Goal: Information Seeking & Learning: Learn about a topic

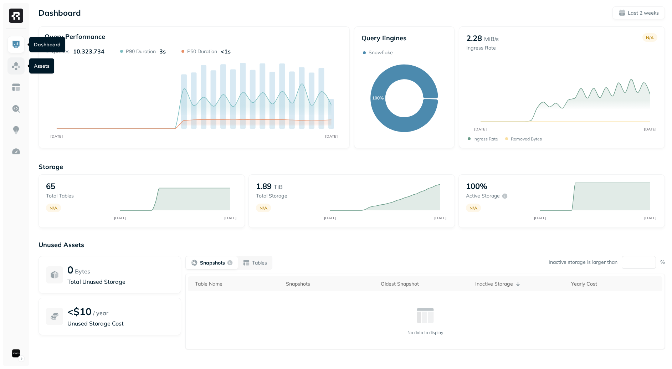
click at [16, 67] on img at bounding box center [15, 65] width 9 height 9
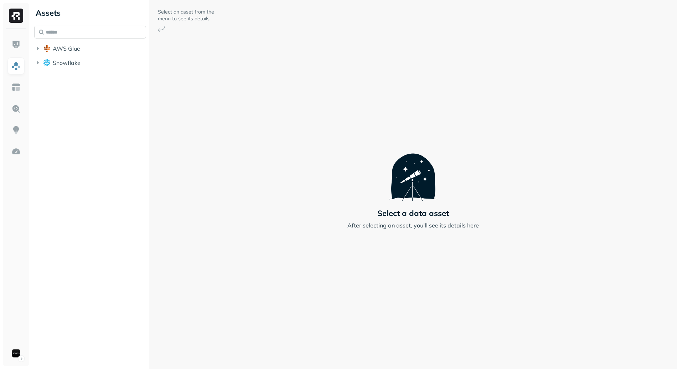
click at [70, 33] on input "text" at bounding box center [90, 32] width 112 height 13
paste input "**********"
click at [99, 88] on span "example_pro_event" at bounding box center [94, 88] width 53 height 7
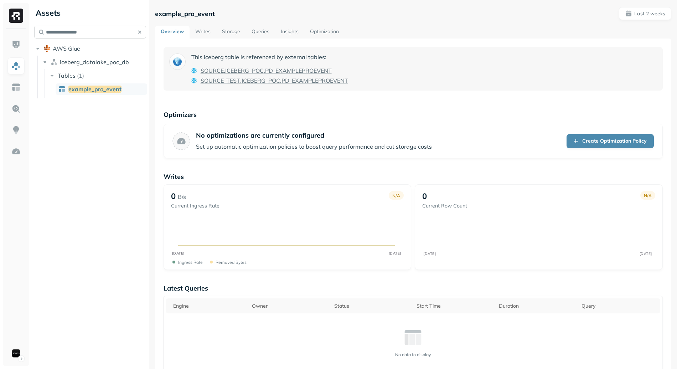
click at [81, 33] on input "**********" at bounding box center [90, 32] width 112 height 13
paste input "*"
type input "**********"
click at [90, 85] on link "alpha_beta_test_ds" at bounding box center [102, 88] width 92 height 11
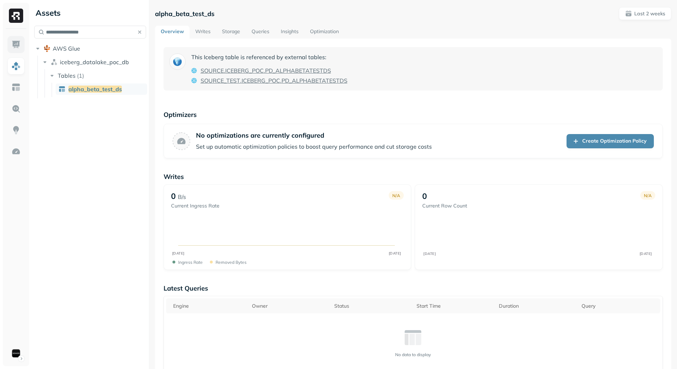
click at [18, 42] on img at bounding box center [15, 44] width 9 height 9
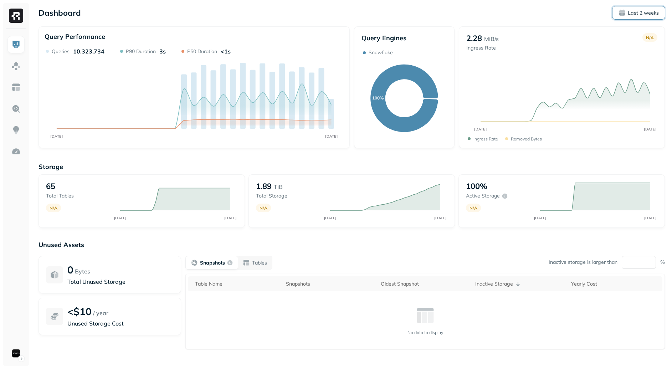
click at [628, 14] on p "Last 2 weeks" at bounding box center [642, 13] width 31 height 7
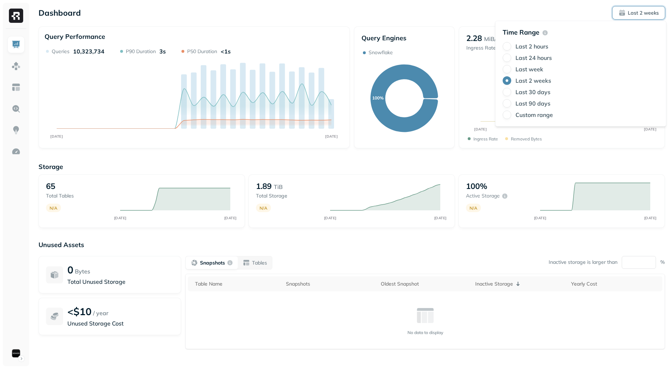
type button "7"
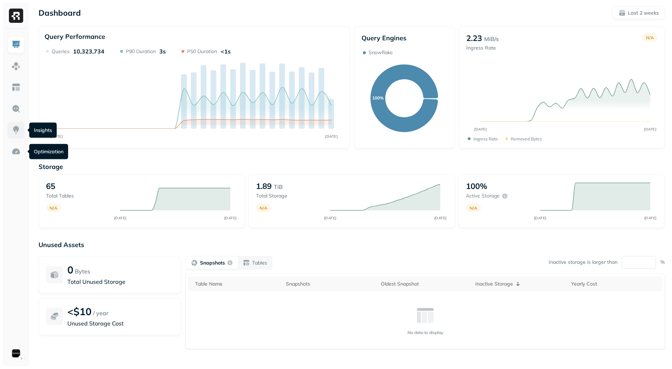
click at [16, 128] on img at bounding box center [15, 129] width 9 height 9
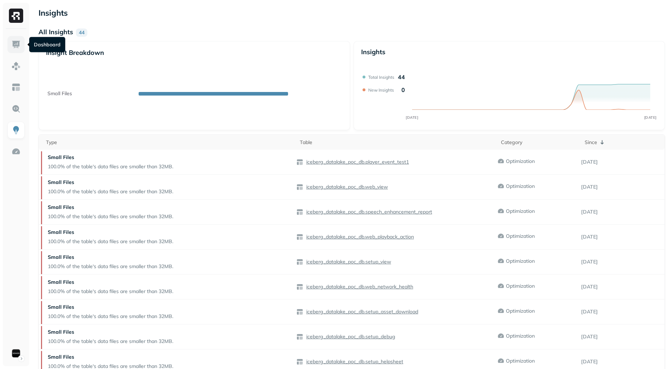
click at [19, 42] on img at bounding box center [15, 44] width 9 height 9
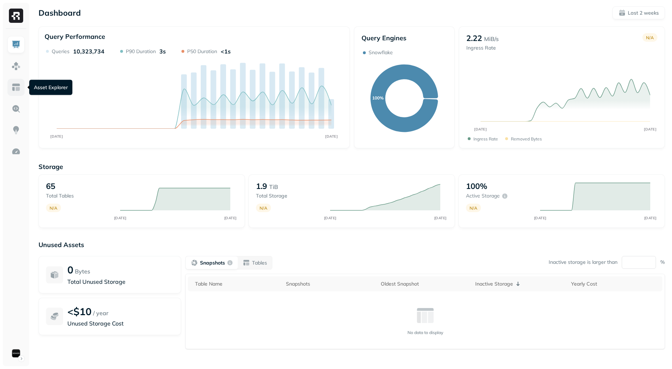
click at [13, 89] on img at bounding box center [15, 87] width 9 height 9
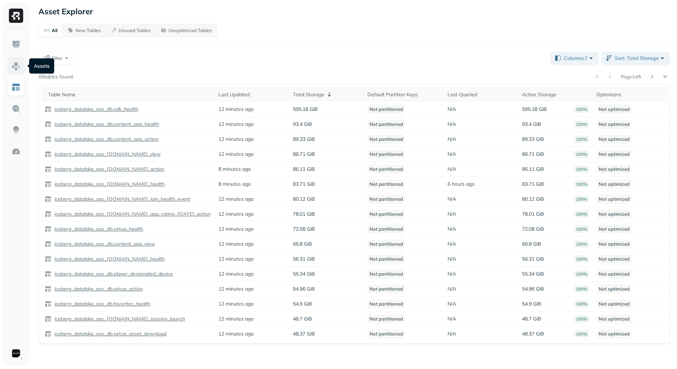
click at [16, 68] on img at bounding box center [15, 65] width 9 height 9
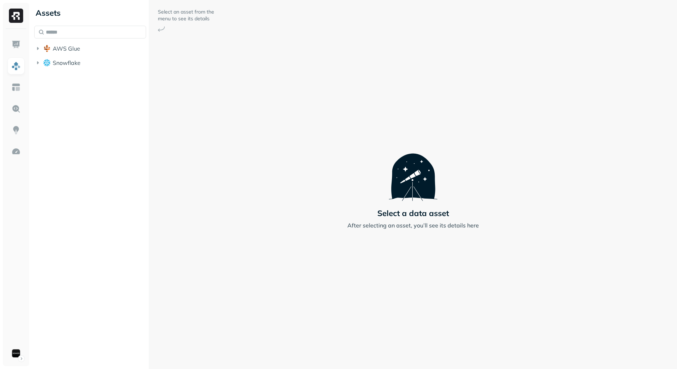
click at [66, 40] on div "AWS Glue Snowflake" at bounding box center [90, 48] width 112 height 44
click at [67, 49] on span "AWS Glue" at bounding box center [66, 48] width 27 height 7
click at [189, 100] on div "Select an asset from the menu to see its details Select a data asset After sele…" at bounding box center [413, 184] width 528 height 369
click at [108, 70] on ul "AWS Glue iceberg_datalake_poc_db Snowflake" at bounding box center [90, 63] width 112 height 41
click at [108, 65] on span "iceberg_datalake_poc_db" at bounding box center [94, 61] width 69 height 7
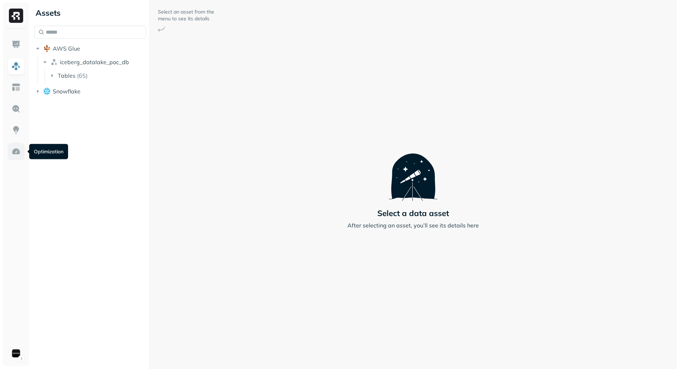
click at [18, 153] on img at bounding box center [15, 151] width 9 height 9
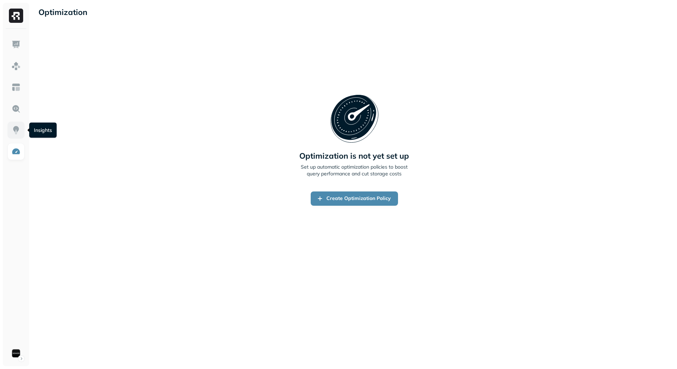
click at [15, 131] on img at bounding box center [15, 129] width 9 height 9
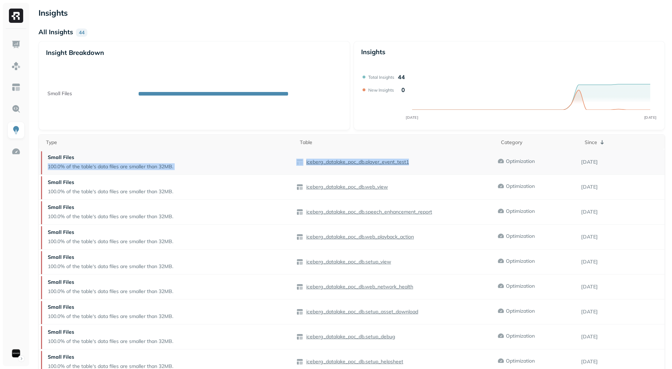
drag, startPoint x: 278, startPoint y: 162, endPoint x: 435, endPoint y: 166, distance: 156.8
click at [433, 166] on tr "Small Files 100.0% of the table's data files are smaller than 32MB. iceberg_dat…" at bounding box center [351, 162] width 625 height 25
click at [439, 165] on div "iceberg_datalake_poc_db.player_event_test1" at bounding box center [396, 162] width 201 height 7
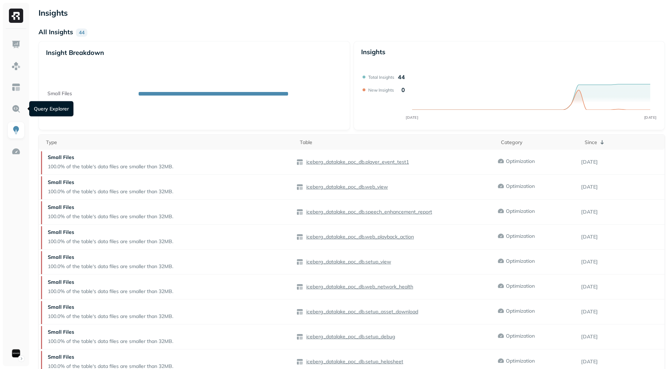
click at [24, 113] on link at bounding box center [15, 108] width 17 height 17
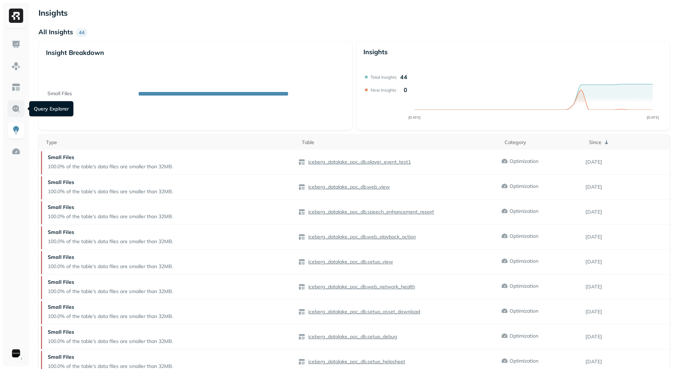
click at [15, 113] on link at bounding box center [15, 108] width 17 height 17
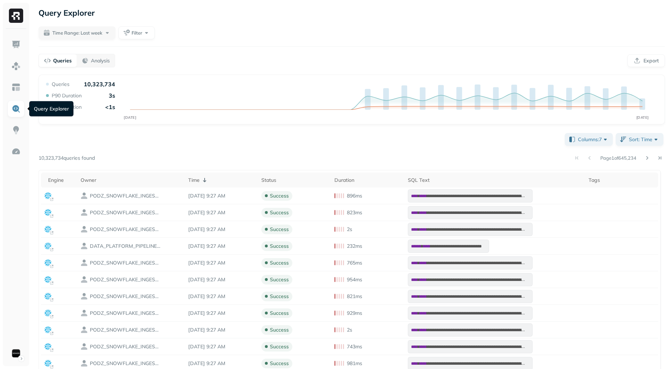
click at [421, 156] on div "Page 1 of 645,234" at bounding box center [380, 158] width 570 height 10
click at [98, 34] on span "Time Range: Last week" at bounding box center [77, 33] width 50 height 7
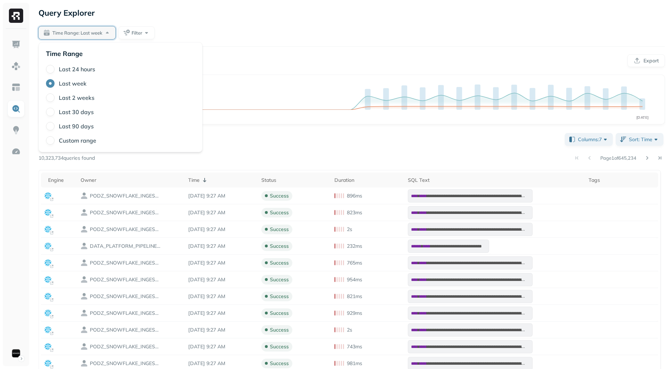
click at [81, 68] on label "Last 24 hours" at bounding box center [77, 69] width 36 height 7
click at [55, 68] on button "Last 24 hours" at bounding box center [50, 69] width 9 height 9
click at [290, 131] on div "**********" at bounding box center [351, 294] width 626 height 326
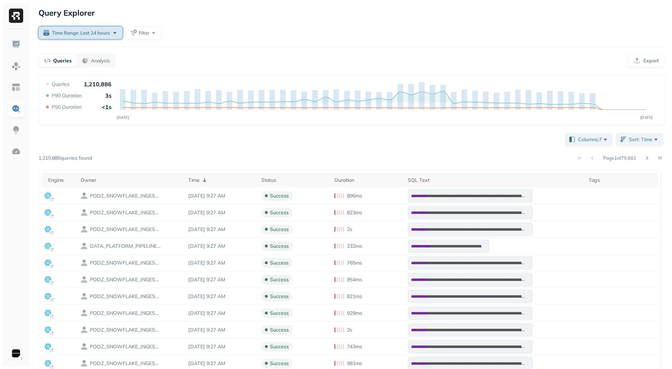
click at [72, 38] on button "Time Range: Last 24 hours" at bounding box center [80, 32] width 84 height 13
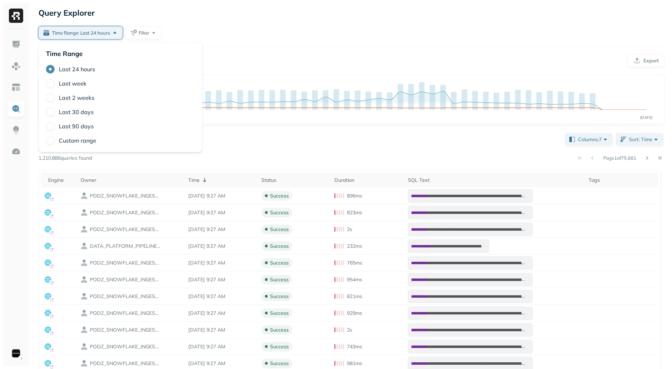
click at [81, 97] on label "Last 2 weeks" at bounding box center [77, 97] width 36 height 7
click at [55, 97] on button "Last 2 weeks" at bounding box center [50, 97] width 9 height 9
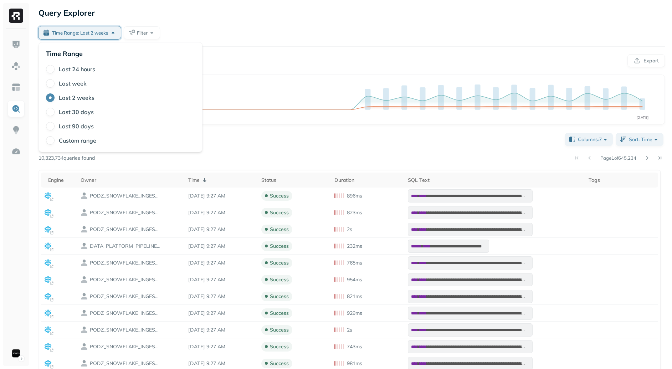
click at [64, 80] on label "Last week" at bounding box center [73, 83] width 28 height 7
click at [55, 79] on button "Last week" at bounding box center [50, 83] width 9 height 9
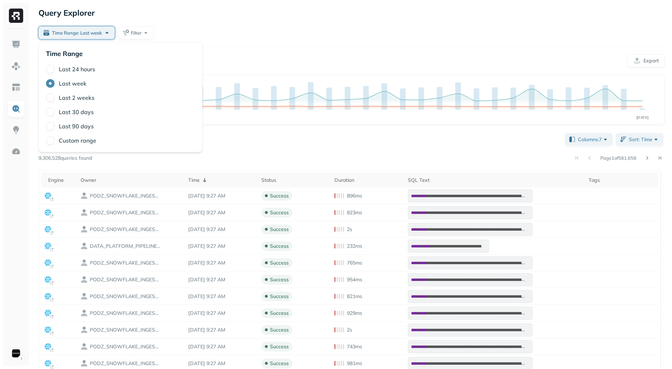
click at [253, 150] on div "**********" at bounding box center [351, 294] width 626 height 326
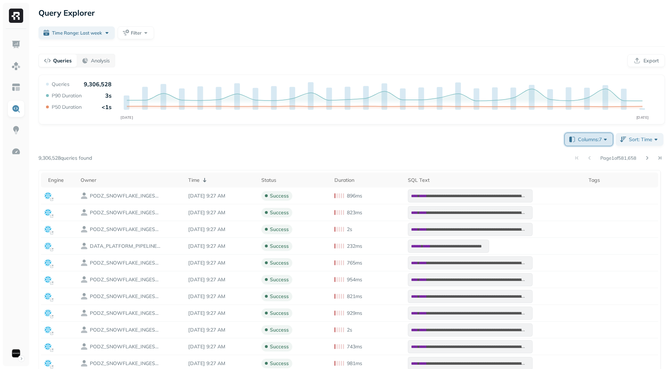
click at [604, 143] on button "Columns: 7" at bounding box center [588, 139] width 48 height 13
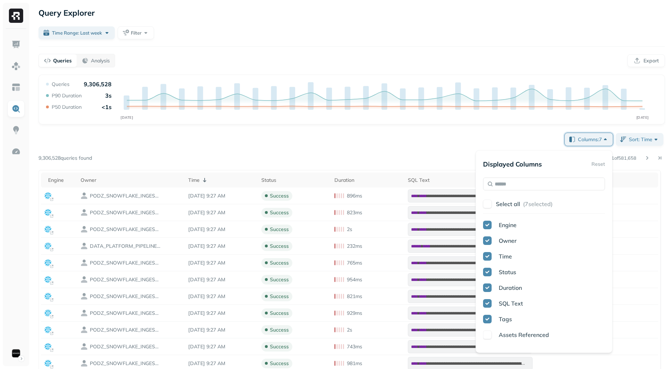
click at [515, 204] on p "Select all" at bounding box center [508, 203] width 24 height 7
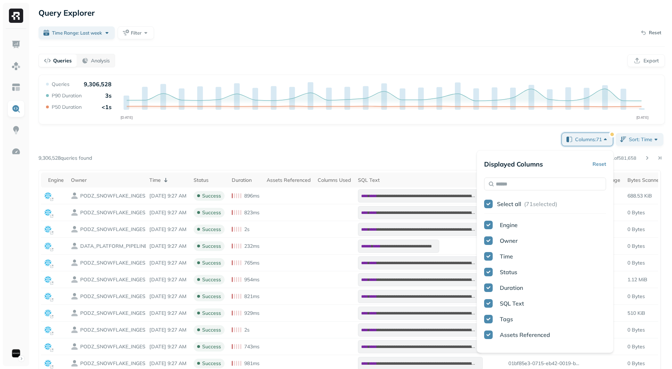
click at [362, 138] on div "Columns: 71 Sort: Time Page 1 of 581,658 9,306,528 queries found Engine Owner T…" at bounding box center [351, 294] width 626 height 326
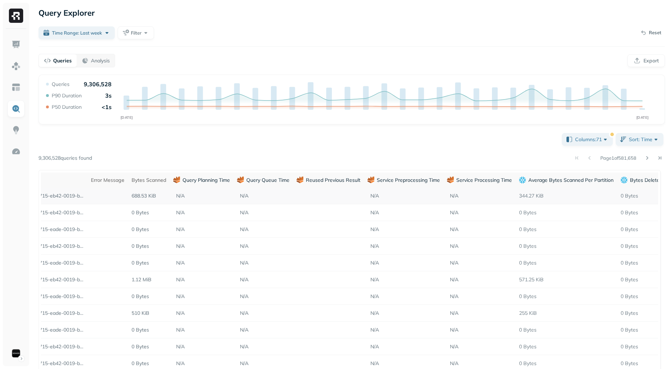
scroll to position [0, 503]
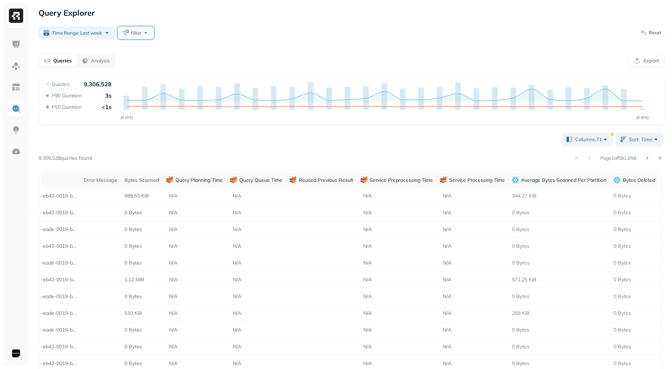
click at [139, 28] on button "Filter" at bounding box center [136, 32] width 36 height 13
type input "*****"
click at [174, 92] on span "s Referenced" at bounding box center [175, 92] width 31 height 6
click at [277, 161] on div "Page 1 of 581,658" at bounding box center [378, 158] width 572 height 10
click at [139, 26] on div "Query Explorer Time Range: Last week Assets Referenced Filter Reset Queries Ana…" at bounding box center [351, 232] width 640 height 464
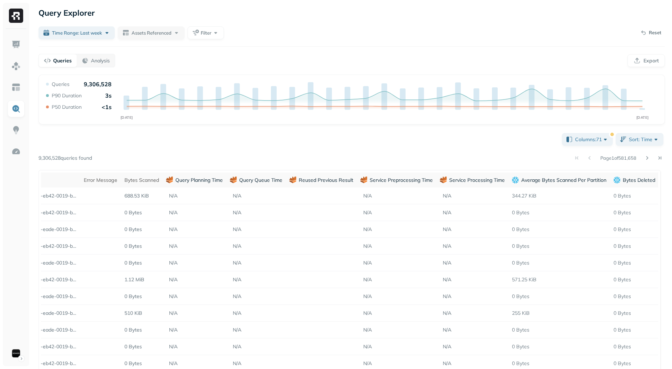
click at [161, 40] on div "Query Explorer Time Range: Last week Assets Referenced Filter Reset Queries Ana…" at bounding box center [351, 232] width 640 height 464
click at [160, 33] on span "Assets Referenced" at bounding box center [151, 33] width 40 height 7
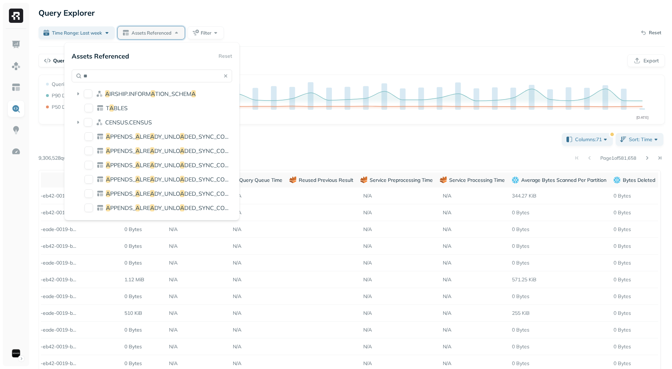
type input "*"
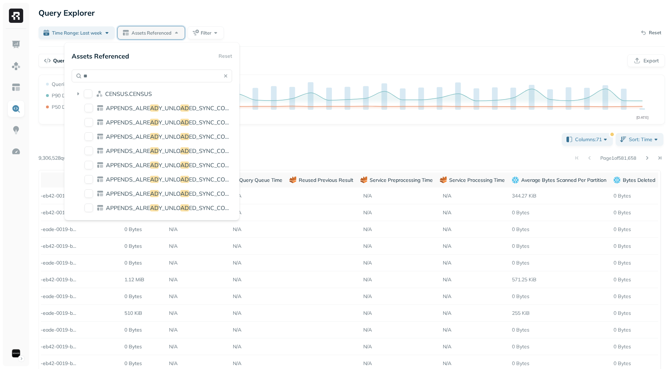
type input "*"
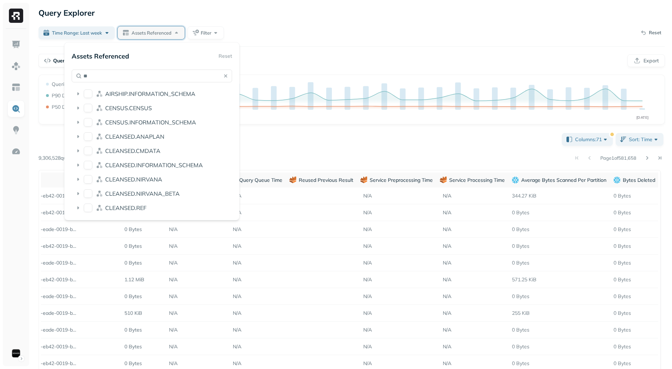
type input "*"
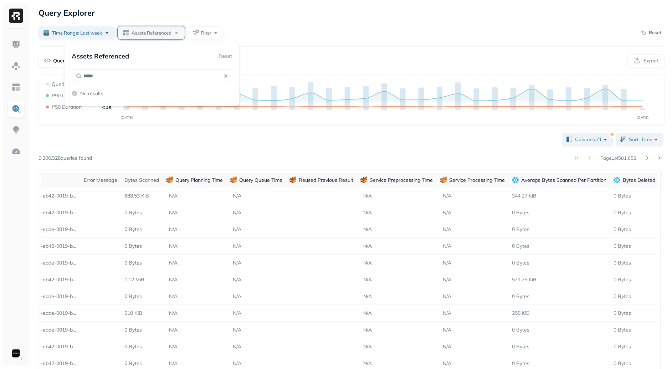
type input "******"
type input "*"
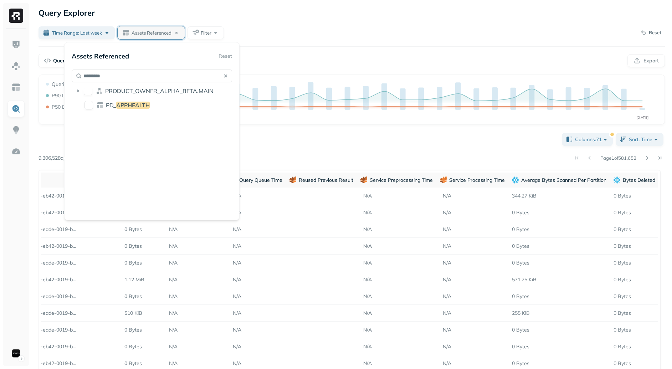
scroll to position [162, 0]
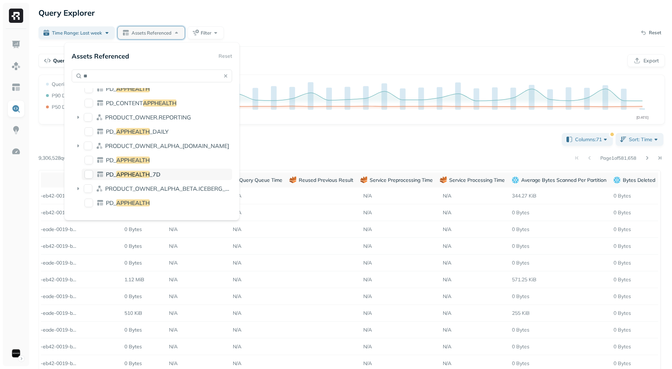
type input "*"
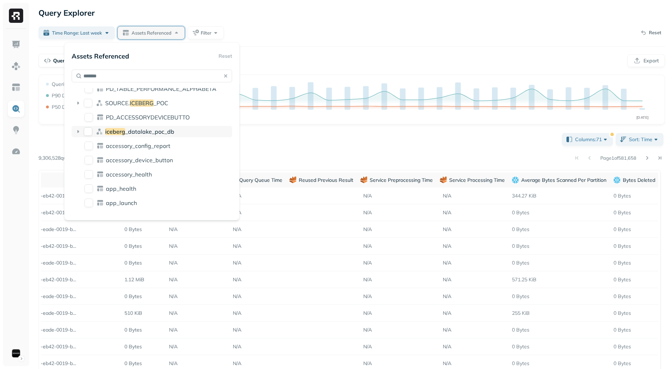
type input "*******"
click at [77, 130] on icon at bounding box center [78, 131] width 2 height 3
click at [88, 131] on button "iceberg_datalake_poc_db" at bounding box center [88, 131] width 9 height 9
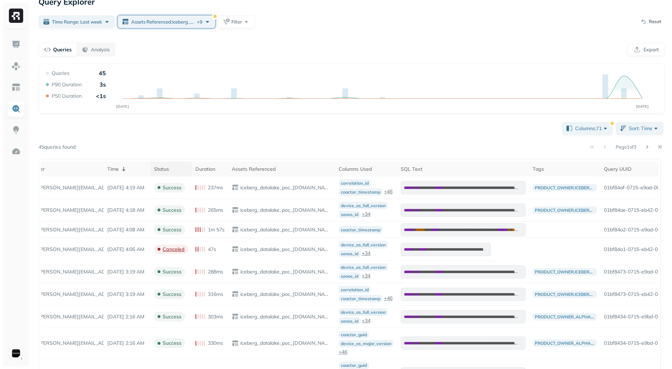
scroll to position [0, 17]
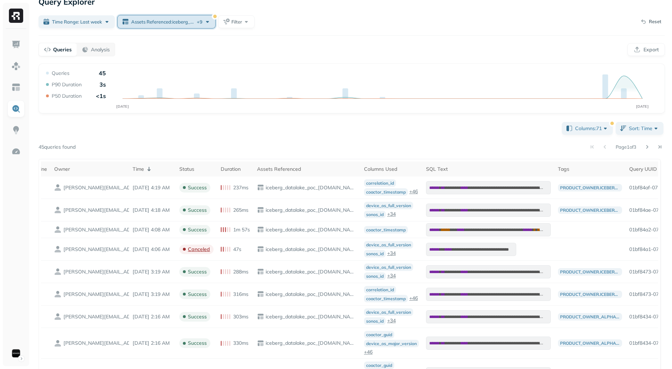
click at [153, 17] on button "Assets Referenced : iceberg_datalake_poc_db.accessory_config_report ... + 9" at bounding box center [167, 21] width 98 height 13
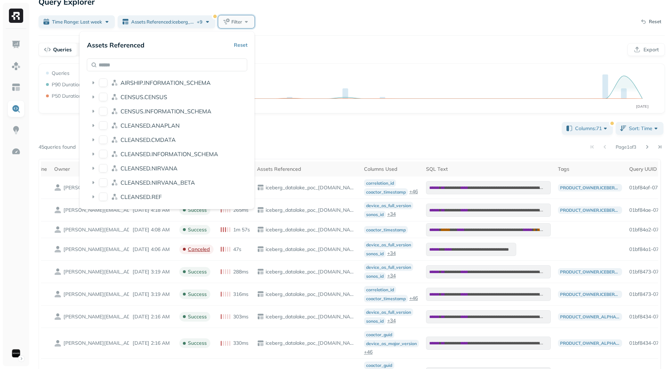
click at [226, 19] on button "Filter" at bounding box center [236, 21] width 36 height 13
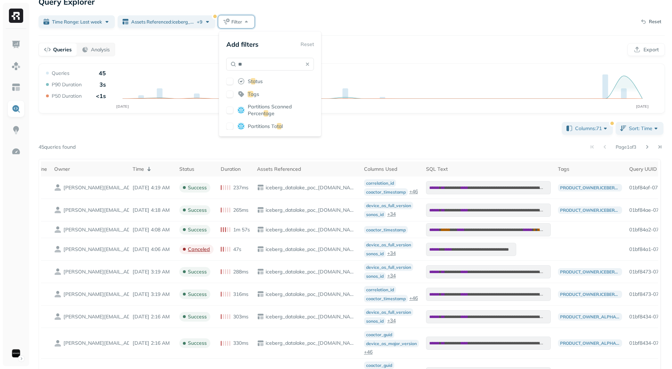
type input "**"
click at [478, 134] on div "Columns: 71 Sort: Time Page 1 of 3 45 queries found Engine Owner Time Status Du…" at bounding box center [351, 338] width 626 height 437
click at [638, 129] on span "Sort: Time" at bounding box center [643, 128] width 31 height 7
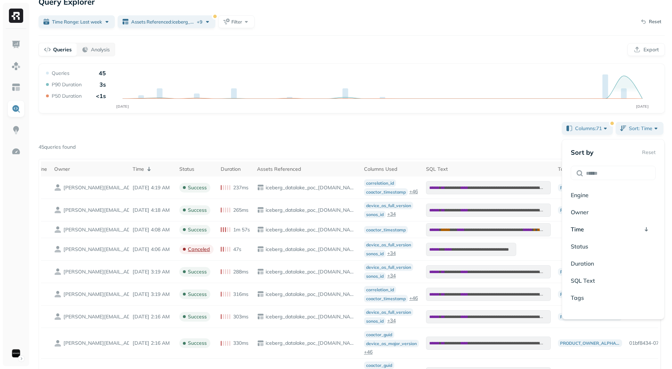
click at [492, 135] on div "Columns: 71 Sort: Time Page 1 of 3 45 queries found Engine Owner Time Status Du…" at bounding box center [351, 338] width 626 height 437
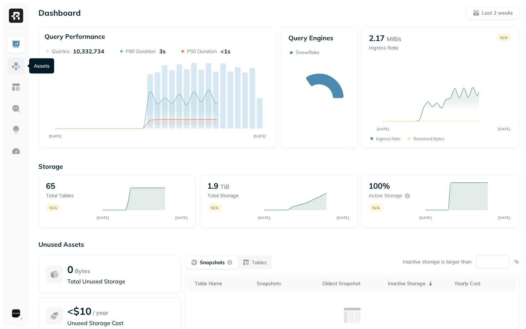
click at [18, 69] on img at bounding box center [15, 65] width 9 height 9
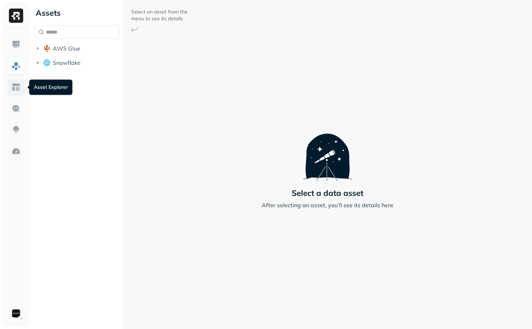
click at [19, 89] on img at bounding box center [15, 87] width 9 height 9
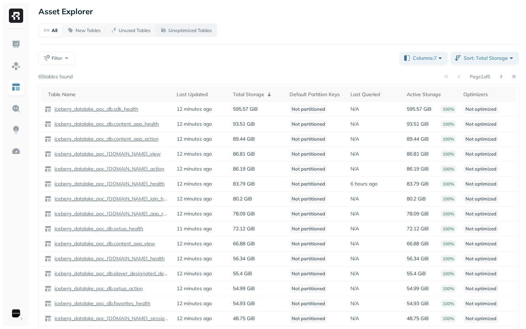
click at [199, 24] on button "Unoptimized Tables" at bounding box center [186, 30] width 61 height 13
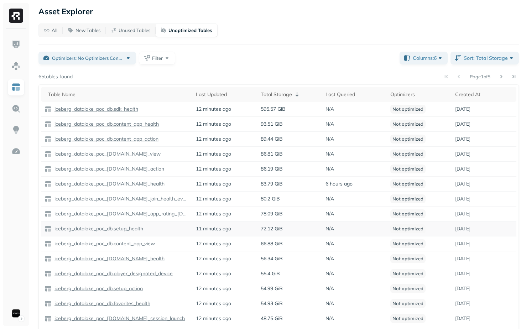
scroll to position [21, 0]
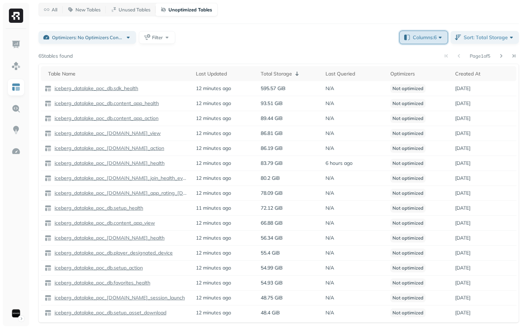
click at [430, 36] on span "Columns: 6" at bounding box center [428, 37] width 31 height 7
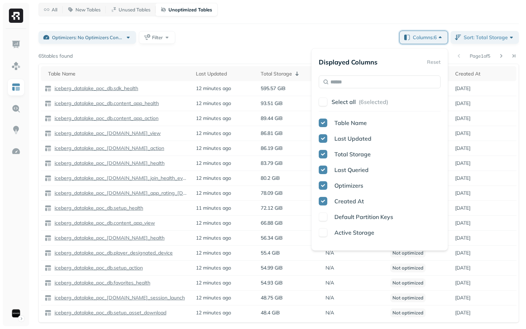
click at [341, 97] on button "Select all ( 6 selected)" at bounding box center [386, 101] width 109 height 13
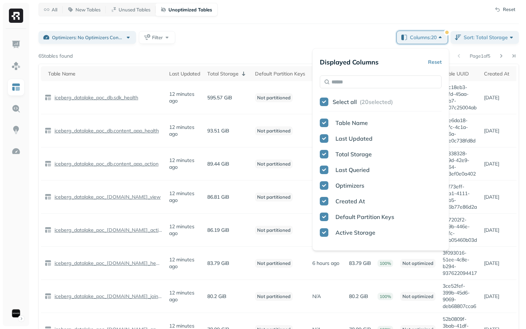
click at [324, 42] on div "Optimizers: No Optimizers Configured Filter" at bounding box center [214, 37] width 353 height 13
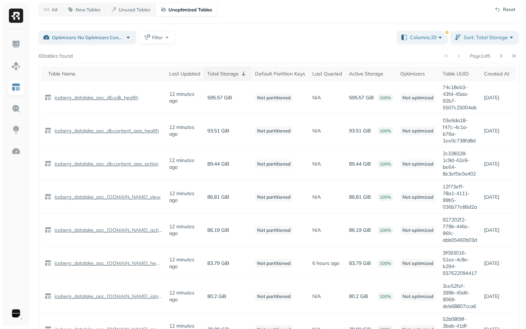
click at [223, 75] on div "Total Storage" at bounding box center [227, 73] width 41 height 9
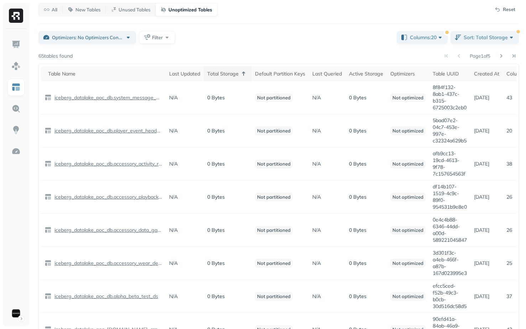
click at [223, 75] on div "Total Storage" at bounding box center [227, 73] width 41 height 9
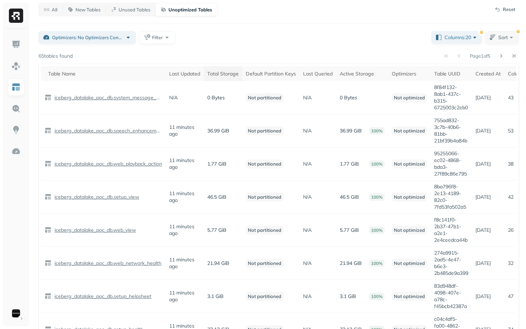
click at [223, 75] on div "Total Storage" at bounding box center [222, 74] width 31 height 7
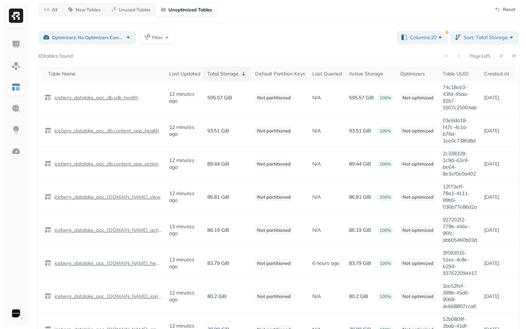
click at [223, 75] on div "Total Storage" at bounding box center [227, 73] width 41 height 9
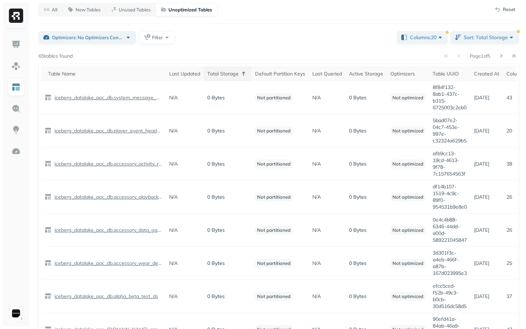
click at [223, 75] on div "Total Storage" at bounding box center [227, 73] width 41 height 9
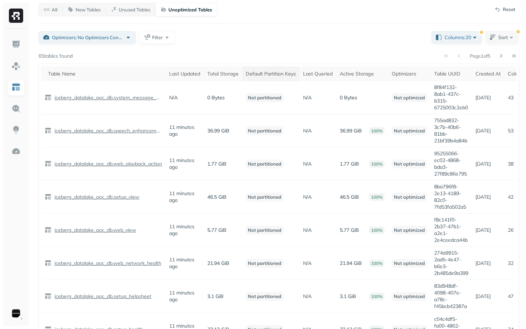
click at [281, 77] on th "Default Partition Keys" at bounding box center [270, 73] width 57 height 15
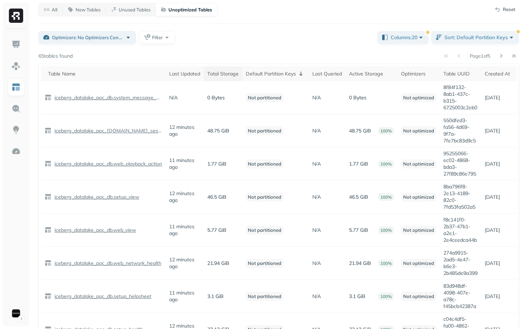
click at [232, 77] on th "Total Storage" at bounding box center [223, 73] width 38 height 15
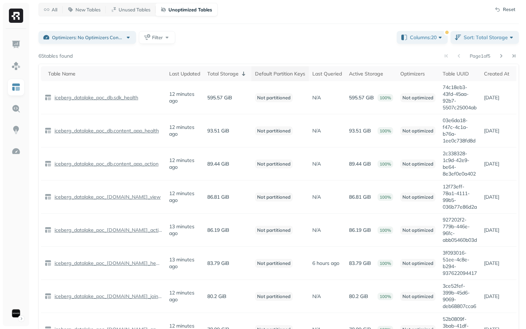
click at [287, 77] on div "Default Partition Keys" at bounding box center [280, 74] width 50 height 7
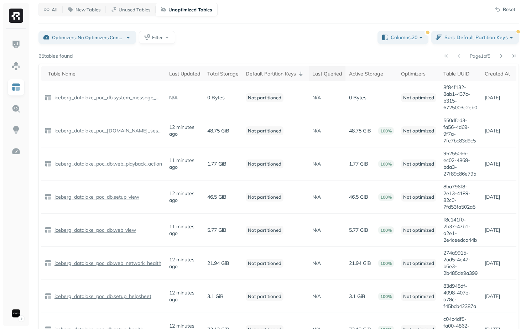
click at [341, 76] on div "Last Queried" at bounding box center [327, 74] width 30 height 7
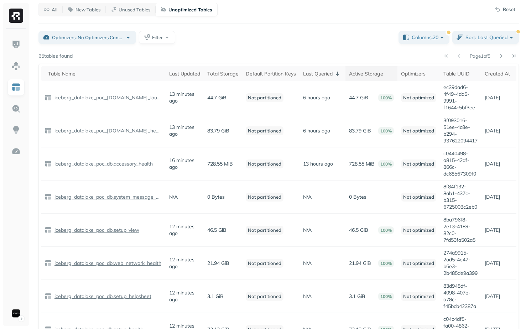
click at [388, 80] on th "Active Storage" at bounding box center [372, 73] width 52 height 15
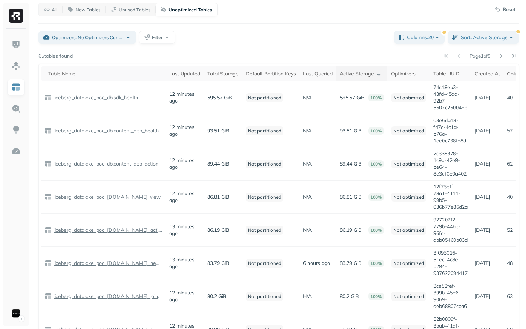
click at [378, 76] on icon at bounding box center [379, 73] width 9 height 9
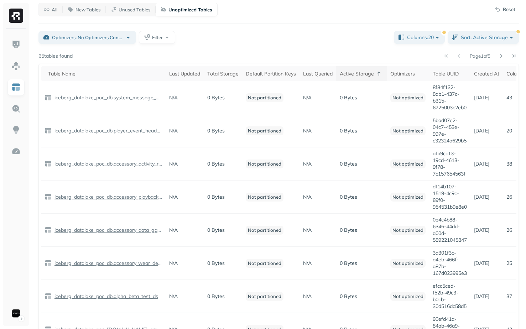
click at [376, 76] on icon at bounding box center [379, 73] width 9 height 9
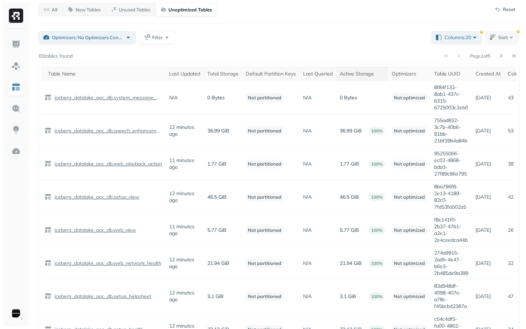
click at [509, 28] on div "All New Tables Unused Tables Unoptimized Tables Reset Optimizers: No Optimizers…" at bounding box center [278, 308] width 481 height 611
click at [499, 40] on span "Sort" at bounding box center [506, 37] width 17 height 7
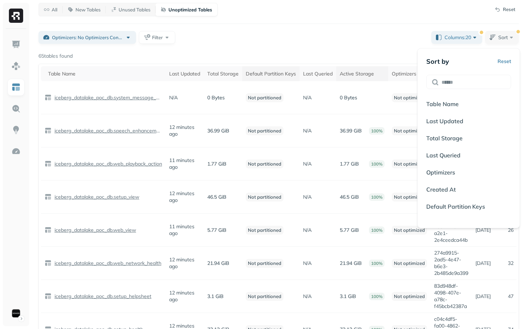
click at [284, 77] on div "Default Partition Keys" at bounding box center [271, 74] width 50 height 7
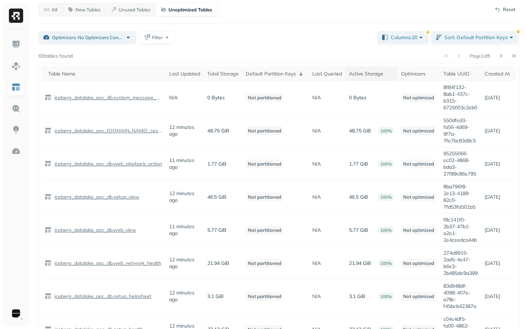
click at [243, 55] on div "Page 1 of 5" at bounding box center [296, 56] width 446 height 10
click at [454, 35] on span "Sort: Default Partition Keys" at bounding box center [480, 37] width 71 height 7
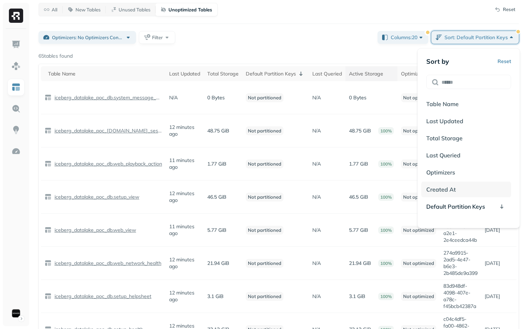
click at [458, 187] on div "Created At" at bounding box center [466, 190] width 90 height 16
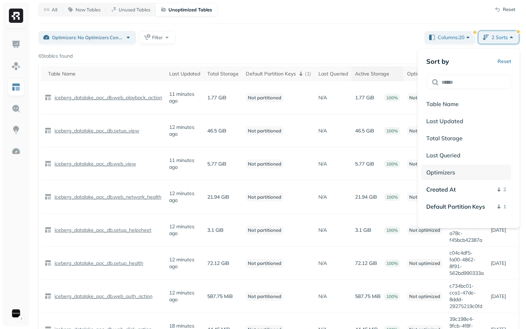
click at [463, 172] on div "Optimizers" at bounding box center [466, 173] width 90 height 16
click at [463, 149] on div "Last Queried" at bounding box center [466, 155] width 90 height 16
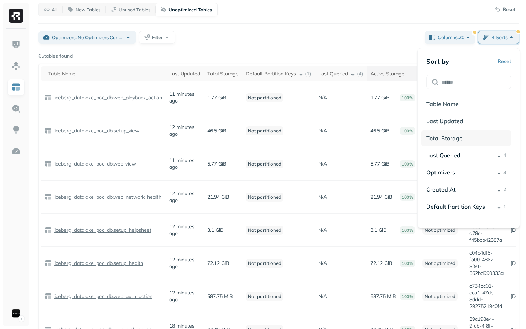
click at [463, 138] on div "Total Storage" at bounding box center [466, 138] width 90 height 16
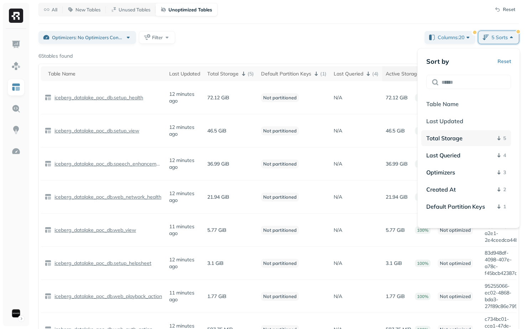
click at [472, 140] on div "Total Storage 5" at bounding box center [466, 138] width 90 height 16
click at [472, 159] on div "Last Queried 4" at bounding box center [466, 155] width 90 height 16
click at [472, 140] on div "Total Storage 5" at bounding box center [466, 138] width 90 height 16
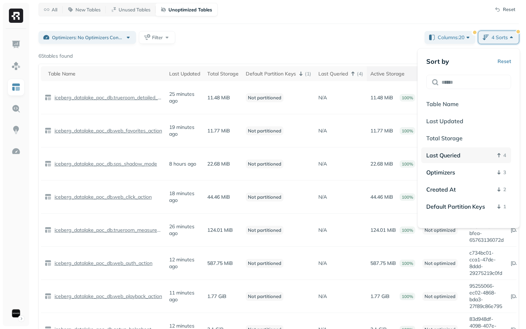
click at [473, 159] on div "Last Queried 4" at bounding box center [466, 155] width 90 height 16
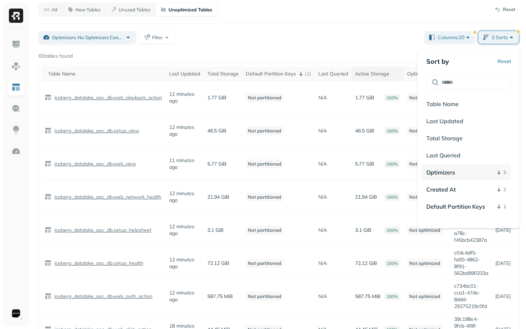
click at [472, 171] on div "Optimizers 3" at bounding box center [466, 173] width 90 height 16
click at [470, 178] on div "Optimizers 3" at bounding box center [466, 173] width 90 height 16
click at [470, 186] on div "Created At 2" at bounding box center [466, 190] width 90 height 16
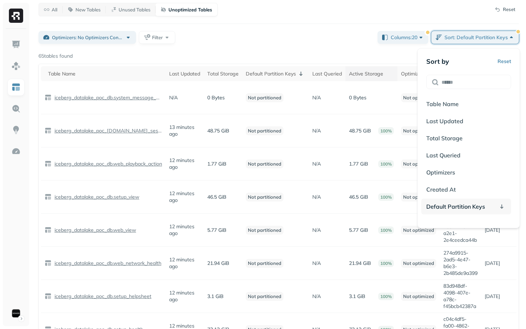
click at [468, 199] on div "Default Partition Keys" at bounding box center [466, 207] width 90 height 16
click at [468, 201] on div "Default Partition Keys" at bounding box center [466, 207] width 90 height 16
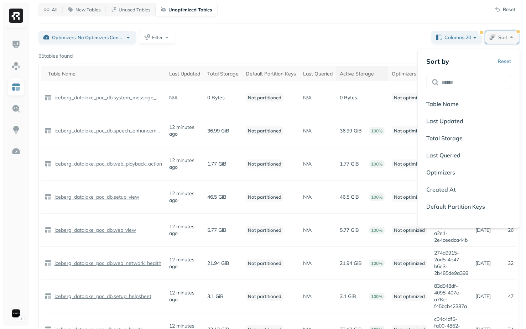
click at [394, 34] on div "Optimizers: No Optimizers Configured Filter" at bounding box center [231, 37] width 387 height 13
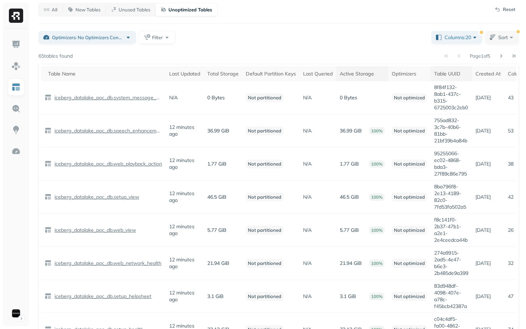
click at [451, 72] on div "Table UUID" at bounding box center [451, 74] width 34 height 7
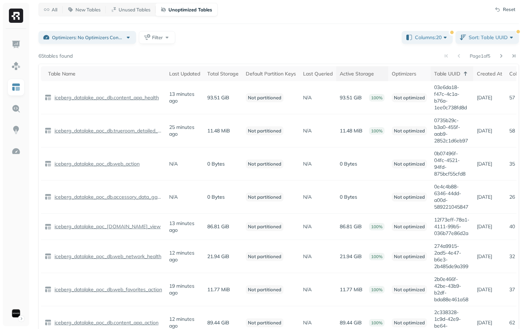
click at [454, 77] on div "Table UUID" at bounding box center [452, 73] width 36 height 9
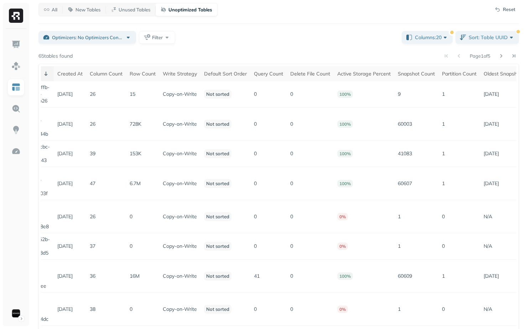
scroll to position [0, 396]
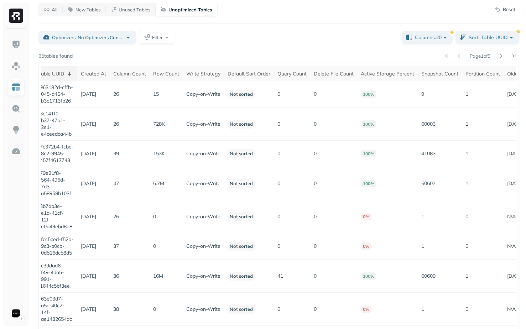
click at [454, 77] on div "Snapshot Count" at bounding box center [439, 74] width 37 height 7
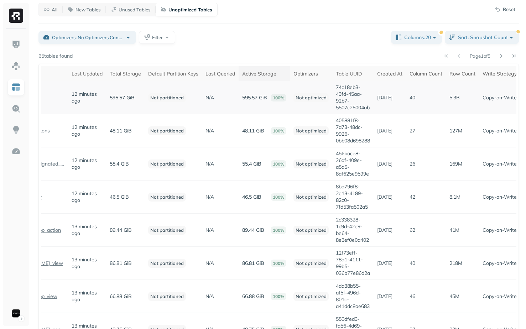
scroll to position [20, 0]
click at [344, 90] on p "74c18eb3-43fd-45aa-92b7-5507c25004ab" at bounding box center [353, 97] width 34 height 27
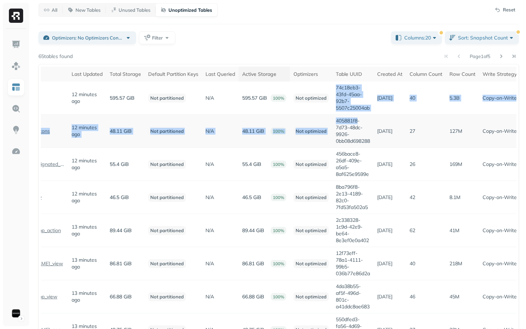
drag, startPoint x: 344, startPoint y: 90, endPoint x: 357, endPoint y: 115, distance: 27.9
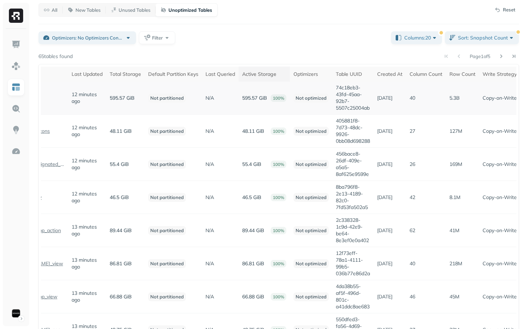
click at [357, 112] on td "74c18eb3-43fd-45aa-92b7-5507c25004ab" at bounding box center [352, 98] width 41 height 33
click at [150, 15] on button "Unused Tables" at bounding box center [131, 10] width 50 height 13
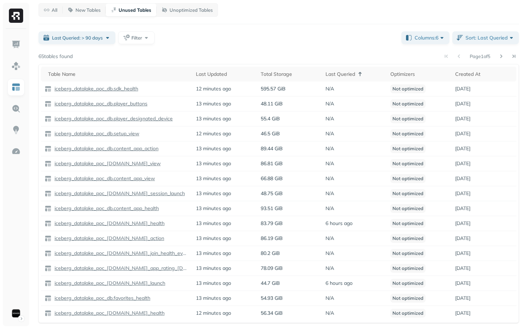
scroll to position [0, 0]
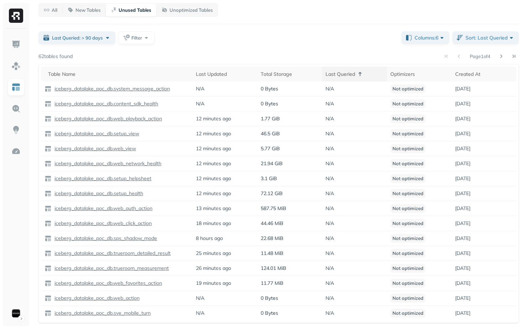
click at [355, 75] on div "Last Queried" at bounding box center [355, 74] width 58 height 9
click at [355, 75] on div "Last Queried" at bounding box center [355, 74] width 58 height 7
click at [355, 75] on div "Last Queried" at bounding box center [355, 74] width 58 height 9
click at [86, 12] on p "New Tables" at bounding box center [88, 10] width 25 height 7
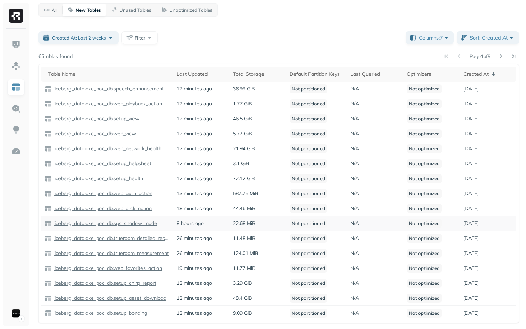
scroll to position [21, 0]
click at [491, 72] on icon at bounding box center [493, 73] width 9 height 9
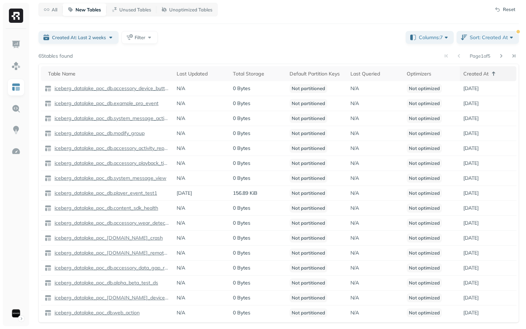
click at [491, 72] on icon at bounding box center [493, 73] width 9 height 9
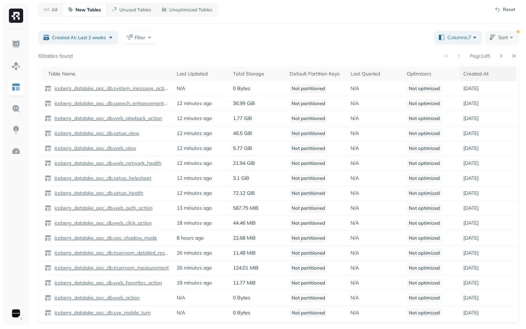
scroll to position [0, 0]
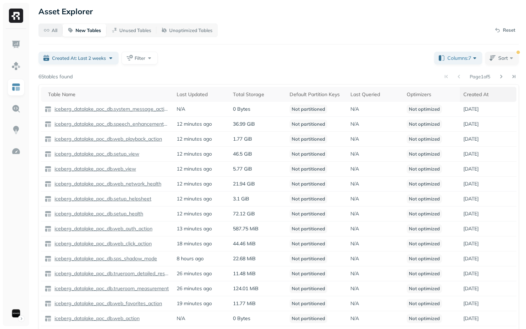
click at [59, 27] on button "All" at bounding box center [51, 30] width 24 height 13
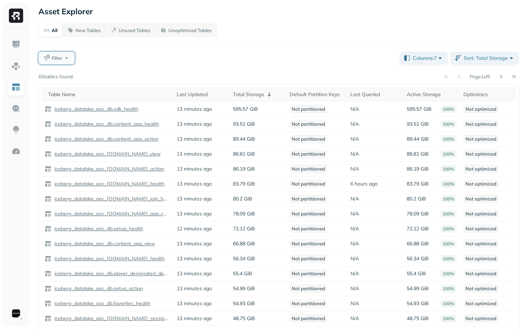
click at [62, 56] on button "Filter" at bounding box center [56, 58] width 36 height 13
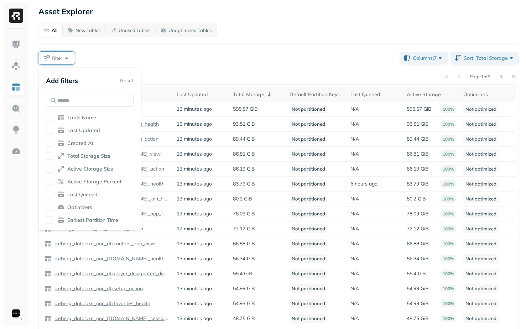
scroll to position [21, 0]
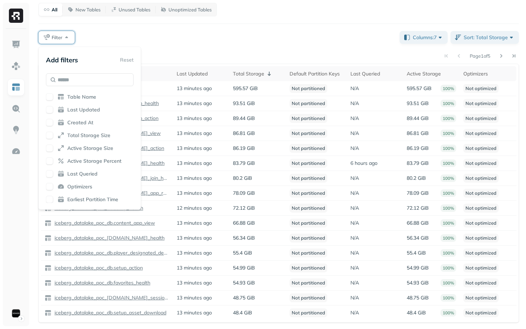
click at [88, 201] on span "Earliest Partition Time" at bounding box center [92, 199] width 51 height 7
click at [229, 41] on div "Filter" at bounding box center [216, 37] width 356 height 13
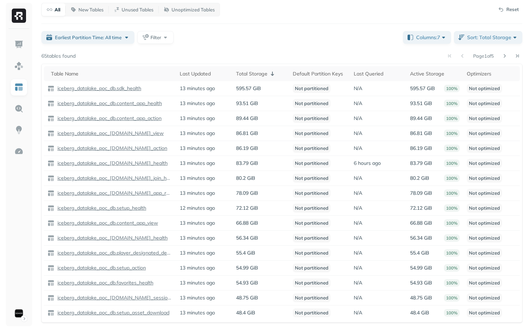
scroll to position [0, 0]
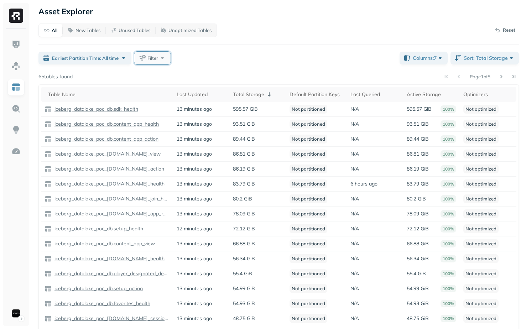
click at [149, 54] on button "Filter" at bounding box center [152, 58] width 36 height 13
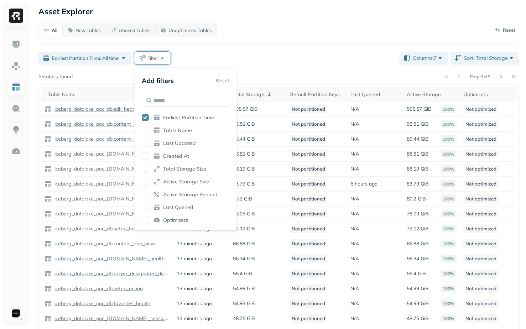
click at [145, 144] on button "button" at bounding box center [145, 143] width 7 height 7
click at [145, 128] on button "button" at bounding box center [145, 130] width 7 height 7
click at [145, 170] on button "button" at bounding box center [145, 168] width 7 height 7
click at [151, 191] on div "Active Storage Percent" at bounding box center [186, 194] width 88 height 7
click at [183, 204] on span "Last Queried" at bounding box center [178, 207] width 30 height 7
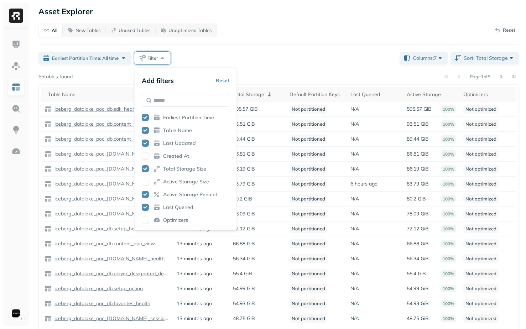
click at [308, 27] on div "All New Tables Unused Tables Unoptimized Tables Reset" at bounding box center [278, 31] width 481 height 14
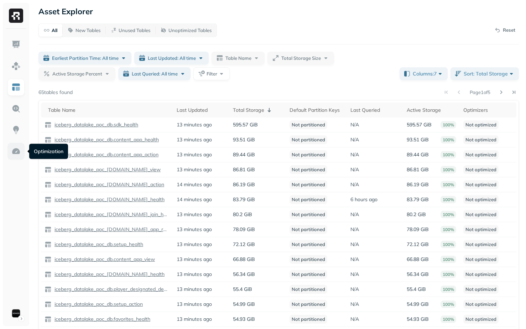
click at [14, 146] on link at bounding box center [15, 151] width 17 height 17
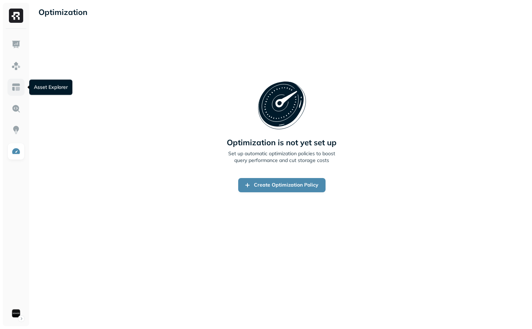
click at [16, 84] on img at bounding box center [15, 87] width 9 height 9
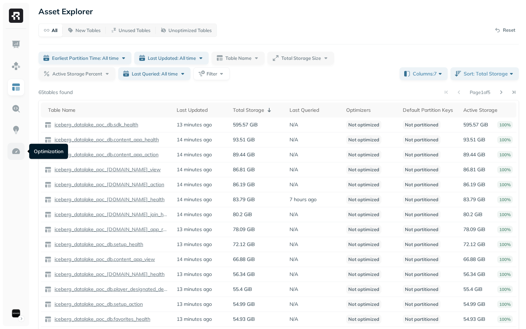
click at [10, 146] on link at bounding box center [15, 151] width 17 height 17
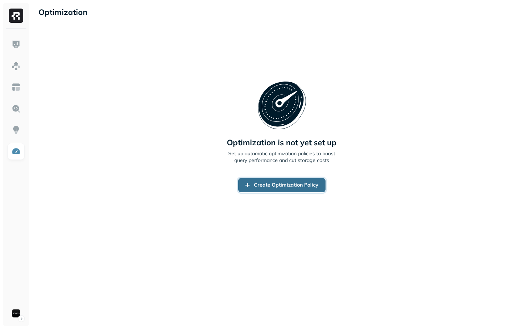
click at [250, 184] on link "Create Optimization Policy" at bounding box center [281, 185] width 87 height 14
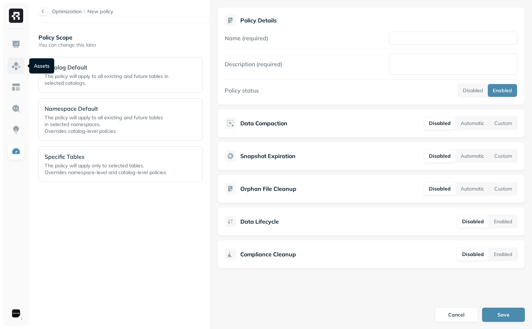
click at [20, 68] on img at bounding box center [15, 65] width 9 height 9
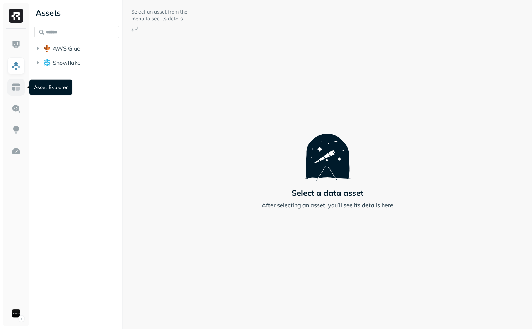
click at [20, 87] on img at bounding box center [15, 87] width 9 height 9
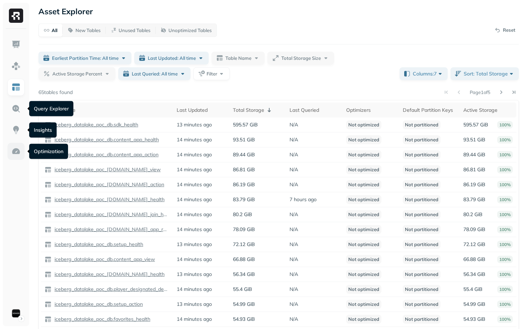
click at [16, 151] on img at bounding box center [15, 151] width 9 height 9
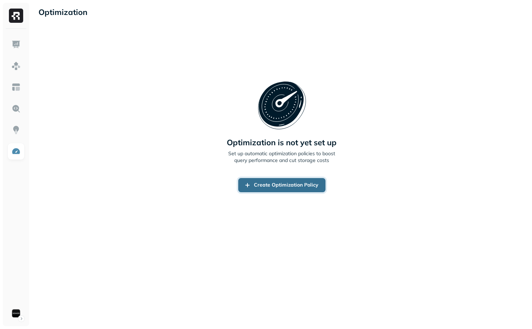
click at [290, 189] on link "Create Optimization Policy" at bounding box center [281, 185] width 87 height 14
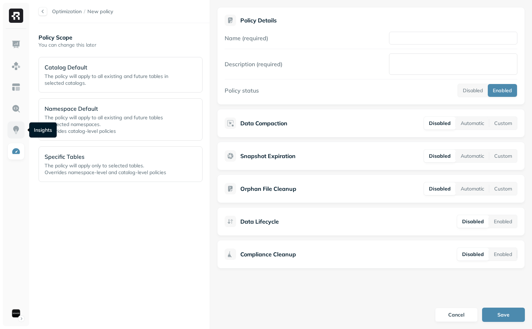
click at [14, 128] on img at bounding box center [15, 129] width 9 height 9
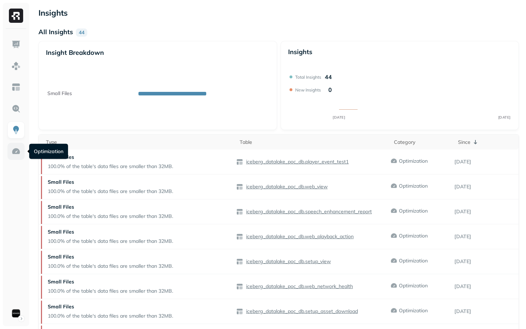
click at [17, 149] on img at bounding box center [15, 151] width 9 height 9
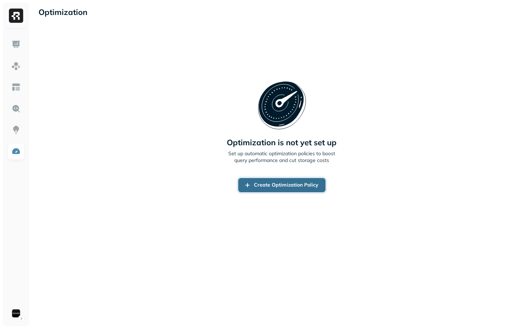
click at [302, 182] on link "Create Optimization Policy" at bounding box center [281, 185] width 87 height 14
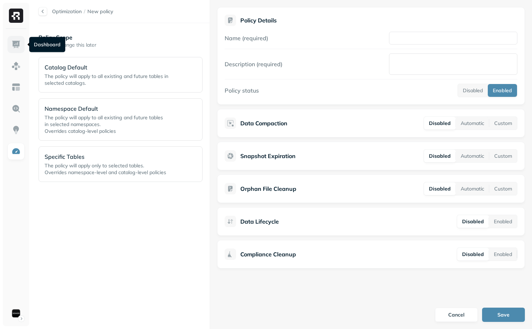
click at [20, 48] on img at bounding box center [15, 44] width 9 height 9
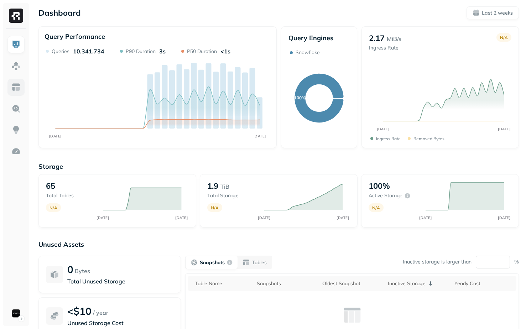
click at [22, 92] on link at bounding box center [15, 87] width 17 height 17
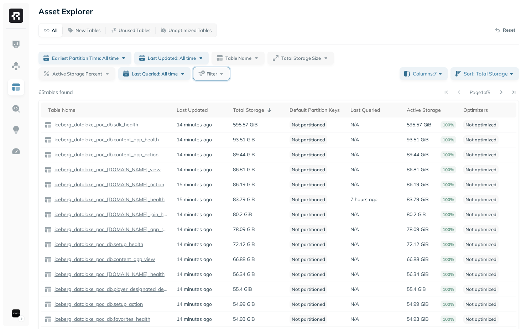
click at [218, 75] on button "Filter" at bounding box center [211, 73] width 36 height 13
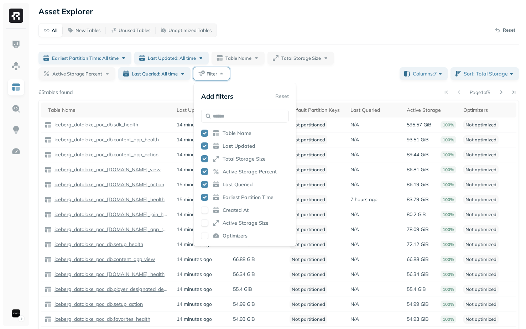
click at [271, 72] on div "Earliest Partition Time: All time Last Updated: All time Table Name Total Stora…" at bounding box center [216, 66] width 356 height 28
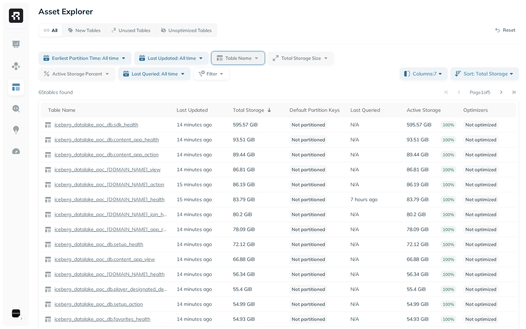
click at [245, 55] on span "Table Name" at bounding box center [239, 58] width 26 height 7
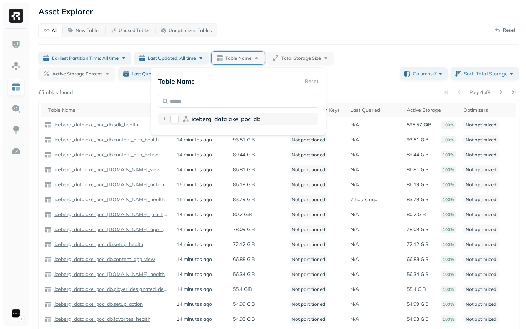
click at [167, 120] on icon at bounding box center [164, 118] width 7 height 7
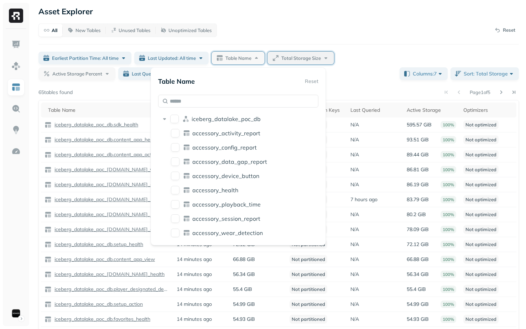
click at [302, 56] on span "Total Storage Size" at bounding box center [301, 58] width 40 height 7
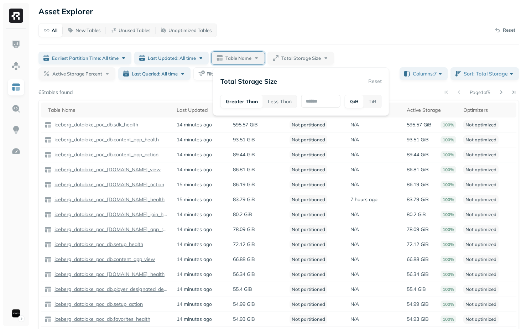
click at [255, 63] on button "Table Name" at bounding box center [238, 58] width 53 height 13
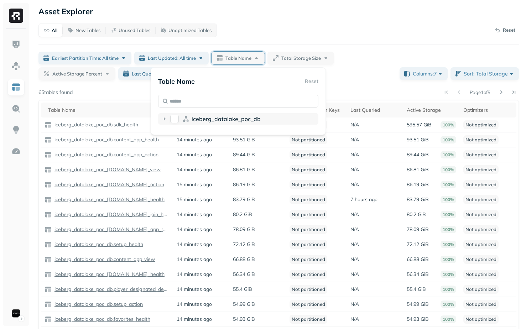
click at [166, 121] on icon at bounding box center [164, 118] width 7 height 7
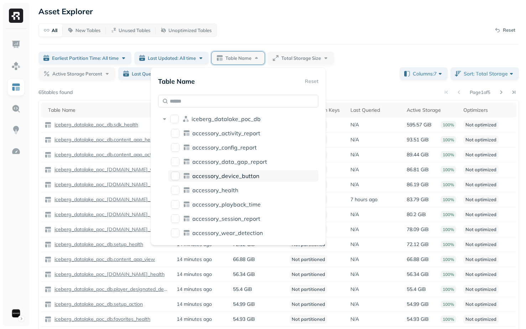
click at [204, 177] on span "accessory_device_button" at bounding box center [225, 175] width 67 height 7
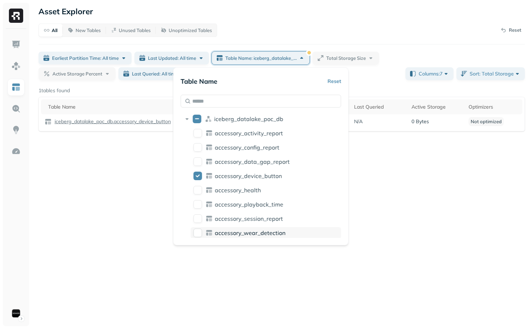
click at [239, 228] on div "accessory_wear_detection" at bounding box center [266, 232] width 150 height 11
click at [235, 214] on div "accessory_session_report" at bounding box center [266, 218] width 150 height 11
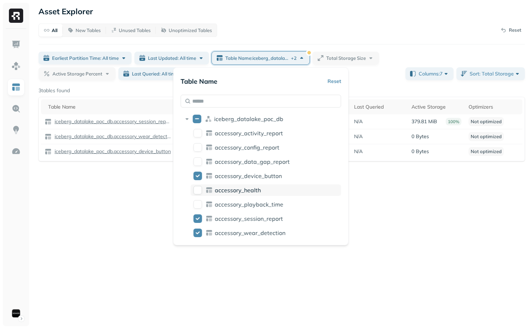
click at [235, 194] on div "accessory_health" at bounding box center [266, 190] width 150 height 11
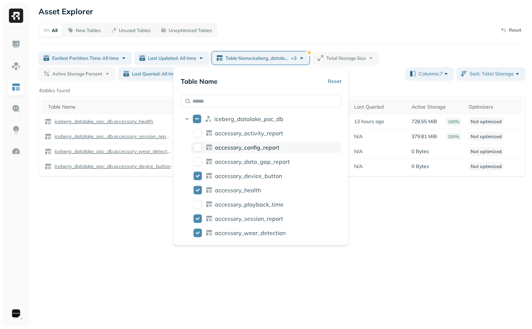
click at [235, 150] on span "accessory_config_report" at bounding box center [247, 147] width 64 height 7
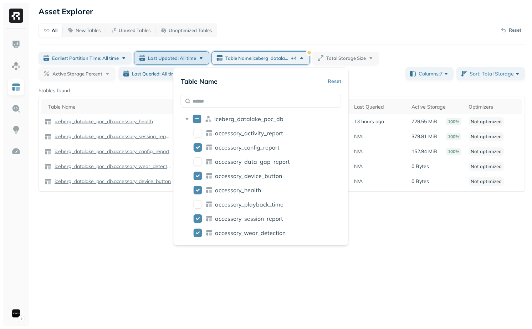
click at [164, 52] on button "Last Updated: All time" at bounding box center [171, 58] width 74 height 13
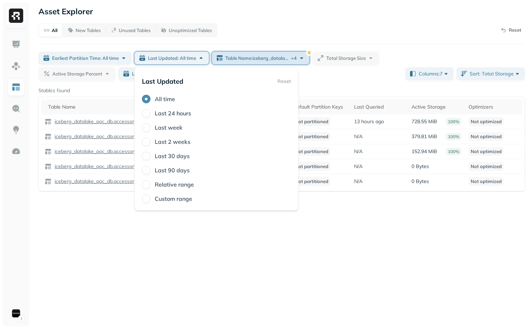
click at [250, 57] on span "Table Name : iceberg_datalake_poc_db.accessory_device_button ..." at bounding box center [257, 58] width 64 height 7
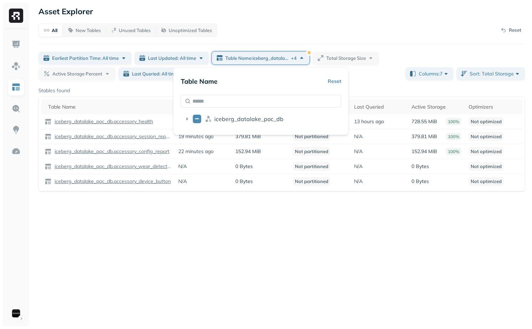
click at [255, 269] on div "Asset Explorer All New Tables Unused Tables Unoptimized Tables Reset Earliest P…" at bounding box center [281, 164] width 500 height 329
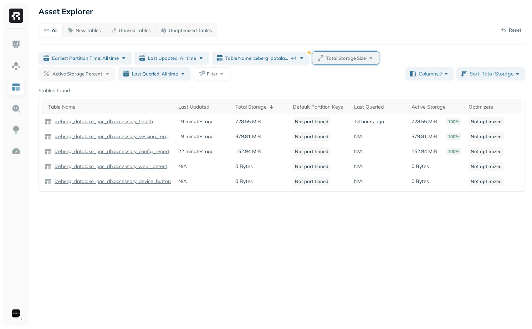
click at [342, 57] on span "Total Storage Size" at bounding box center [346, 58] width 40 height 7
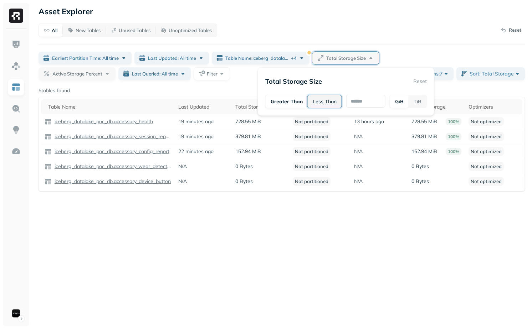
click at [326, 98] on button "Less Than" at bounding box center [324, 101] width 34 height 13
click at [289, 105] on button "Greater Than" at bounding box center [285, 101] width 41 height 13
click at [374, 100] on input "text" at bounding box center [365, 101] width 39 height 13
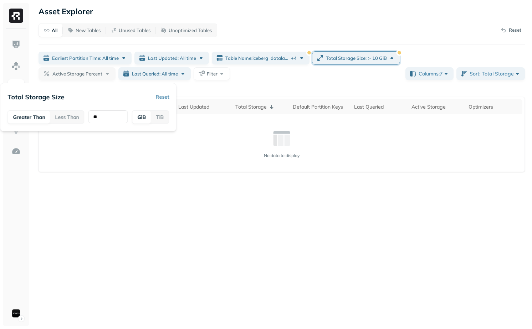
type input "**"
click at [339, 243] on div "Asset Explorer All New Tables Unused Tables Unoptimized Tables Reset Earliest P…" at bounding box center [281, 164] width 500 height 329
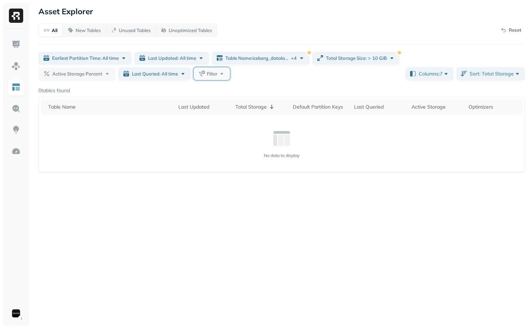
click at [230, 76] on button "Filter" at bounding box center [211, 73] width 36 height 13
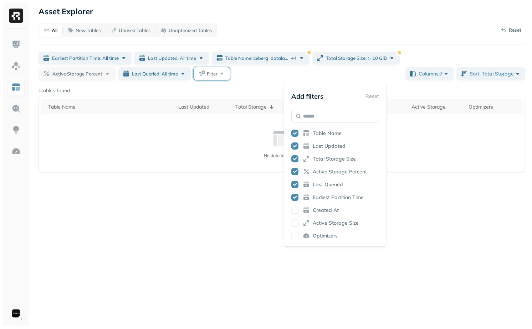
click at [209, 223] on div "Asset Explorer All New Tables Unused Tables Unoptimized Tables Reset Earliest P…" at bounding box center [281, 164] width 500 height 329
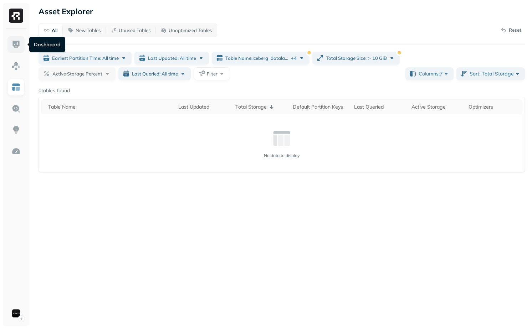
click at [16, 37] on link at bounding box center [15, 44] width 17 height 17
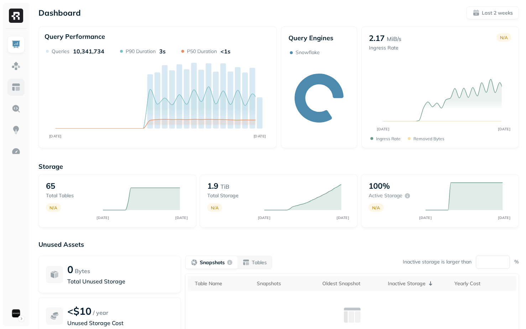
click at [16, 90] on img at bounding box center [15, 87] width 9 height 9
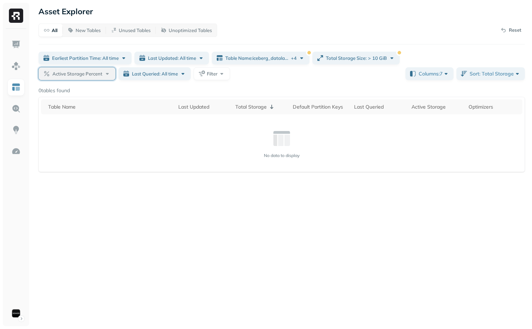
click at [102, 73] on span "Active Storage Percent" at bounding box center [77, 74] width 50 height 7
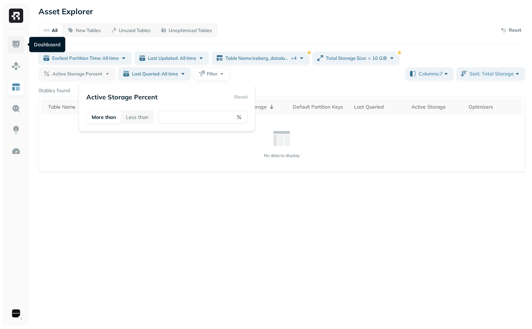
click at [23, 47] on link at bounding box center [15, 44] width 17 height 17
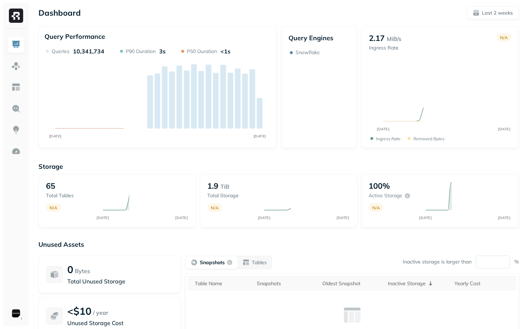
scroll to position [67, 0]
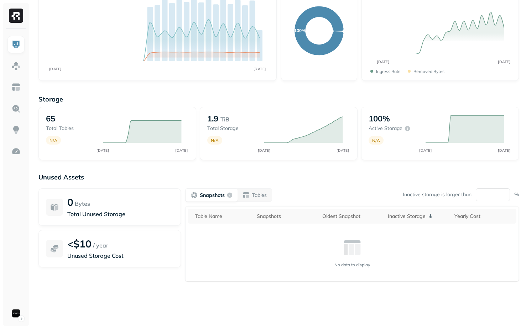
drag, startPoint x: 493, startPoint y: 192, endPoint x: 463, endPoint y: 192, distance: 29.6
click at [463, 192] on div "Inactive storage is larger than ** %" at bounding box center [461, 195] width 116 height 14
click at [472, 246] on div "No data to display" at bounding box center [352, 253] width 322 height 30
click at [482, 194] on input "**" at bounding box center [493, 194] width 34 height 13
click at [485, 195] on input "**" at bounding box center [493, 194] width 34 height 13
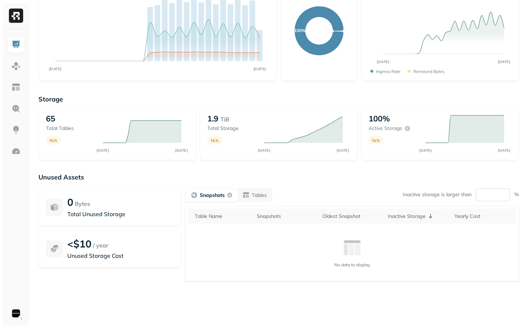
click at [485, 195] on input "**" at bounding box center [493, 194] width 34 height 13
type input "*"
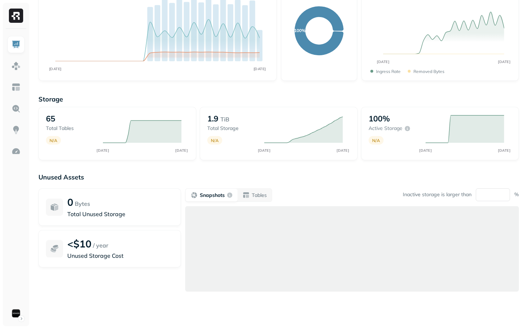
type input "**"
click at [360, 176] on p "Unused Assets" at bounding box center [278, 177] width 481 height 8
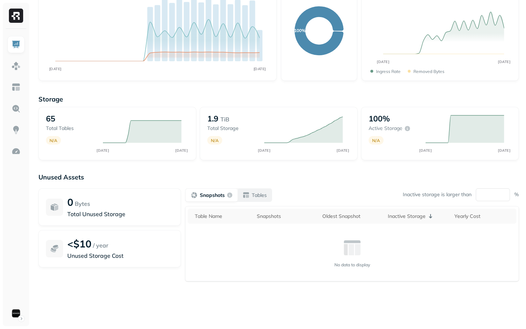
click at [256, 195] on p "Tables" at bounding box center [259, 195] width 15 height 7
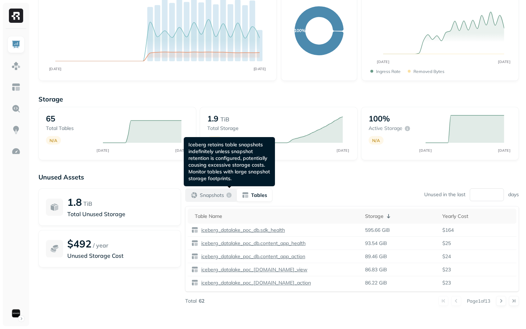
click at [217, 193] on p "Snapshots" at bounding box center [212, 195] width 24 height 7
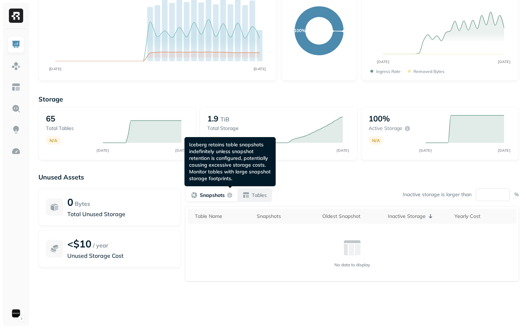
click at [269, 193] on button "Tables" at bounding box center [255, 195] width 34 height 13
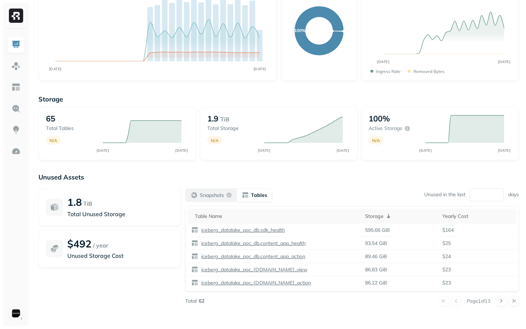
click at [227, 193] on div "button" at bounding box center [229, 195] width 6 height 6
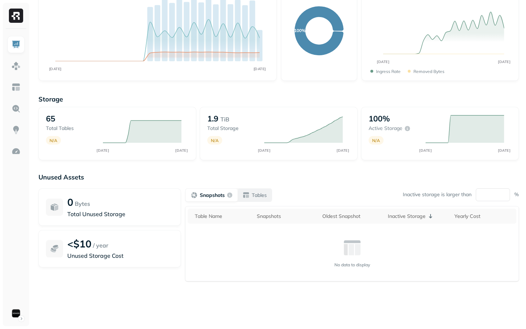
click at [252, 191] on button "Tables" at bounding box center [255, 195] width 34 height 13
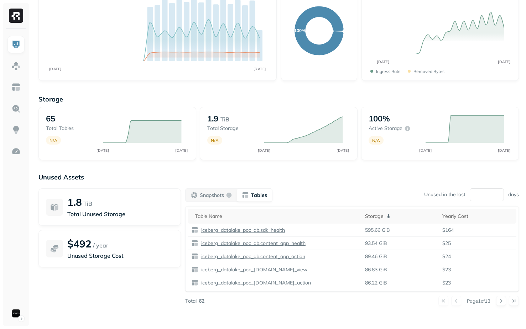
drag, startPoint x: 478, startPoint y: 195, endPoint x: 464, endPoint y: 195, distance: 14.2
click at [464, 195] on div "Unused in the last ** days" at bounding box center [471, 195] width 95 height 14
drag, startPoint x: 493, startPoint y: 196, endPoint x: 457, endPoint y: 196, distance: 35.6
click at [457, 196] on div "Unused in the last ** days" at bounding box center [471, 195] width 95 height 14
type input "**"
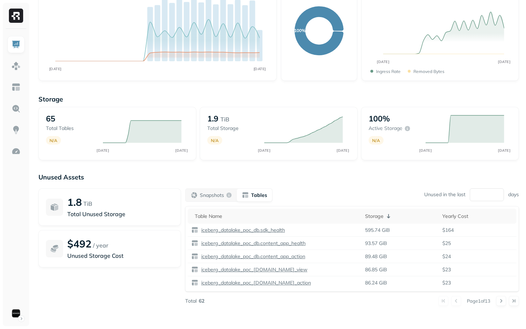
click at [423, 196] on div "Snapshots Tables Unused in the last ** days" at bounding box center [352, 195] width 334 height 14
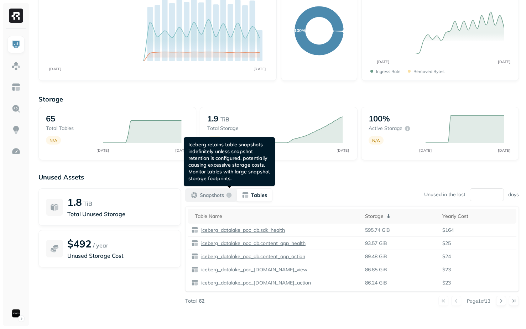
click at [210, 198] on p "Snapshots" at bounding box center [212, 195] width 24 height 7
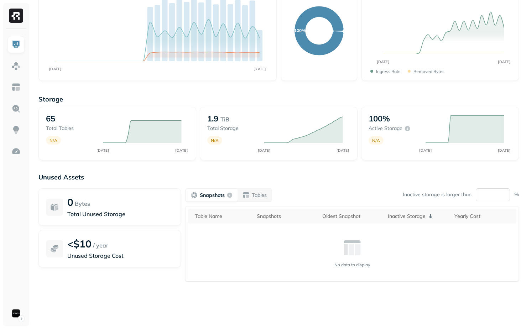
drag, startPoint x: 484, startPoint y: 197, endPoint x: 491, endPoint y: 197, distance: 6.8
click at [491, 197] on input "**" at bounding box center [493, 194] width 34 height 13
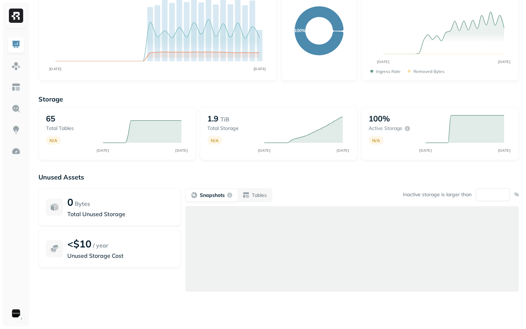
type input "**"
click at [400, 173] on p "Unused Assets" at bounding box center [278, 177] width 481 height 8
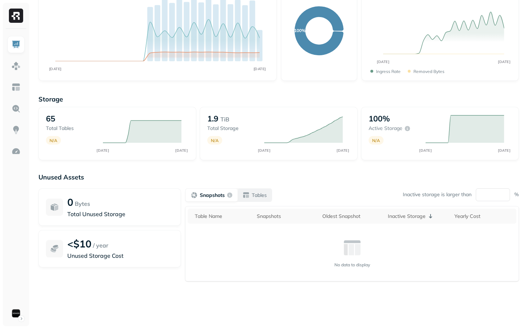
click at [248, 189] on button "Tables" at bounding box center [255, 195] width 34 height 13
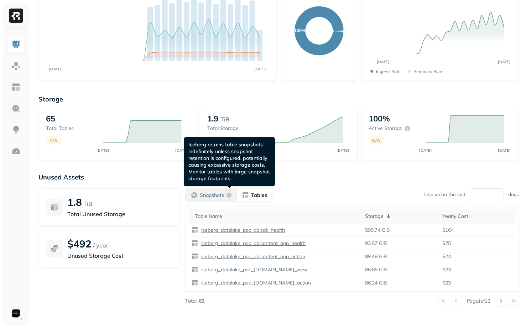
click at [221, 197] on p "Snapshots" at bounding box center [212, 195] width 24 height 7
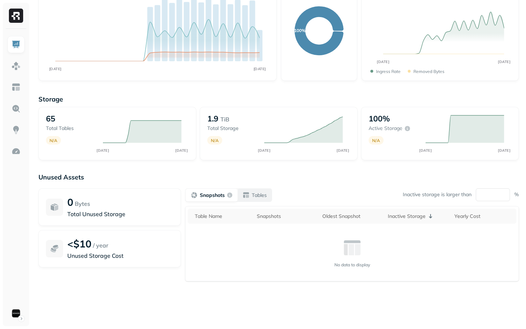
click at [248, 190] on button "Tables" at bounding box center [255, 195] width 34 height 13
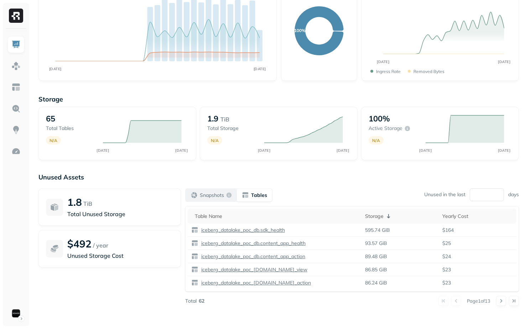
click at [206, 199] on button "Snapshots" at bounding box center [211, 195] width 51 height 13
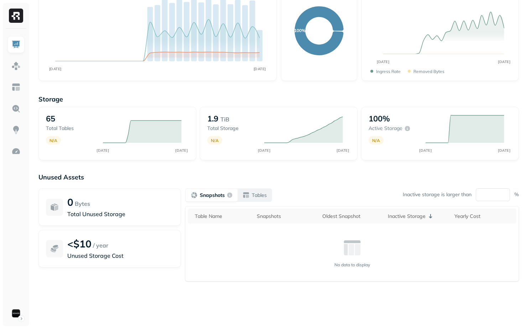
click at [258, 195] on p "Tables" at bounding box center [259, 195] width 15 height 7
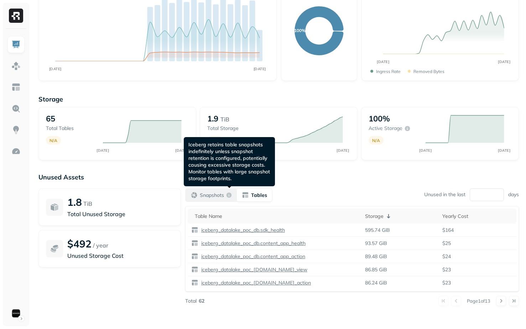
click at [223, 195] on p "Snapshots" at bounding box center [212, 195] width 24 height 7
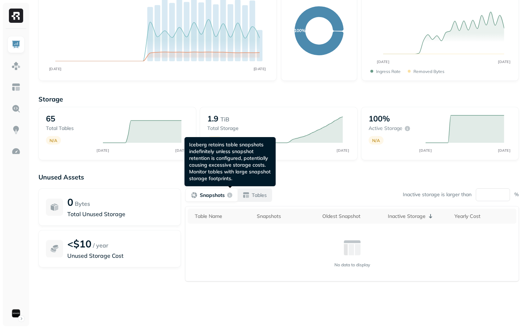
click at [259, 195] on p "Tables" at bounding box center [259, 195] width 15 height 7
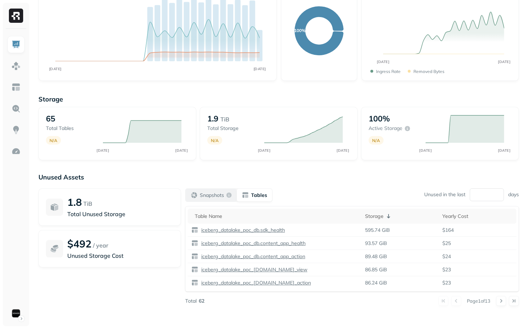
click at [210, 195] on p "Snapshots" at bounding box center [212, 195] width 24 height 7
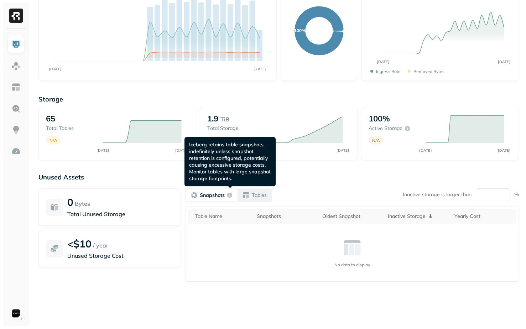
click at [255, 196] on p "Tables" at bounding box center [259, 195] width 15 height 7
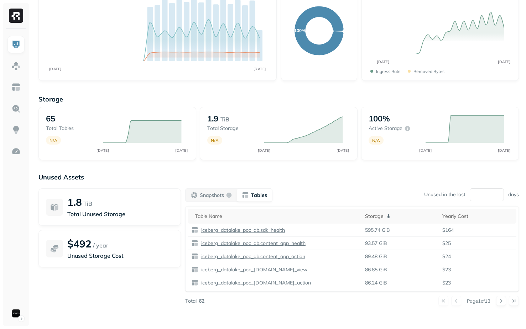
drag, startPoint x: 492, startPoint y: 191, endPoint x: 454, endPoint y: 195, distance: 38.3
click at [454, 195] on div "Unused in the last ** days" at bounding box center [471, 195] width 95 height 14
click at [325, 186] on div "Unused Assets 1.8 TiB Total Unused Storage $492 / year Unused Storage Cost Snap…" at bounding box center [278, 244] width 481 height 142
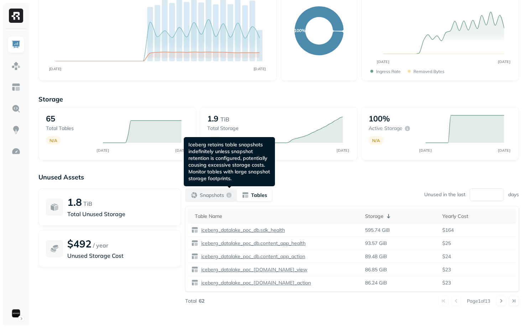
click at [221, 198] on p "Snapshots" at bounding box center [212, 195] width 24 height 7
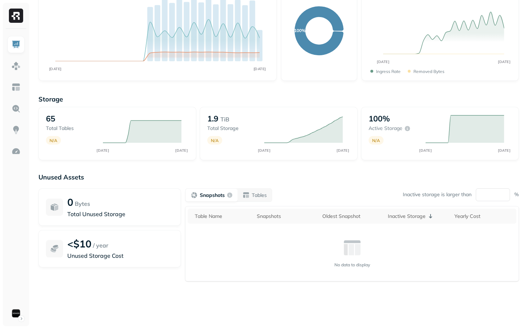
drag, startPoint x: 492, startPoint y: 197, endPoint x: 464, endPoint y: 199, distance: 27.5
click at [464, 199] on div "Inactive storage is larger than ** %" at bounding box center [461, 195] width 116 height 14
click at [384, 190] on div "Snapshots Tables Inactive storage is larger than ** %" at bounding box center [352, 195] width 334 height 14
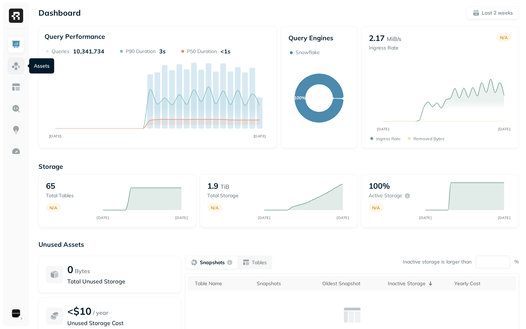
click at [17, 63] on img at bounding box center [15, 65] width 9 height 9
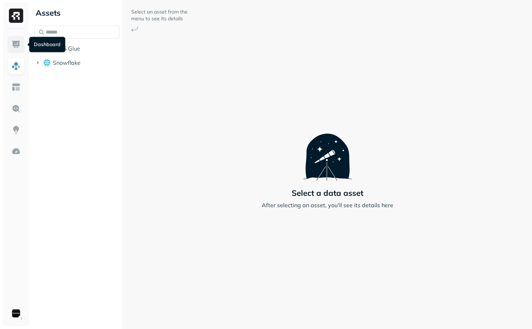
click at [15, 50] on link at bounding box center [15, 44] width 17 height 17
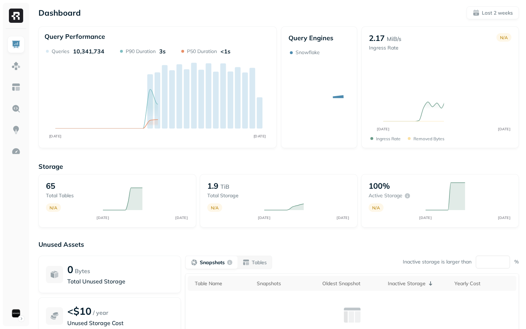
scroll to position [67, 0]
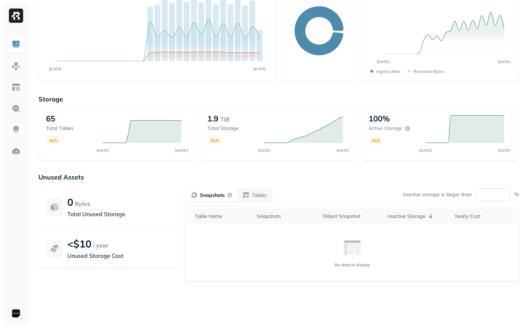
click at [488, 190] on input "**" at bounding box center [493, 194] width 34 height 13
click at [333, 173] on p "Unused Assets" at bounding box center [278, 177] width 481 height 8
click at [257, 197] on p "Tables" at bounding box center [259, 195] width 15 height 7
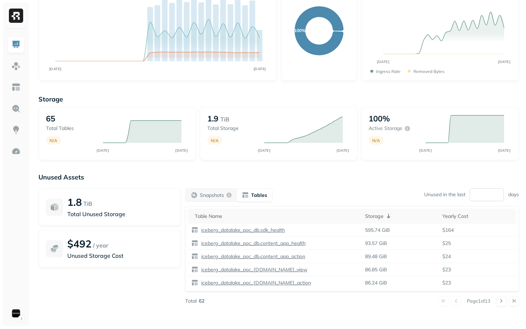
drag, startPoint x: 476, startPoint y: 196, endPoint x: 482, endPoint y: 196, distance: 6.1
click at [482, 196] on input "**" at bounding box center [487, 194] width 34 height 13
type input "*"
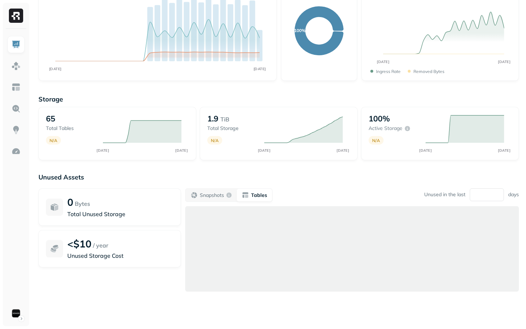
type input "**"
click at [368, 208] on div at bounding box center [352, 248] width 334 height 85
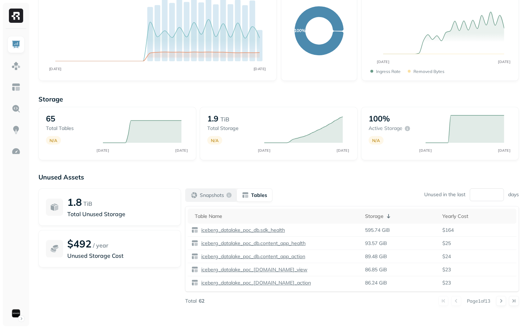
click at [210, 192] on p "Snapshots" at bounding box center [212, 195] width 24 height 7
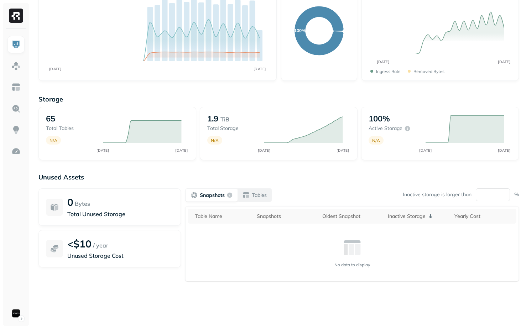
click at [258, 192] on p "Tables" at bounding box center [259, 195] width 15 height 7
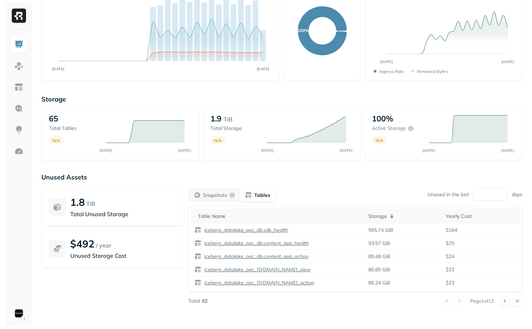
scroll to position [0, 0]
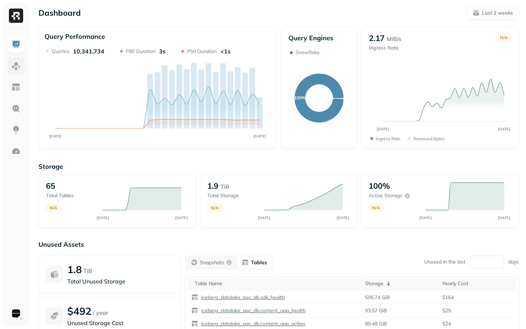
click at [21, 65] on link at bounding box center [15, 65] width 17 height 17
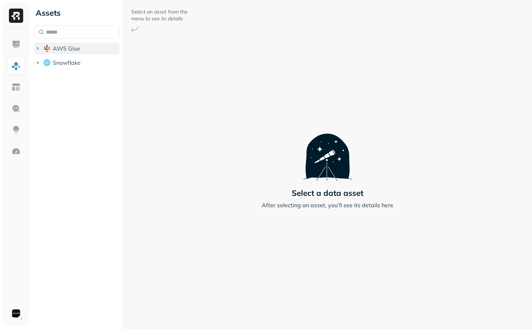
click at [68, 45] on span "AWS Glue" at bounding box center [66, 48] width 27 height 7
click at [88, 68] on li "iceberg_datalake_poc_db" at bounding box center [80, 62] width 78 height 13
click at [91, 61] on span "iceberg_datalake_poc_db" at bounding box center [90, 61] width 60 height 7
click at [88, 128] on div "Assets AWS Glue iceberg_datalake_poc_db Tables ( 65 ) Snowflake" at bounding box center [76, 164] width 91 height 329
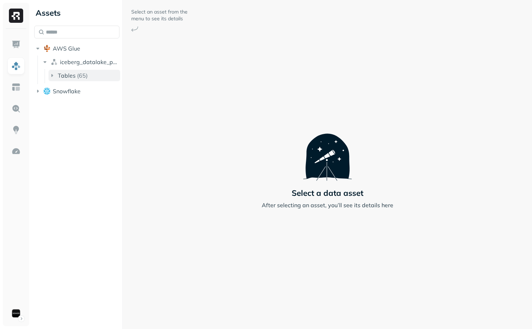
click at [84, 77] on p "( 65 )" at bounding box center [82, 75] width 11 height 7
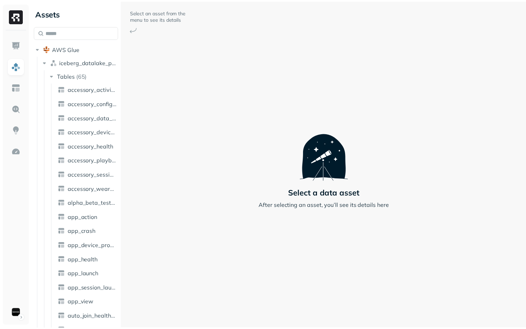
scroll to position [322, 0]
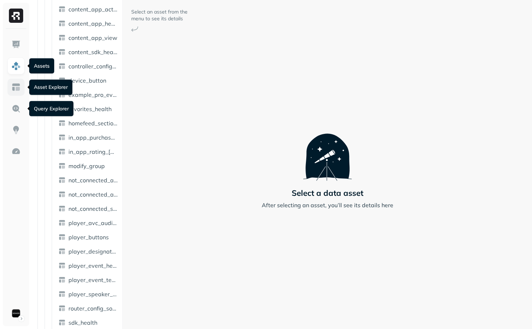
click at [18, 89] on img at bounding box center [15, 87] width 9 height 9
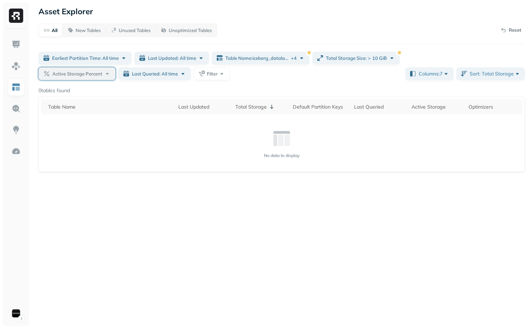
click at [102, 74] on span "Active Storage Percent" at bounding box center [77, 74] width 50 height 7
click at [135, 118] on button "Less than" at bounding box center [137, 117] width 32 height 13
click at [195, 118] on input "text" at bounding box center [202, 117] width 90 height 13
type input "**"
click at [201, 186] on div "Asset Explorer All New Tables Unused Tables Unoptimized Tables Reset Earliest P…" at bounding box center [281, 164] width 500 height 329
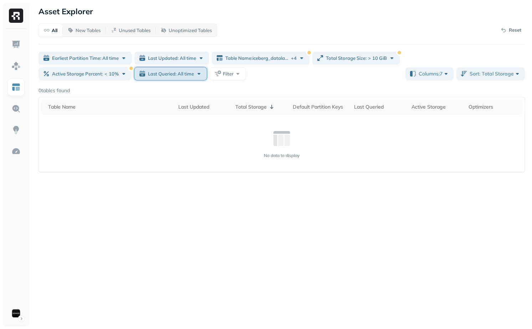
click at [194, 75] on span "Last Queried: All time" at bounding box center [171, 74] width 46 height 7
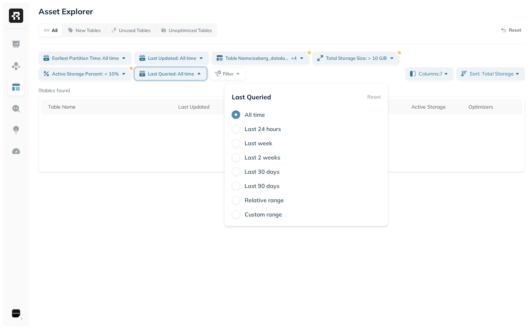
click at [176, 193] on div "Asset Explorer All New Tables Unused Tables Unoptimized Tables Reset Earliest P…" at bounding box center [281, 164] width 500 height 329
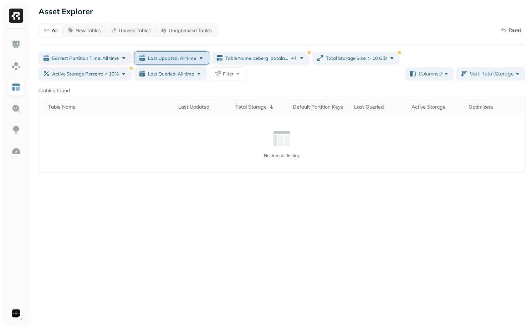
click at [159, 58] on span "Last Updated: All time" at bounding box center [172, 58] width 48 height 7
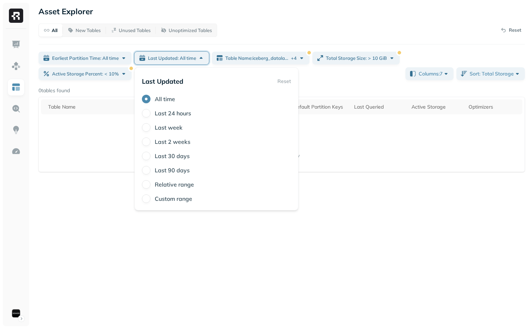
click at [89, 264] on div "Asset Explorer All New Tables Unused Tables Unoptimized Tables Reset Earliest P…" at bounding box center [281, 164] width 500 height 329
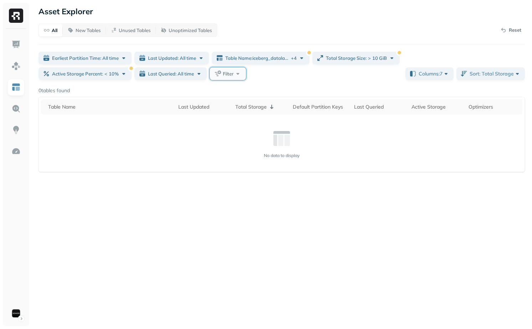
click at [233, 72] on span "Filter" at bounding box center [228, 74] width 11 height 7
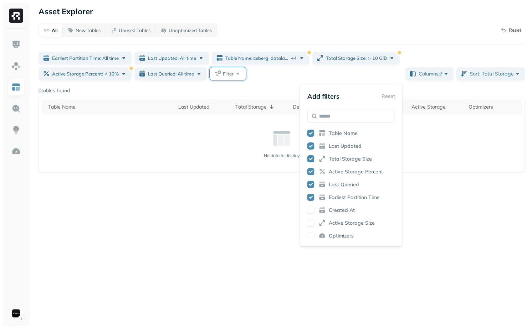
click at [336, 237] on span "Optimizers" at bounding box center [340, 236] width 25 height 7
click at [273, 217] on div "Asset Explorer All New Tables Unused Tables Unoptimized Tables Reset Earliest P…" at bounding box center [281, 164] width 500 height 329
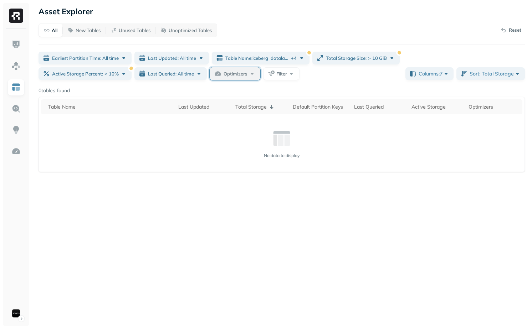
click at [247, 76] on span "Optimizers" at bounding box center [235, 74] width 24 height 7
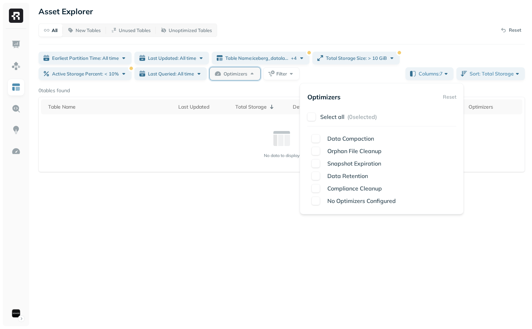
click at [310, 118] on button "button" at bounding box center [311, 117] width 9 height 9
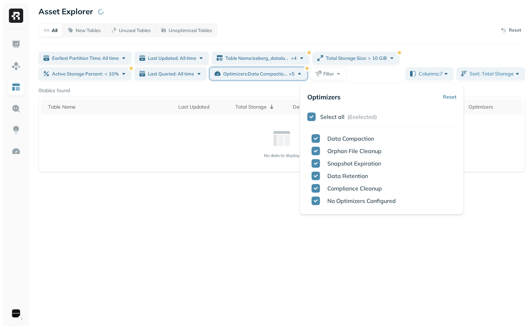
click at [217, 248] on div "Asset Explorer All New Tables Unused Tables Unoptimized Tables Reset Earliest P…" at bounding box center [281, 164] width 500 height 329
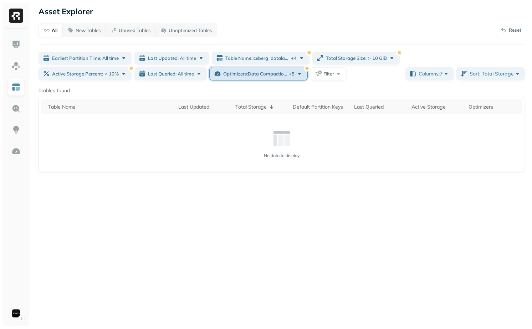
click at [294, 73] on span "Optimizers : Data Compaction ... + 5" at bounding box center [258, 74] width 71 height 7
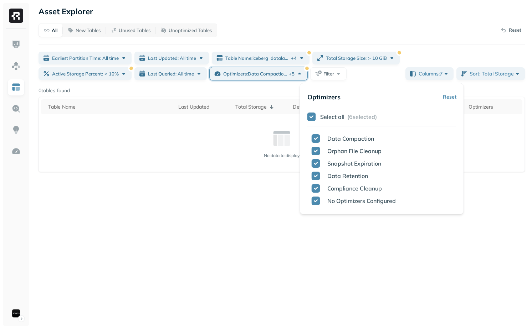
click at [314, 111] on div "Select all ( 6 selected)" at bounding box center [381, 116] width 149 height 13
click at [310, 117] on button "button" at bounding box center [311, 117] width 9 height 9
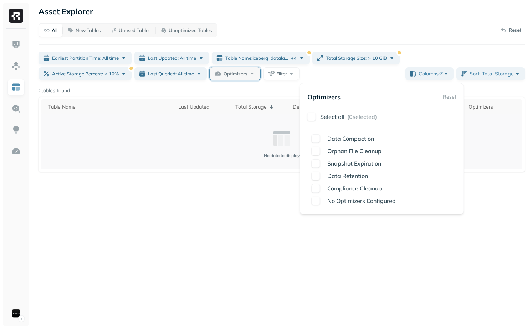
click at [219, 164] on td "No data to display" at bounding box center [281, 141] width 481 height 55
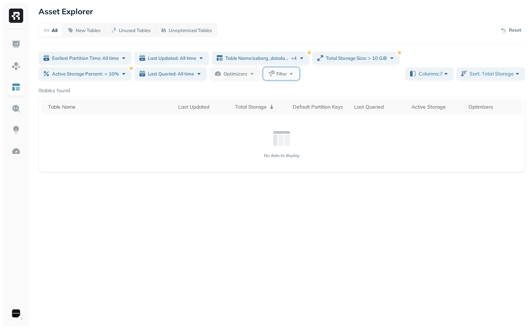
click at [287, 72] on span "Filter" at bounding box center [281, 74] width 11 height 7
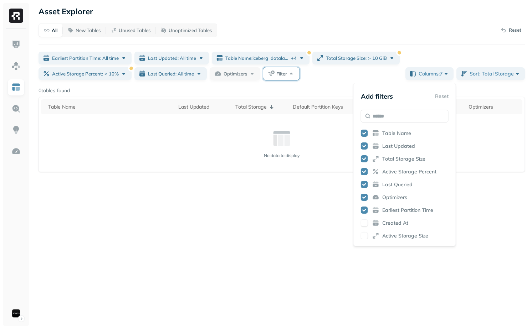
click at [380, 219] on div "Created At" at bounding box center [405, 222] width 88 height 7
click at [380, 234] on div "Active Storage Size" at bounding box center [405, 235] width 88 height 7
click at [285, 226] on div "Asset Explorer All New Tables Unused Tables Unoptimized Tables Reset Earliest P…" at bounding box center [281, 164] width 500 height 329
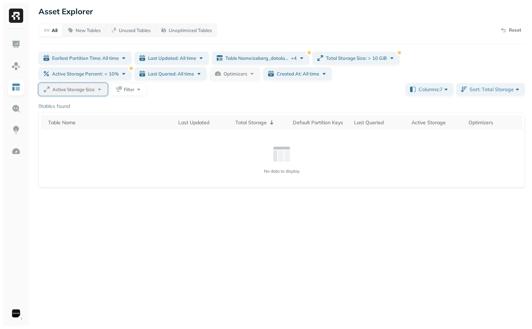
click at [94, 87] on span "Active Storage Size" at bounding box center [73, 89] width 42 height 7
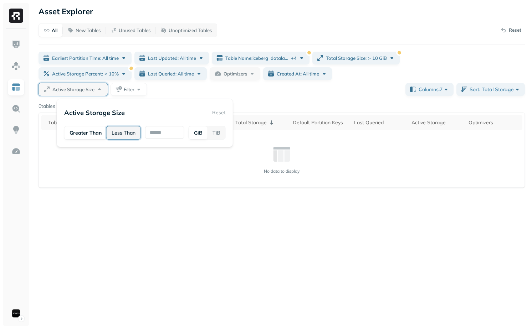
click at [122, 129] on button "Less Than" at bounding box center [124, 132] width 34 height 13
click at [166, 130] on input "text" at bounding box center [164, 132] width 40 height 13
type input "**"
click at [168, 201] on div "Asset Explorer All New Tables Unused Tables Unoptimized Tables Reset Earliest P…" at bounding box center [281, 164] width 500 height 329
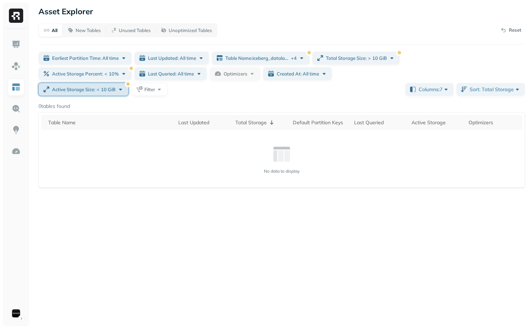
click at [124, 93] on div "Active Storage Size : < 10 GiB" at bounding box center [88, 89] width 72 height 7
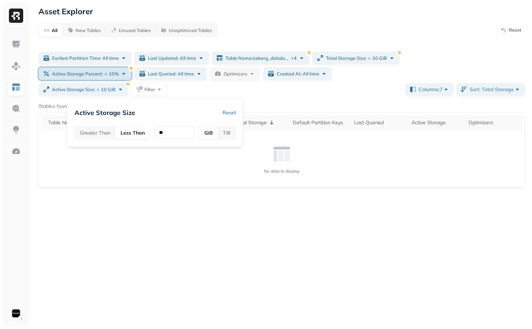
click at [103, 73] on span "Active Storage Percent :" at bounding box center [77, 74] width 51 height 7
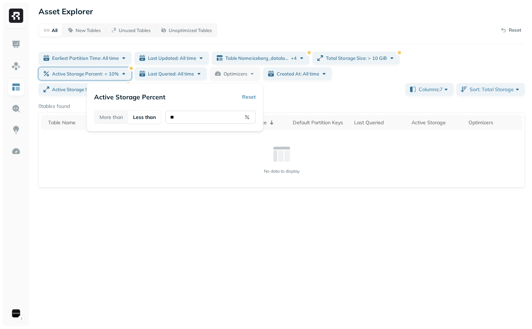
click at [204, 121] on input "**" at bounding box center [210, 117] width 90 height 13
click at [234, 173] on div "No data to display" at bounding box center [282, 159] width 474 height 30
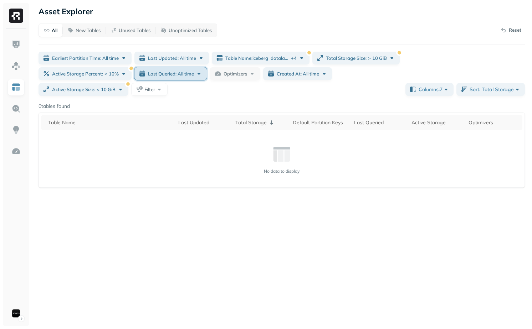
click at [194, 72] on span "Last Queried: All time" at bounding box center [171, 74] width 46 height 7
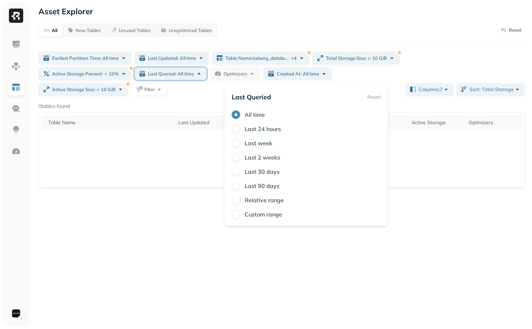
click at [243, 202] on div "Relative range" at bounding box center [306, 200] width 149 height 9
click at [259, 199] on label "Relative range" at bounding box center [263, 200] width 39 height 7
click at [266, 207] on div "All time Last 24 hours Last week Last 2 weeks Last 30 days Last 90 days Relativ…" at bounding box center [306, 164] width 149 height 108
click at [266, 202] on label "Relative range" at bounding box center [263, 200] width 39 height 7
click at [240, 202] on button "Relative range" at bounding box center [236, 200] width 9 height 9
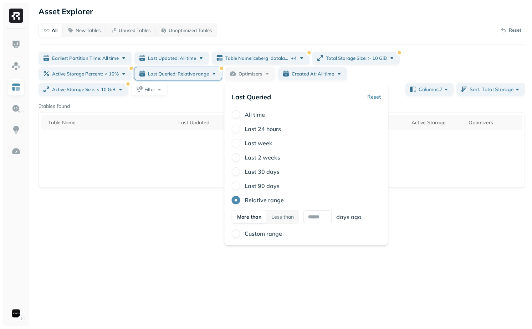
click at [267, 237] on label "Custom range" at bounding box center [262, 233] width 37 height 7
click at [240, 237] on button "Custom range" at bounding box center [236, 233] width 9 height 9
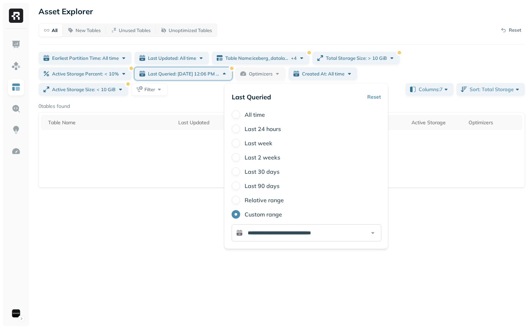
click at [284, 231] on input "**********" at bounding box center [307, 232] width 150 height 17
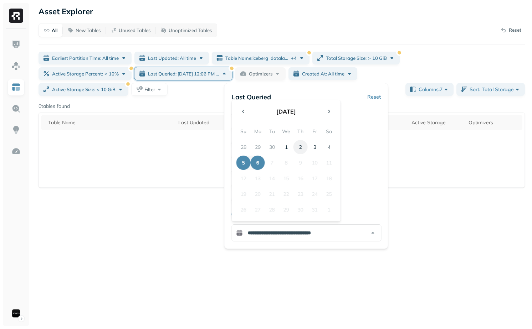
click at [302, 144] on button "2" at bounding box center [300, 147] width 14 height 14
type input "**********"
click at [377, 286] on div "Asset Explorer All New Tables Unused Tables Unoptimized Tables Reset Earliest P…" at bounding box center [281, 164] width 500 height 329
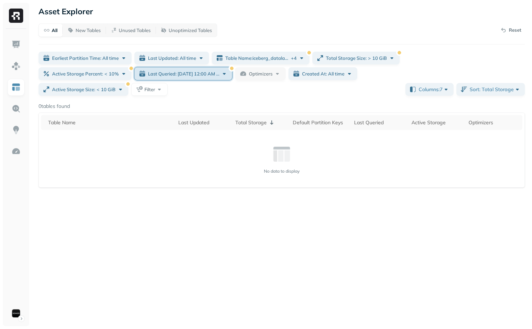
click at [232, 78] on button "Last Queried: Oct 02, 12:00 AM - Oct 06, 12:06 PM" at bounding box center [183, 73] width 98 height 13
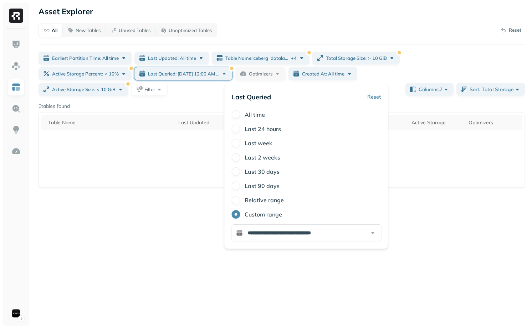
click at [188, 226] on div "Asset Explorer All New Tables Unused Tables Unoptimized Tables Reset Earliest P…" at bounding box center [281, 164] width 500 height 329
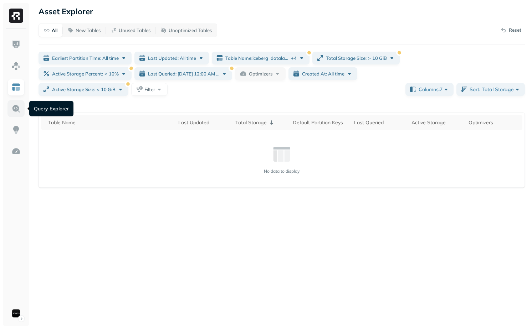
click at [13, 108] on img at bounding box center [15, 108] width 9 height 9
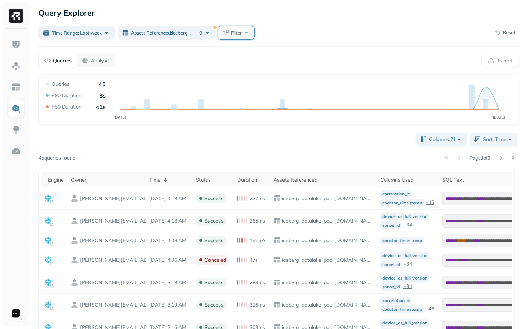
click at [240, 27] on button "Filter" at bounding box center [236, 32] width 36 height 13
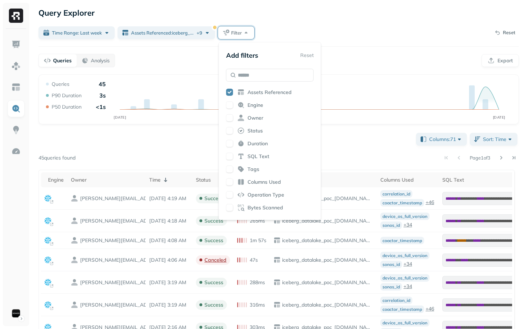
click at [123, 63] on div "Queries Analysis Export" at bounding box center [278, 61] width 481 height 14
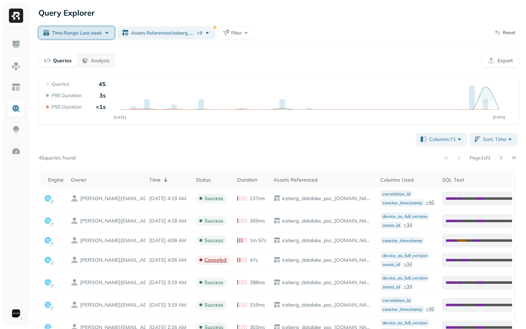
click at [97, 30] on span "Time Range: Last week" at bounding box center [77, 33] width 50 height 7
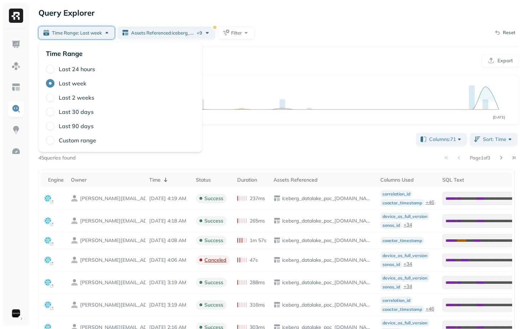
click at [68, 142] on label "Custom range" at bounding box center [77, 140] width 37 height 7
click at [55, 142] on button "Custom range" at bounding box center [50, 140] width 9 height 9
click at [113, 165] on input "**********" at bounding box center [121, 158] width 150 height 17
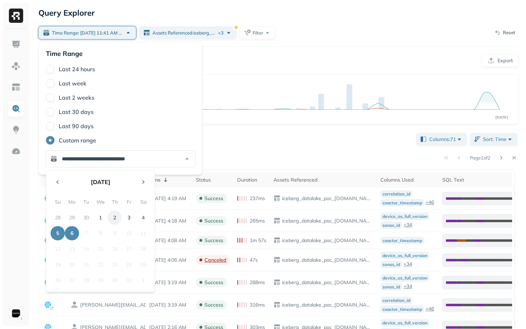
click at [115, 218] on button "2" at bounding box center [115, 218] width 14 height 14
type input "**********"
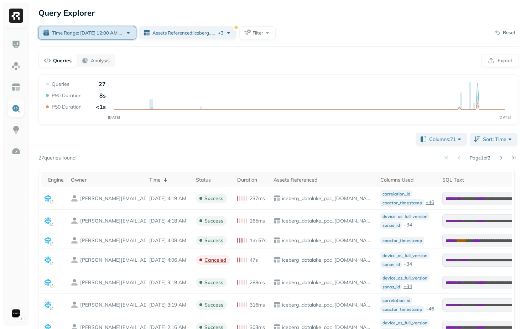
click at [119, 33] on span "Time Range: Oct 02, 12:00 AM - Oct 06, 11:41 AM" at bounding box center [87, 33] width 71 height 7
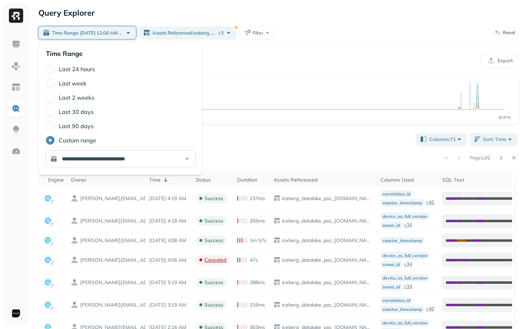
click at [148, 160] on input "**********" at bounding box center [121, 158] width 150 height 17
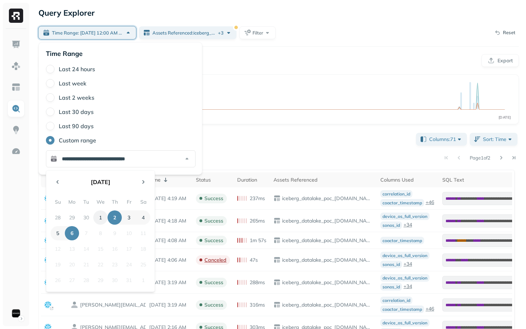
click at [101, 216] on button "1" at bounding box center [100, 218] width 14 height 14
type input "**********"
click at [302, 124] on div "Query Performance SEP 30 OCT 06 Queries 33 P90 Duration 7s P50 Duration <1s Col…" at bounding box center [278, 321] width 481 height 494
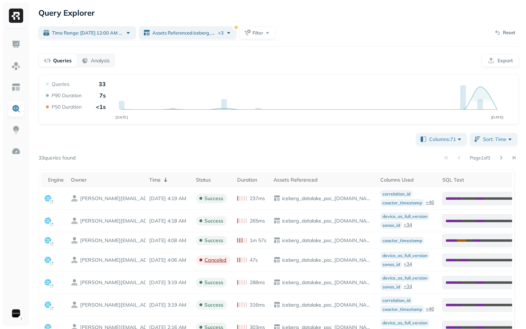
click at [107, 39] on div "Query Explorer Time Range: Oct 01, 12:00 AM - Oct 06, 11:41 AM Assets Reference…" at bounding box center [278, 287] width 495 height 575
click at [107, 37] on button "Time Range: Oct 01, 12:00 AM - Oct 06, 11:41 AM" at bounding box center [87, 32] width 98 height 13
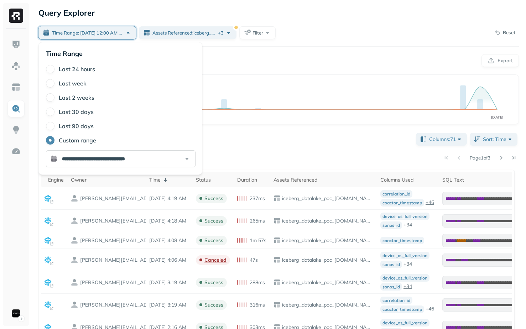
click at [139, 155] on input "**********" at bounding box center [121, 158] width 150 height 17
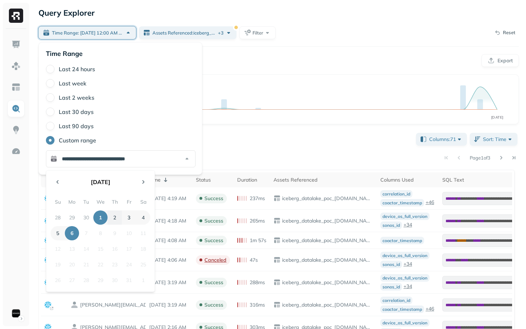
click at [117, 218] on button "2" at bounding box center [115, 218] width 14 height 14
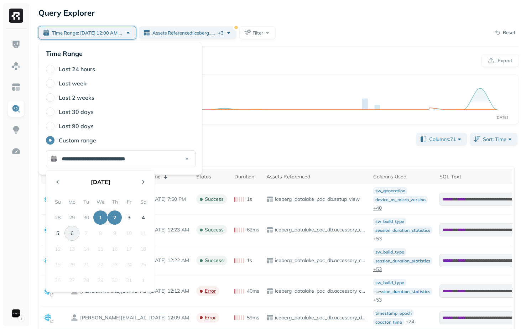
click at [69, 235] on button "6" at bounding box center [72, 233] width 14 height 14
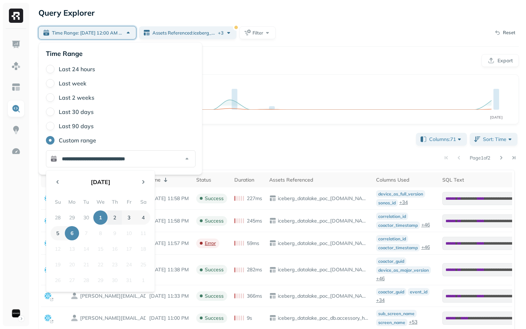
click at [113, 217] on button "2" at bounding box center [115, 218] width 14 height 14
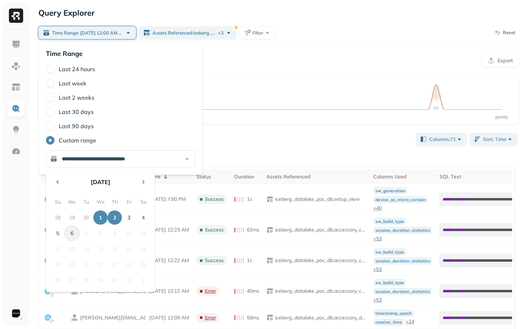
click at [69, 235] on button "6" at bounding box center [72, 233] width 14 height 14
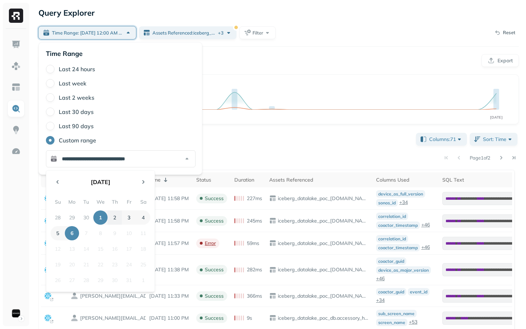
click at [112, 220] on button "2" at bounding box center [115, 218] width 14 height 14
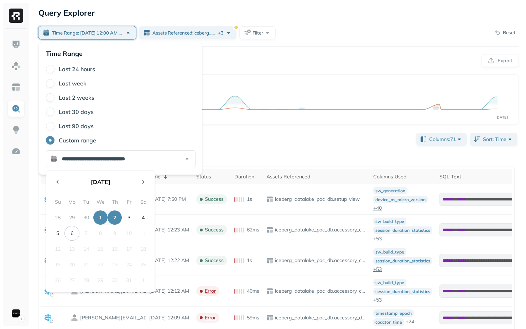
click at [116, 220] on button "2" at bounding box center [115, 218] width 14 height 14
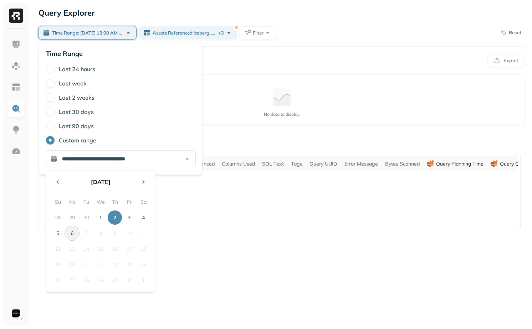
click at [70, 233] on button "6" at bounding box center [72, 233] width 14 height 14
type input "**********"
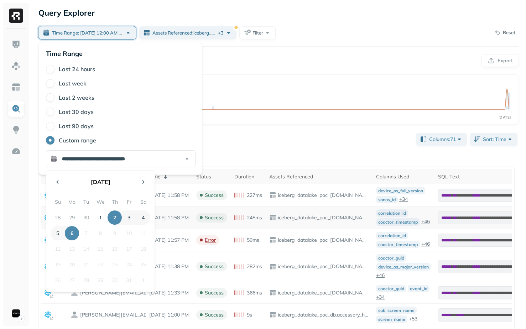
click at [307, 214] on div "iceberg_datalake_poc_db.app_health" at bounding box center [319, 217] width 100 height 7
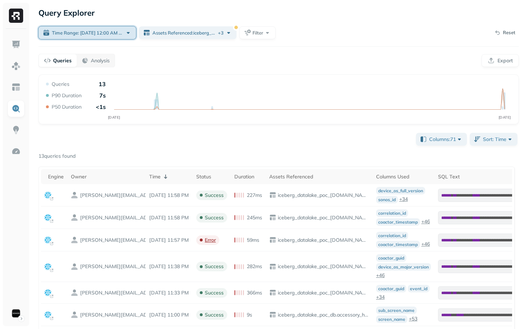
click at [76, 31] on span "Time Range: Oct 02, 12:00 AM - Oct 06, 12:00 AM" at bounding box center [87, 33] width 71 height 7
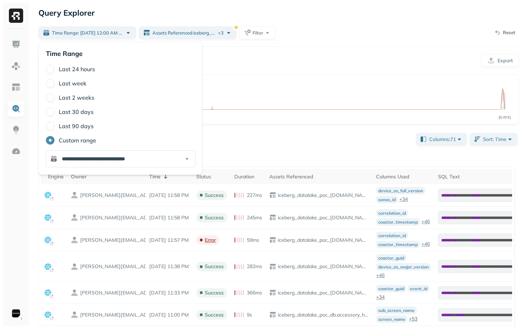
click at [289, 164] on div "Columns: 71 Sort: Time 13 queries found Engine Owner Time Status Duration Asset…" at bounding box center [278, 311] width 481 height 361
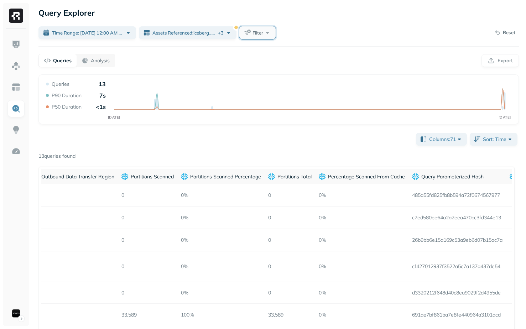
click at [255, 31] on span "Filter" at bounding box center [258, 33] width 11 height 7
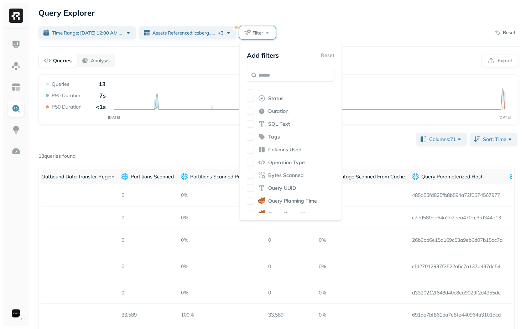
scroll to position [29, 0]
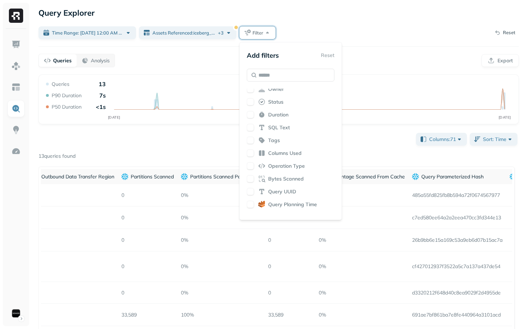
click at [446, 156] on div "13 queries found" at bounding box center [278, 156] width 481 height 7
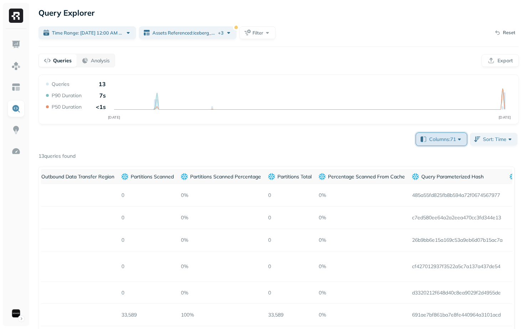
click at [446, 139] on span "Columns: 71" at bounding box center [446, 139] width 34 height 7
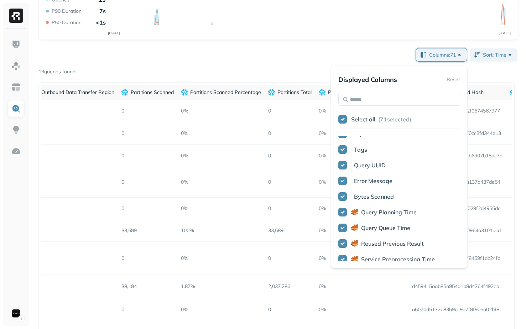
scroll to position [113, 0]
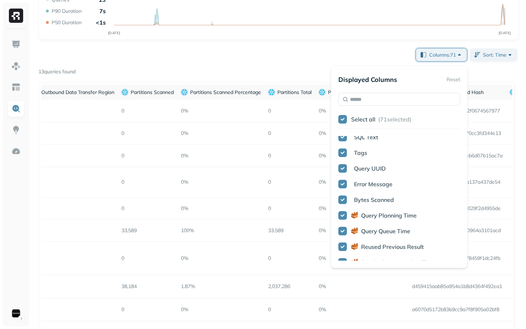
click at [230, 59] on div "Columns: 71 Sort: Time 13 queries found Engine Owner Time Status Duration Asset…" at bounding box center [278, 227] width 481 height 361
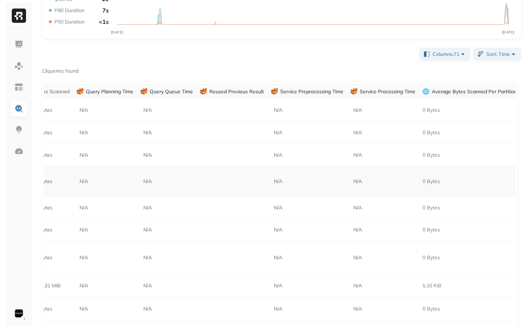
scroll to position [0, 0]
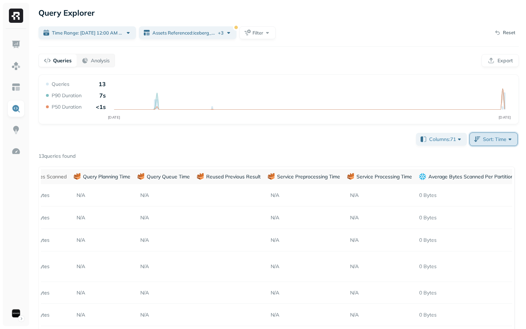
click at [494, 139] on span "Sort: Time" at bounding box center [498, 139] width 31 height 7
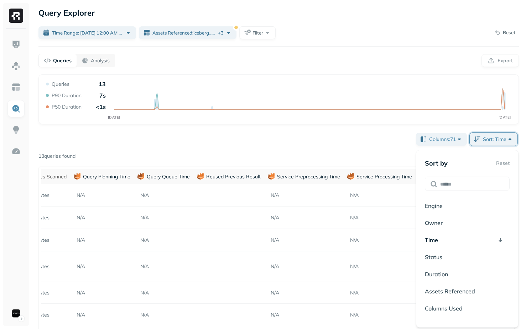
click at [309, 142] on div "Columns: 71 Sort: Time 13 queries found Engine Owner Time Status Duration Asset…" at bounding box center [278, 311] width 481 height 361
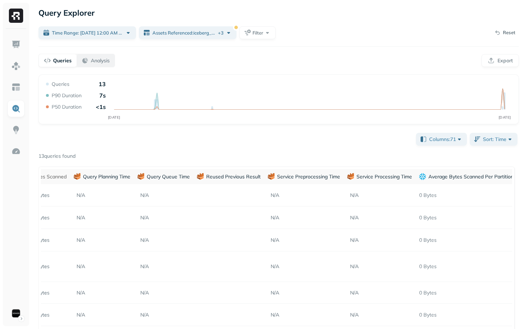
click at [108, 66] on button "Analysis" at bounding box center [96, 60] width 38 height 13
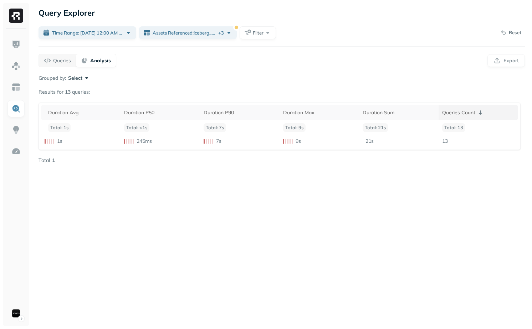
click at [449, 115] on div "Queries Count" at bounding box center [478, 112] width 72 height 9
click at [79, 81] on button "Select" at bounding box center [79, 77] width 22 height 7
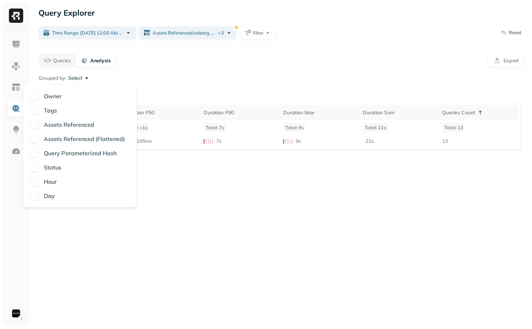
click at [69, 146] on div "Owner Tags Assets Referenced Assets Referenced (Flattened) Query Parameterized …" at bounding box center [79, 146] width 99 height 108
click at [69, 140] on p "Assets Referenced (Flattened)" at bounding box center [84, 139] width 81 height 9
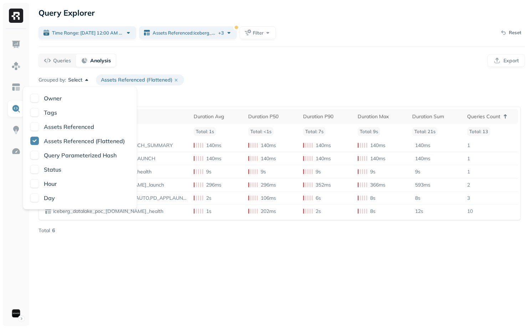
click at [198, 263] on div "Query Explorer Time Range: Oct 02, 12:00 AM - Oct 06, 12:00 AM Assets Reference…" at bounding box center [281, 164] width 500 height 329
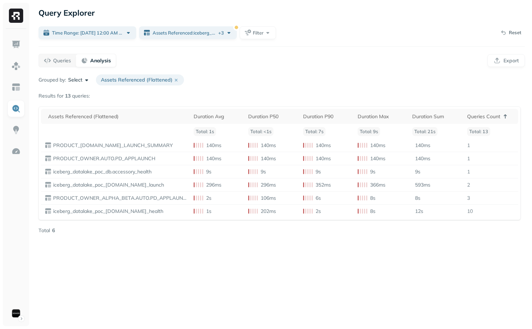
click at [85, 83] on button "Select" at bounding box center [79, 80] width 22 height 7
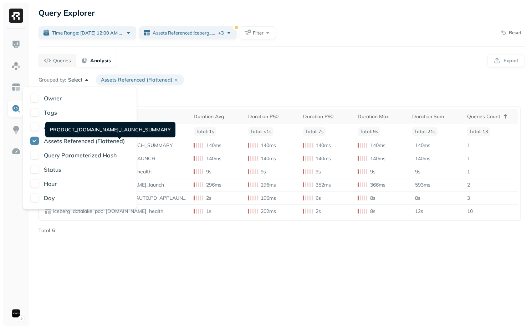
click at [235, 306] on div "Query Explorer Time Range: Oct 02, 12:00 AM - Oct 06, 12:00 AM Assets Reference…" at bounding box center [281, 164] width 500 height 329
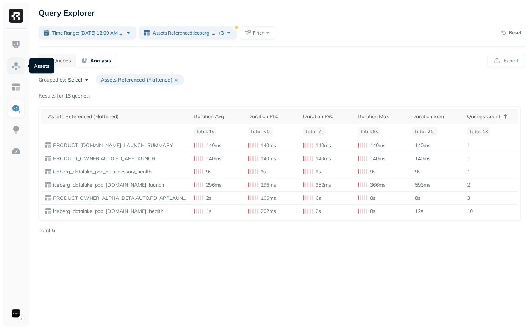
click at [12, 65] on img at bounding box center [15, 65] width 9 height 9
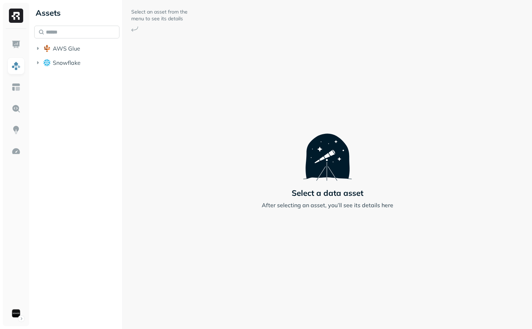
click at [65, 38] on input "text" at bounding box center [76, 32] width 85 height 13
click at [65, 50] on span "AWS Glue" at bounding box center [66, 48] width 27 height 7
click at [91, 64] on span "iceberg_datalake_poc_db" at bounding box center [90, 61] width 60 height 7
click at [81, 81] on button "Tables ( 65 )" at bounding box center [84, 75] width 72 height 11
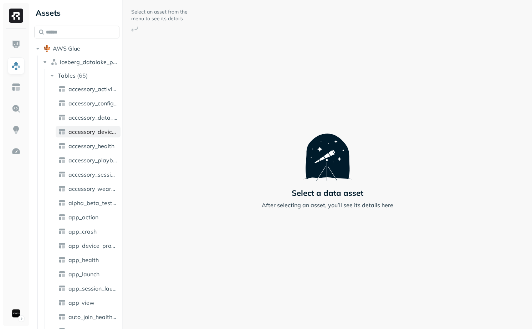
click at [98, 136] on link "accessory_device_button" at bounding box center [88, 131] width 65 height 11
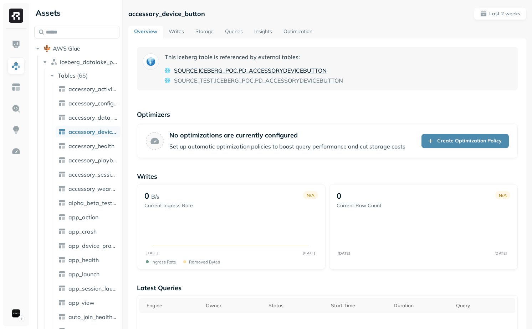
click at [222, 70] on span "ICEBERG_POC" at bounding box center [217, 70] width 38 height 9
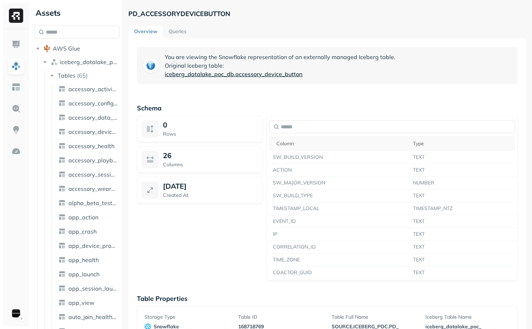
click at [222, 73] on span "iceberg_datalake_poc_db" at bounding box center [199, 74] width 69 height 9
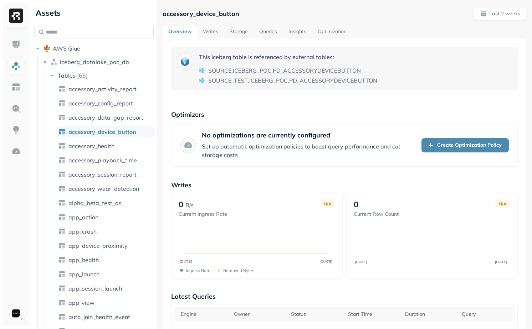
click at [158, 188] on div "Assets AWS Glue iceberg_datalake_poc_db Tables ( 65 ) accessory_activity_report…" at bounding box center [281, 164] width 500 height 329
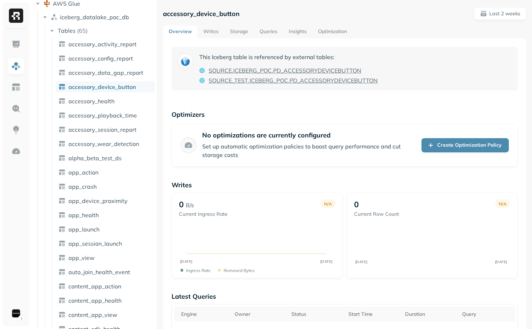
click at [211, 35] on link "Writes" at bounding box center [210, 32] width 27 height 13
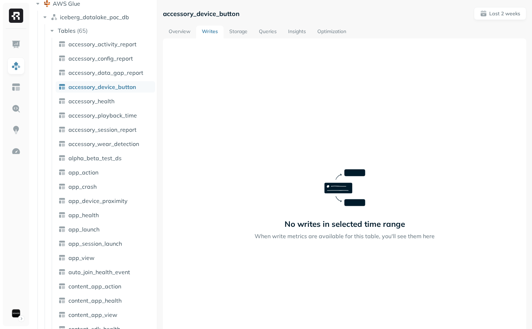
click at [183, 35] on link "Overview" at bounding box center [179, 32] width 33 height 13
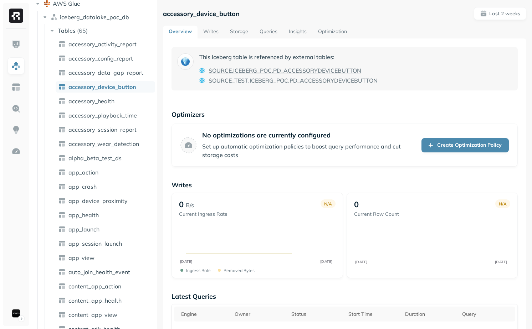
click at [238, 31] on link "Storage" at bounding box center [239, 32] width 30 height 13
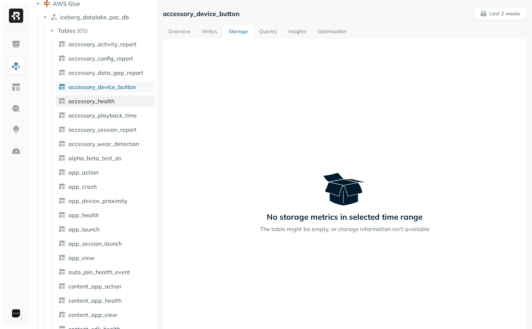
click at [114, 100] on link "accessory_health" at bounding box center [105, 100] width 99 height 11
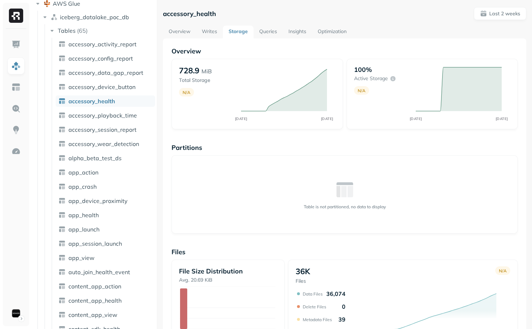
click at [268, 30] on link "Queries" at bounding box center [267, 32] width 29 height 13
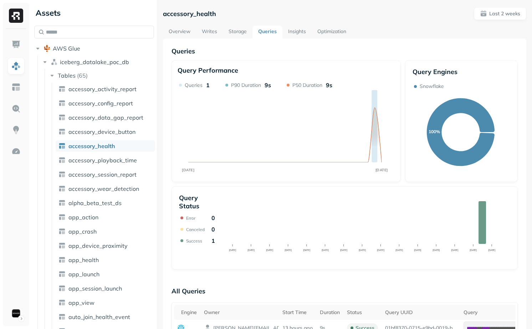
click at [339, 31] on link "Optimization" at bounding box center [331, 32] width 40 height 13
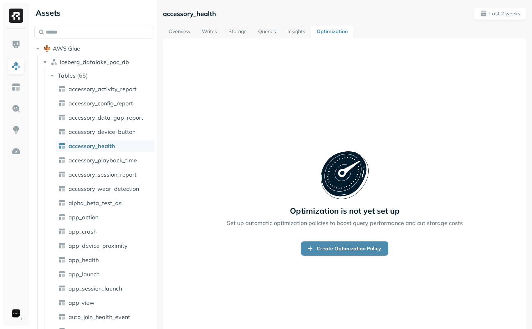
click at [296, 39] on div "Optimization is not yet set up Set up automatic optimization policies to boost …" at bounding box center [344, 202] width 363 height 329
click at [296, 35] on link "Insights" at bounding box center [295, 32] width 29 height 13
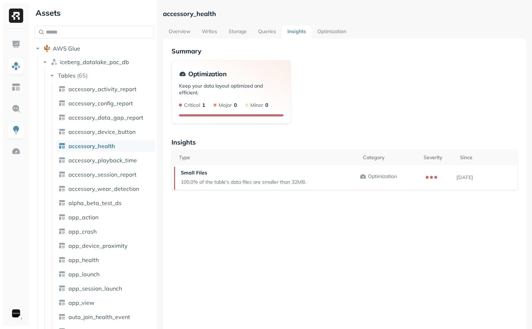
click at [273, 30] on link "Queries" at bounding box center [266, 32] width 29 height 13
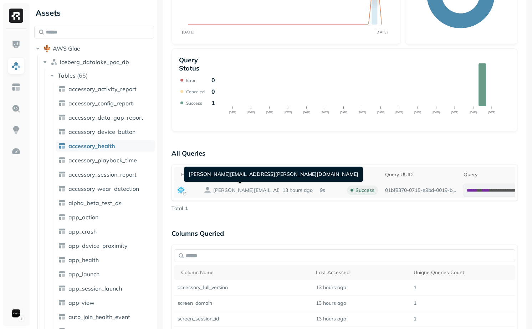
scroll to position [0, 81]
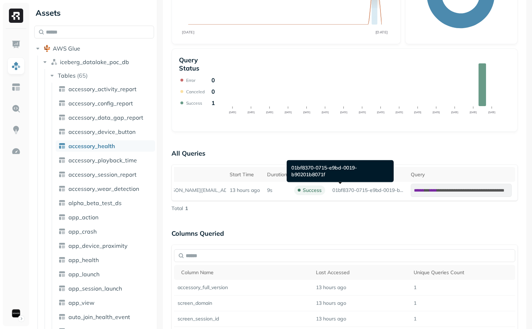
click at [319, 169] on div "01bf8370-0715-e9bd-0019-b90201b8071f 01bf8370-0715-e9bd-0019-b90201b8071f" at bounding box center [339, 171] width 107 height 22
click at [323, 169] on div "01bf8370-0715-e9bd-0019-b90201b8071f 01bf8370-0715-e9bd-0019-b90201b8071f" at bounding box center [339, 171] width 107 height 22
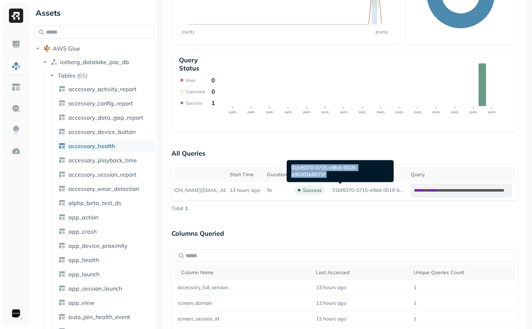
click at [323, 169] on div "01bf8370-0715-e9bd-0019-b90201b8071f 01bf8370-0715-e9bd-0019-b90201b8071f" at bounding box center [339, 171] width 107 height 22
copy div "01bf8370-0715-e9bd-0019-b90201b8071f"
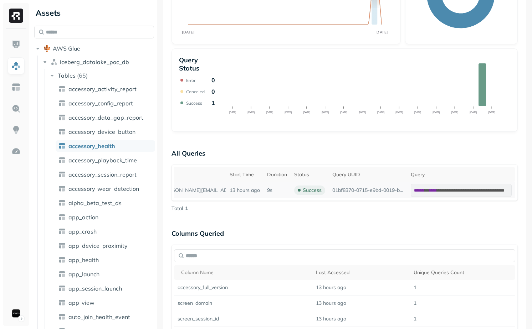
scroll to position [0, 0]
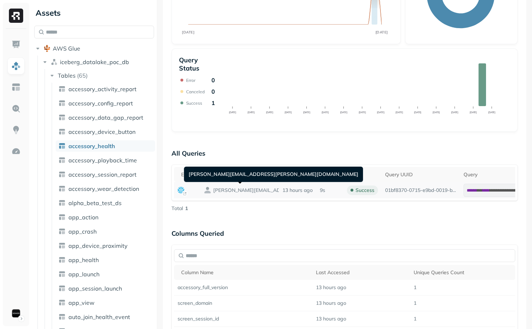
click at [294, 192] on p "13 hours ago" at bounding box center [297, 190] width 30 height 7
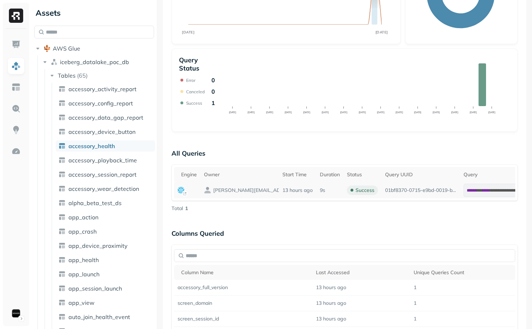
click at [323, 190] on p "9s" at bounding box center [322, 190] width 5 height 7
copy p "9s"
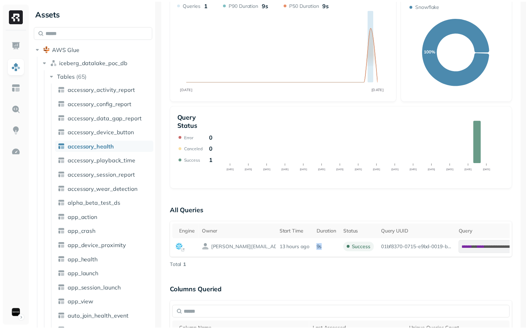
scroll to position [78, 0]
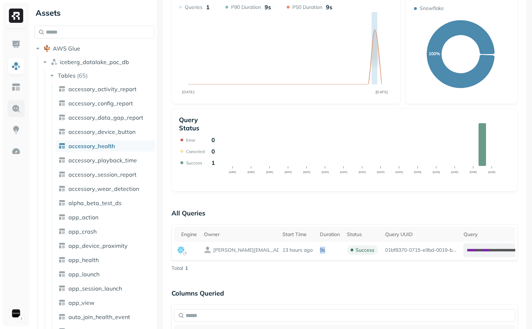
click at [11, 112] on link at bounding box center [15, 108] width 17 height 17
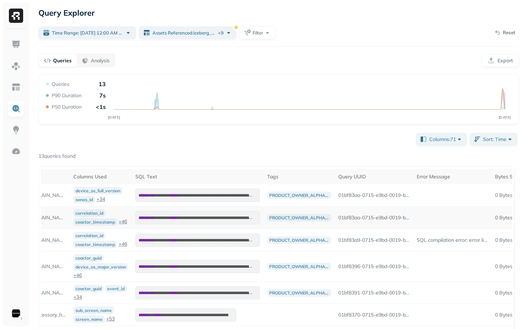
scroll to position [0, 306]
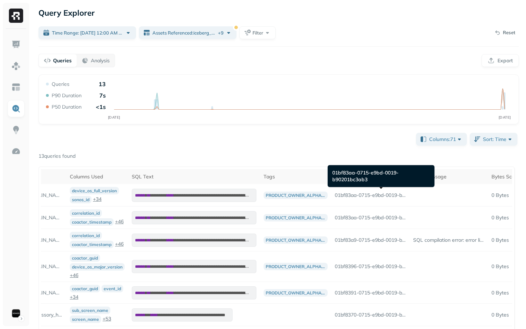
click at [355, 173] on div "01bf83aa-0715-e9bd-0019-b90201bc3ab3 01bf83aa-0715-e9bd-0019-b90201bc3ab3" at bounding box center [381, 176] width 107 height 22
copy div "01bf83aa-0715-e9bd-0019-b90201bc3ab3"
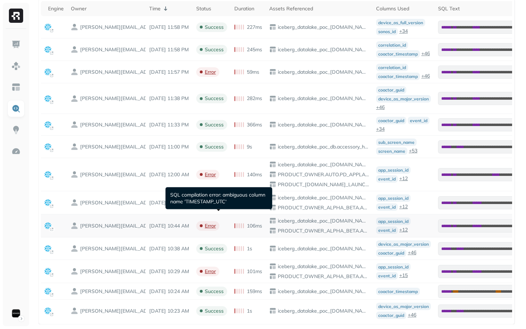
scroll to position [175, 0]
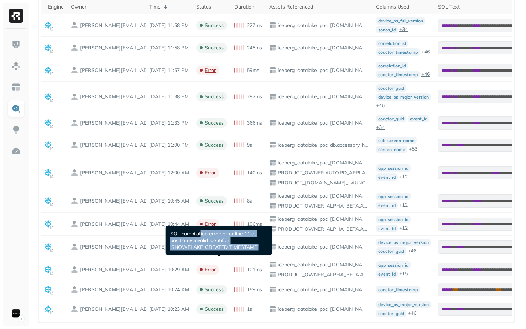
drag, startPoint x: 200, startPoint y: 235, endPoint x: 236, endPoint y: 253, distance: 39.7
click at [235, 253] on div "SQL compilation error: error line 11 at position 8 invalid identifier 'SNOWFLAK…" at bounding box center [219, 240] width 107 height 29
click at [238, 250] on p "SQL compilation error: error line 11 at position 8 invalid identifier 'SNOWFLAK…" at bounding box center [219, 240] width 98 height 20
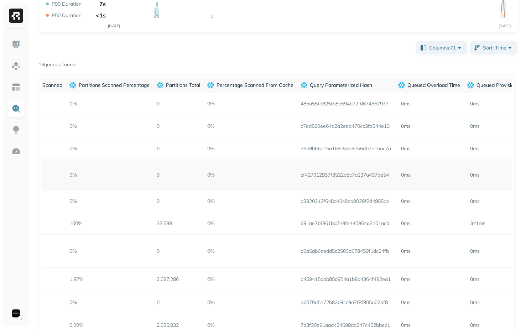
scroll to position [98, 0]
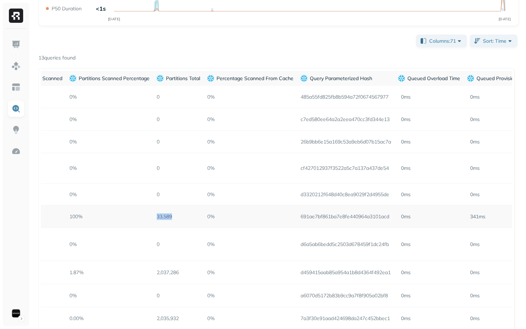
drag, startPoint x: 168, startPoint y: 219, endPoint x: 204, endPoint y: 219, distance: 36.3
click at [203, 219] on td "33,589" at bounding box center [178, 217] width 51 height 22
click at [190, 219] on td "33,589" at bounding box center [178, 217] width 51 height 22
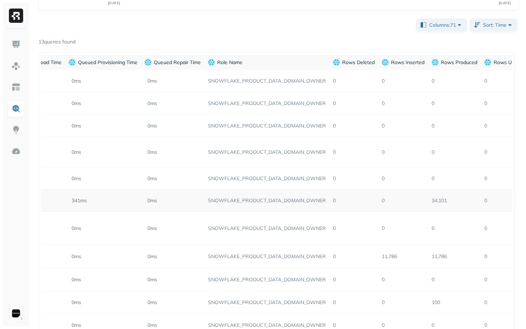
scroll to position [0, 3506]
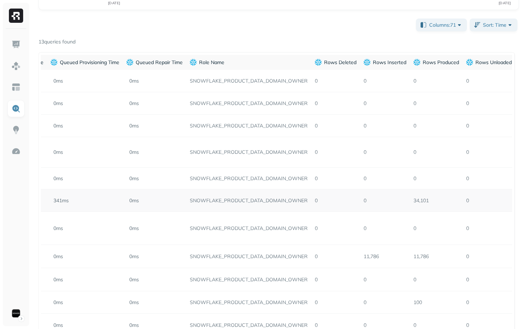
click at [283, 201] on td "SNOWFLAKE_PRODUCT_DATA_DOMAIN_OWNER" at bounding box center [248, 201] width 125 height 22
click at [291, 204] on td "SNOWFLAKE_PRODUCT_DATA_DOMAIN_OWNER" at bounding box center [248, 201] width 125 height 22
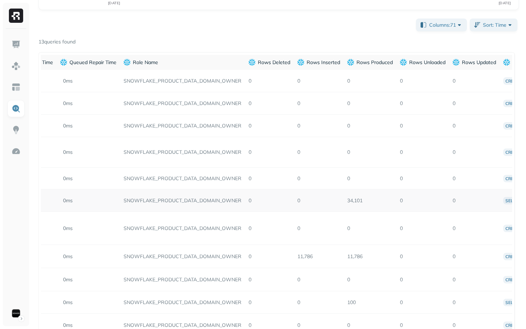
scroll to position [0, 3630]
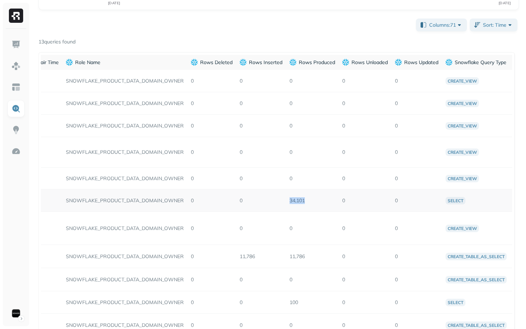
drag, startPoint x: 303, startPoint y: 204, endPoint x: 327, endPoint y: 204, distance: 23.9
click at [326, 204] on td "34,101" at bounding box center [312, 201] width 53 height 22
click at [327, 204] on td "34,101" at bounding box center [312, 201] width 53 height 22
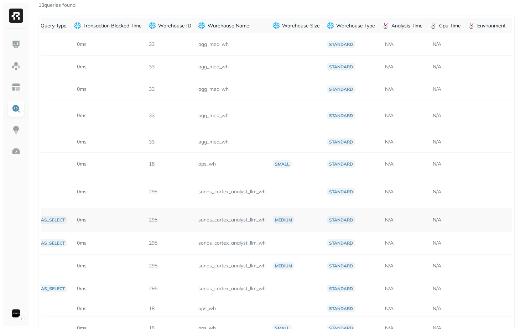
scroll to position [0, 4096]
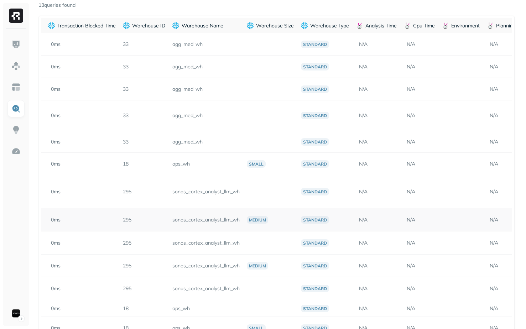
click at [229, 221] on td "sonos_cortex_analyst_llm_wh" at bounding box center [206, 219] width 74 height 23
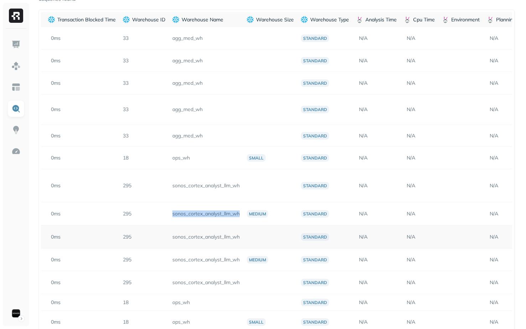
scroll to position [175, 0]
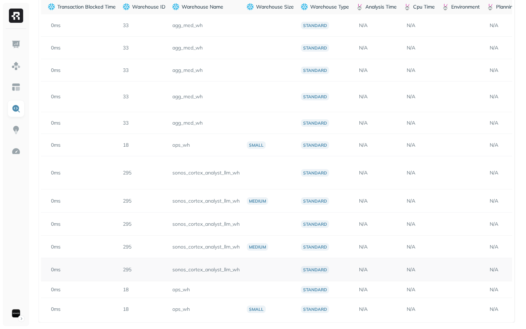
click at [226, 273] on td "sonos_cortex_analyst_llm_wh" at bounding box center [206, 269] width 74 height 23
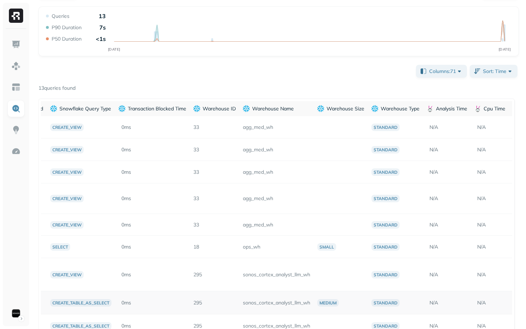
scroll to position [0, 3991]
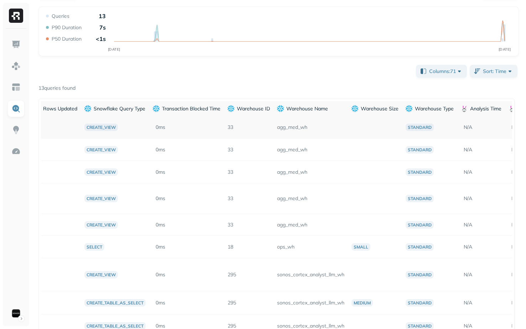
click at [307, 129] on td "agg_med_wh" at bounding box center [311, 127] width 74 height 22
click at [312, 158] on td "agg_med_wh" at bounding box center [311, 150] width 74 height 22
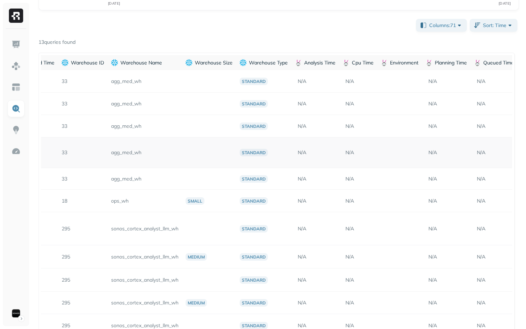
scroll to position [0, 4154]
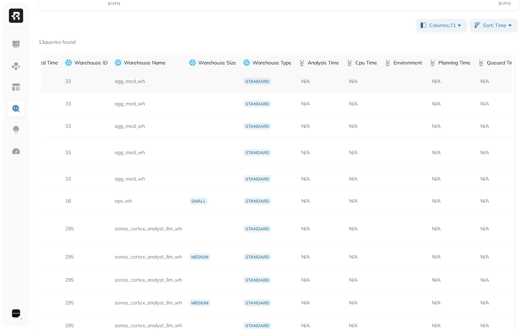
click at [143, 81] on td "agg_med_wh" at bounding box center [148, 81] width 74 height 22
click at [143, 87] on td "agg_med_wh" at bounding box center [148, 81] width 74 height 22
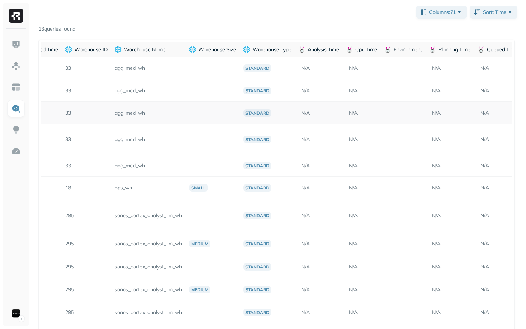
scroll to position [175, 0]
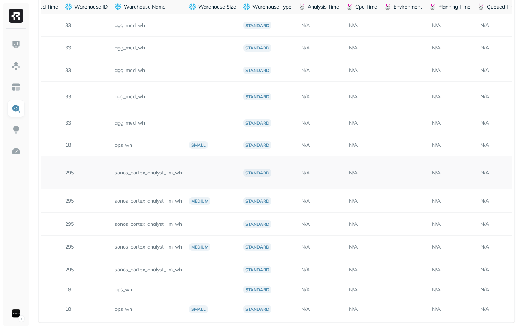
click at [164, 166] on td "sonos_cortex_analyst_llm_wh" at bounding box center [148, 172] width 74 height 33
copy td "sonos_cortex_analyst_llm_wh"
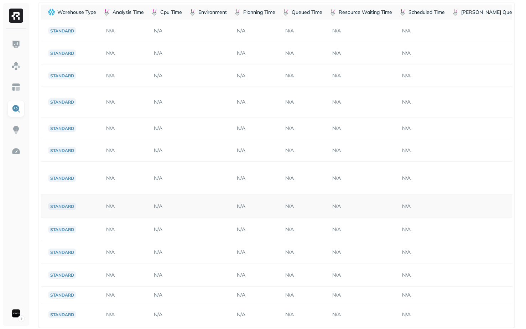
scroll to position [0, 0]
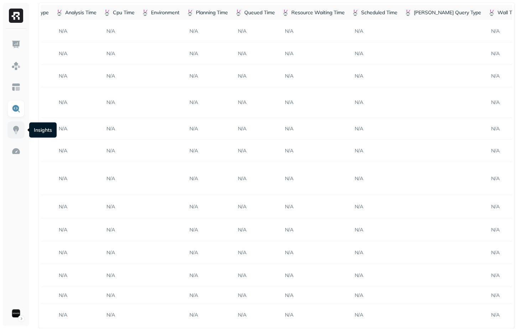
click at [15, 125] on link at bounding box center [15, 129] width 17 height 17
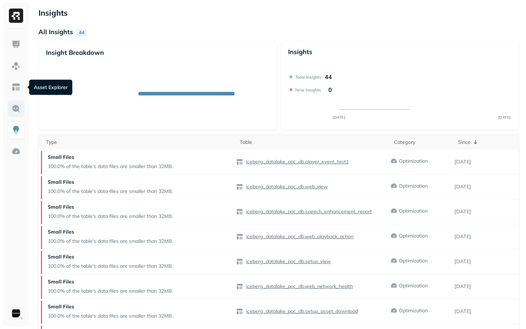
click at [18, 106] on img at bounding box center [15, 108] width 9 height 9
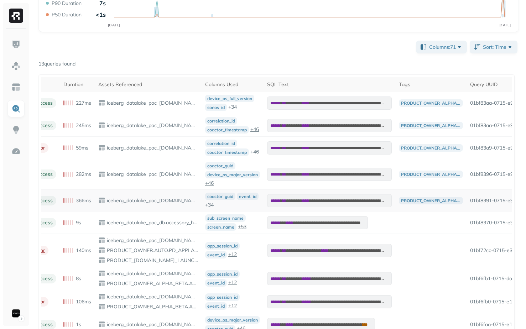
scroll to position [0, 176]
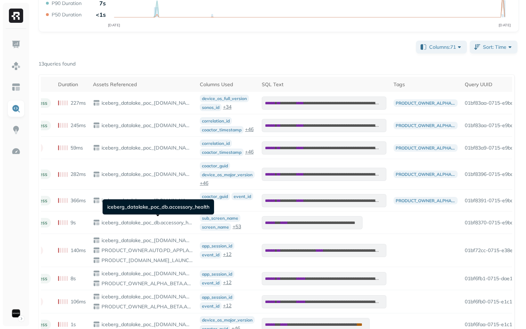
click at [165, 206] on div "iceberg_datalake_poc_db.accessory_health iceberg_datalake_poc_db.accessory_heal…" at bounding box center [159, 206] width 112 height 15
copy div "iceberg_datalake_poc_db.accessory_health"
click at [166, 202] on div "iceberg_datalake_poc_db.accessory_health iceberg_datalake_poc_db.accessory_heal…" at bounding box center [159, 206] width 112 height 15
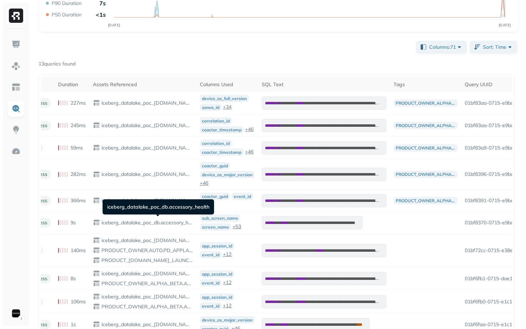
click at [166, 214] on div "iceberg_datalake_poc_db.accessory_health iceberg_datalake_poc_db.accessory_heal…" at bounding box center [159, 206] width 112 height 15
click at [166, 206] on div "iceberg_datalake_poc_db.accessory_health iceberg_datalake_poc_db.accessory_heal…" at bounding box center [159, 206] width 112 height 15
click at [174, 208] on div "iceberg_datalake_poc_db.accessory_health iceberg_datalake_poc_db.accessory_heal…" at bounding box center [159, 206] width 112 height 15
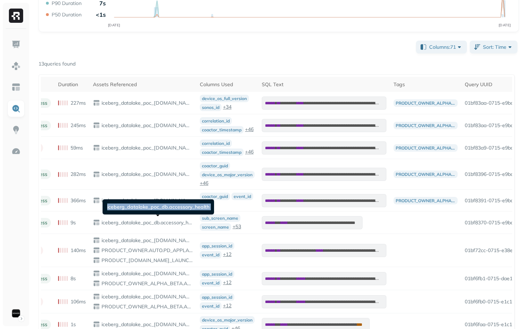
click at [174, 208] on div "iceberg_datalake_poc_db.accessory_health iceberg_datalake_poc_db.accessory_heal…" at bounding box center [159, 206] width 112 height 15
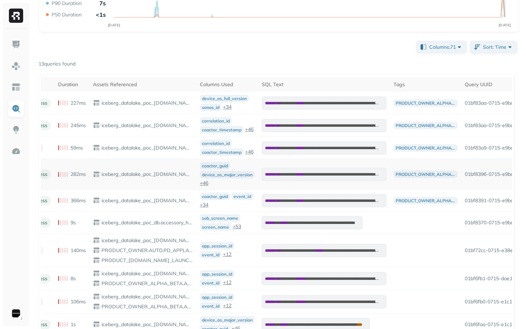
click at [174, 187] on td "iceberg_datalake_poc_db.app_health" at bounding box center [142, 174] width 107 height 31
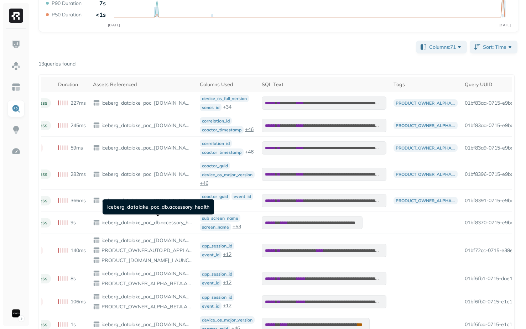
click at [174, 206] on div "iceberg_datalake_poc_db.accessory_health iceberg_datalake_poc_db.accessory_heal…" at bounding box center [159, 206] width 112 height 15
click at [173, 209] on div "iceberg_datalake_poc_db.accessory_health iceberg_datalake_poc_db.accessory_heal…" at bounding box center [159, 206] width 112 height 15
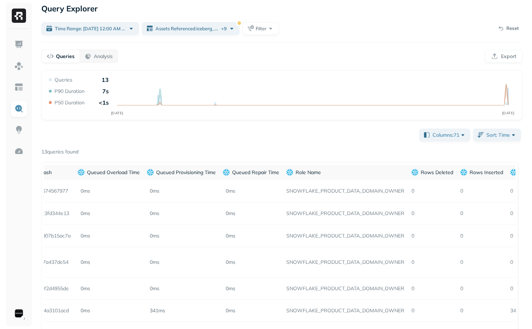
scroll to position [0, 0]
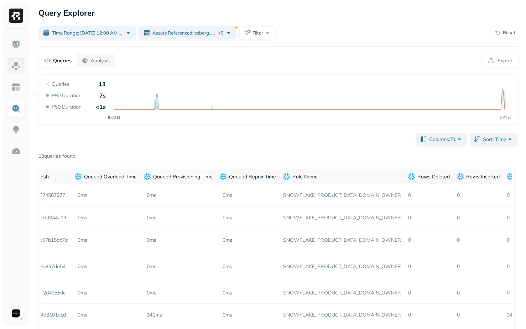
click at [23, 69] on link at bounding box center [15, 65] width 17 height 17
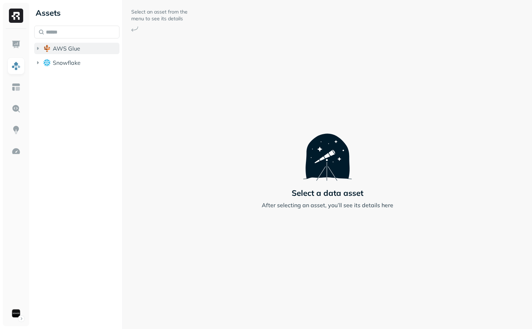
click at [71, 53] on button "AWS Glue" at bounding box center [76, 48] width 85 height 11
click at [68, 50] on span "AWS Glue" at bounding box center [66, 48] width 27 height 7
click at [68, 61] on span "Snowflake" at bounding box center [67, 62] width 28 height 7
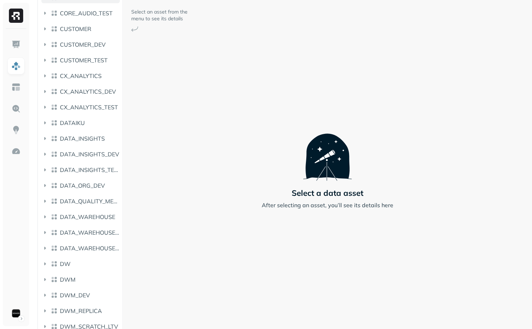
scroll to position [188, 0]
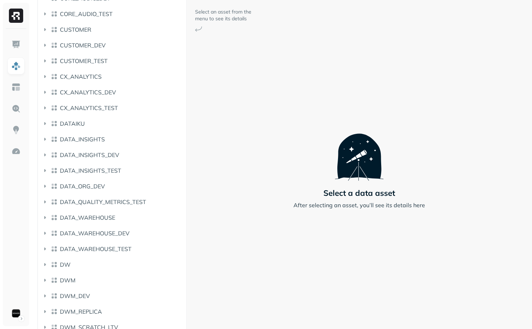
click at [186, 184] on div at bounding box center [186, 164] width 0 height 329
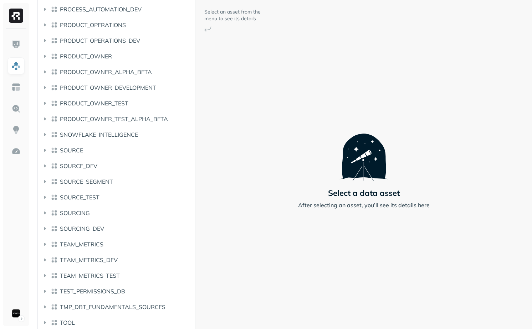
scroll to position [1154, 0]
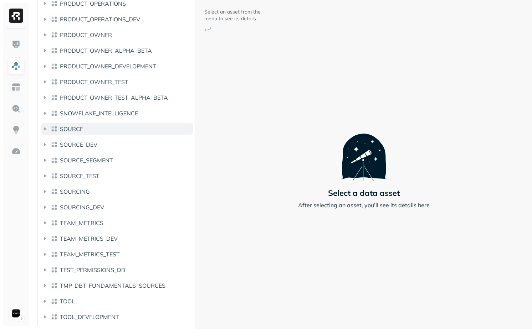
click at [73, 131] on span "SOURCE" at bounding box center [71, 128] width 23 height 7
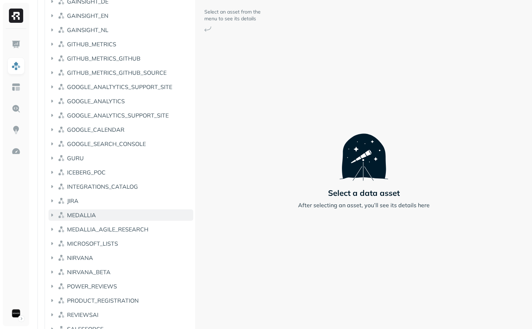
scroll to position [1450, 0]
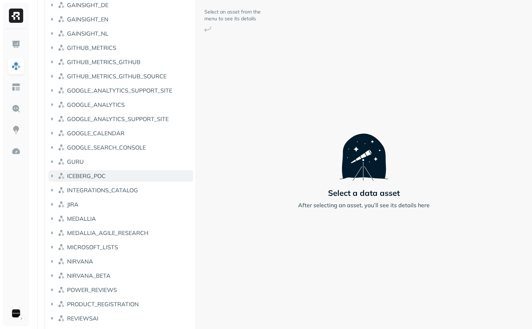
click at [107, 177] on button "ICEBERG_POC" at bounding box center [120, 175] width 145 height 11
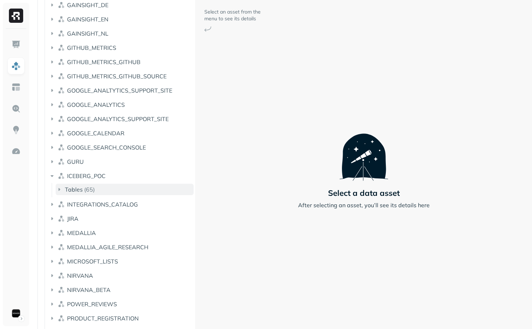
click at [109, 189] on button "Tables ( 65 )" at bounding box center [125, 189] width 138 height 11
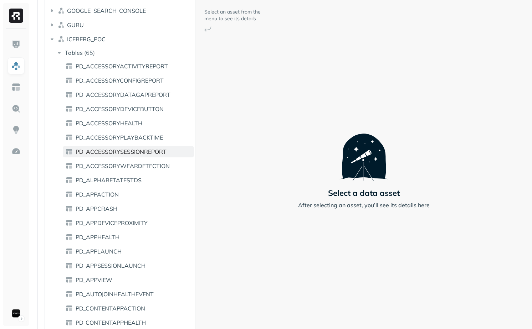
scroll to position [1629, 0]
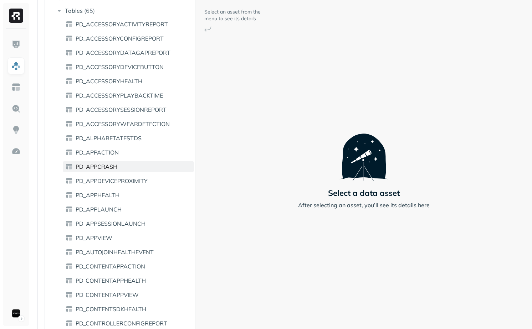
click at [127, 168] on link "PD_APPCRASH" at bounding box center [128, 166] width 131 height 11
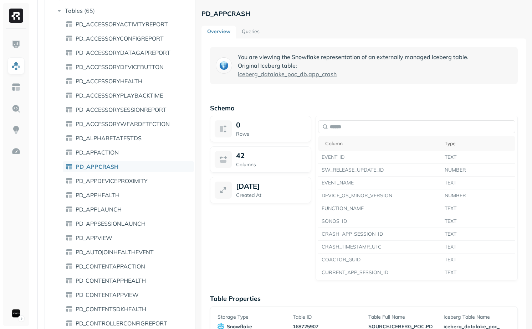
click at [197, 182] on div "PD_APPCRASH Overview Queries You are viewing the Snowflake representation of an…" at bounding box center [364, 164] width 336 height 329
click at [199, 181] on div "PD_APPCRASH Overview Queries You are viewing the Snowflake representation of an…" at bounding box center [364, 164] width 336 height 329
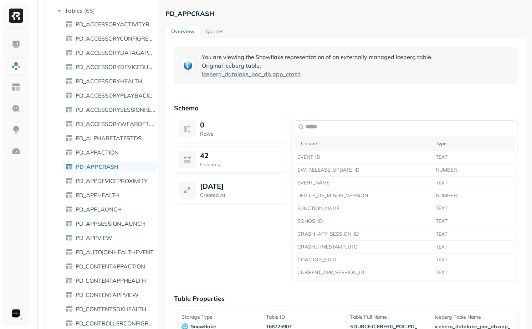
click at [129, 176] on div "Assets AWS Glue Snowflake AIRSHIP AIRSHIP_TEST CENSUS CLEANSED CLEANSED_DEV CLE…" at bounding box center [281, 164] width 500 height 329
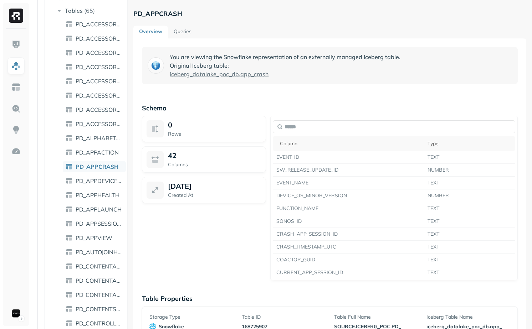
click at [187, 29] on link "Queries" at bounding box center [182, 32] width 29 height 13
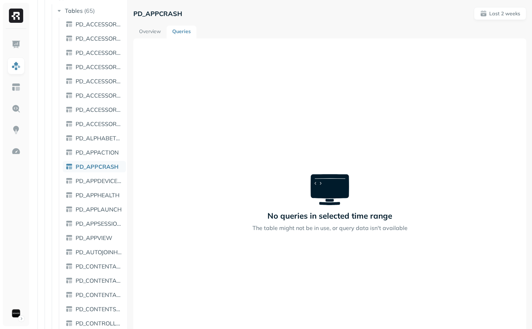
click at [156, 34] on link "Overview" at bounding box center [149, 32] width 33 height 13
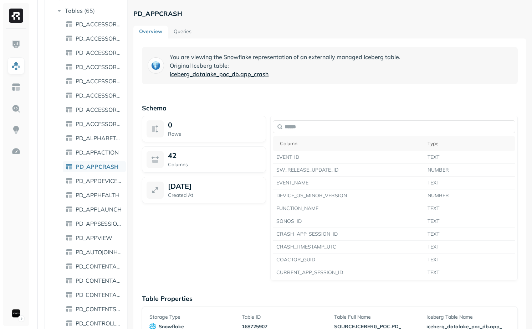
click at [196, 76] on span "iceberg_datalake_poc_db" at bounding box center [204, 74] width 69 height 9
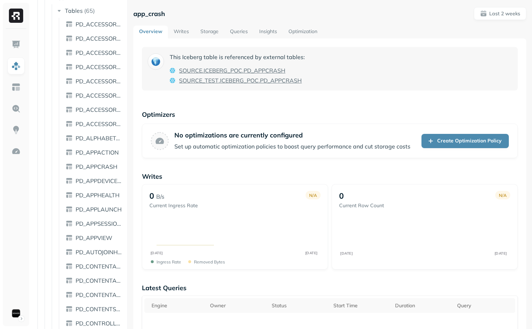
click at [238, 31] on link "Queries" at bounding box center [238, 32] width 29 height 13
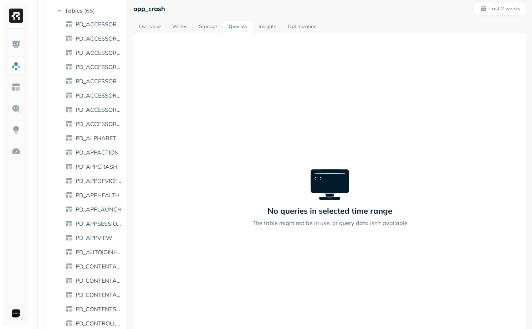
scroll to position [7, 0]
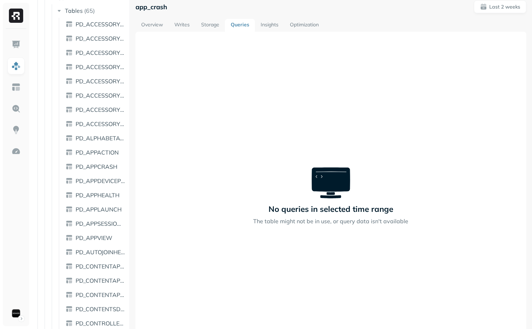
click at [165, 153] on div "Assets AWS Glue Snowflake AIRSHIP AIRSHIP_TEST CENSUS CLEANSED CLEANSED_DEV CLE…" at bounding box center [281, 164] width 500 height 329
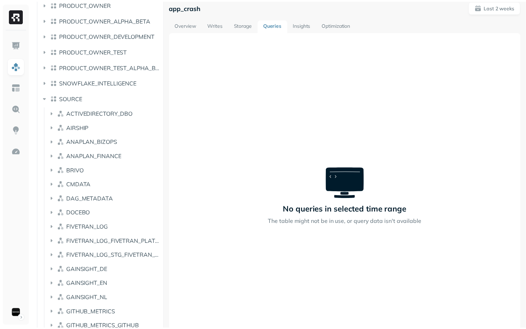
scroll to position [1030, 0]
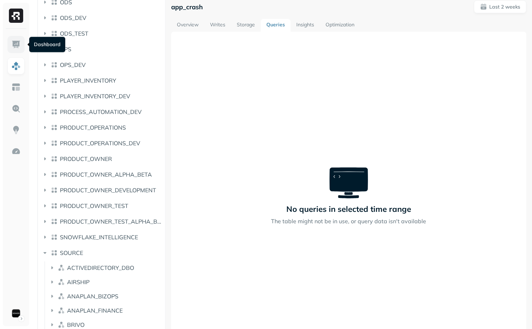
click at [16, 47] on img at bounding box center [15, 44] width 9 height 9
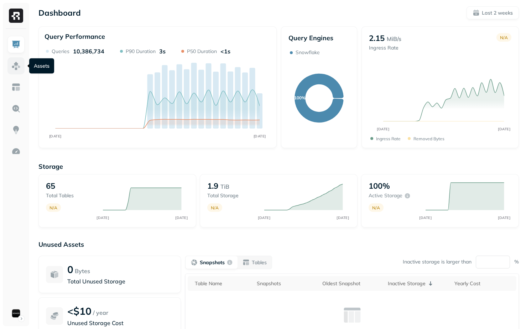
click at [19, 68] on img at bounding box center [15, 65] width 9 height 9
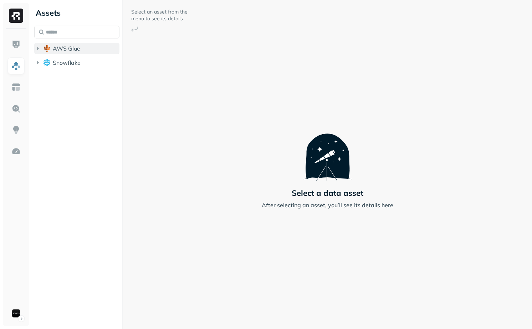
click at [54, 52] on button "AWS Glue" at bounding box center [76, 48] width 85 height 11
click at [59, 64] on button "iceberg_datalake_poc_db" at bounding box center [80, 61] width 78 height 11
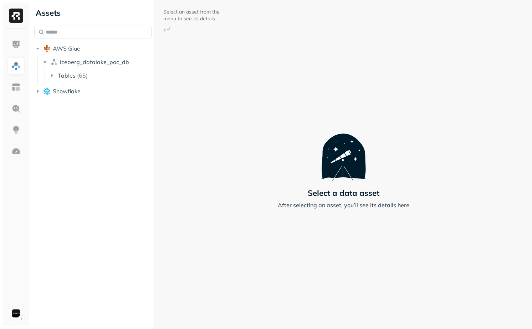
click at [155, 99] on div at bounding box center [154, 164] width 0 height 329
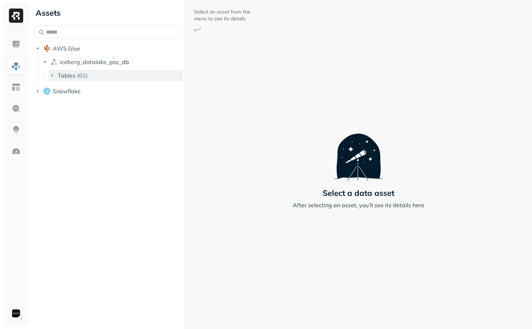
click at [108, 77] on button "Tables ( 65 )" at bounding box center [115, 75] width 134 height 11
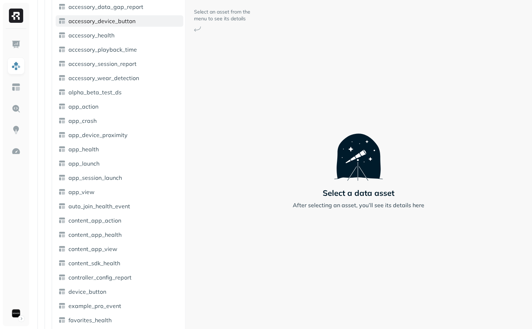
scroll to position [119, 0]
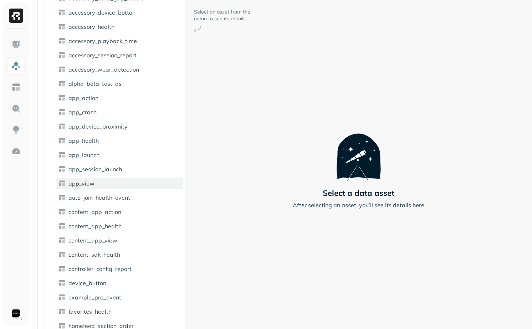
click at [119, 182] on link "app_view" at bounding box center [120, 183] width 128 height 11
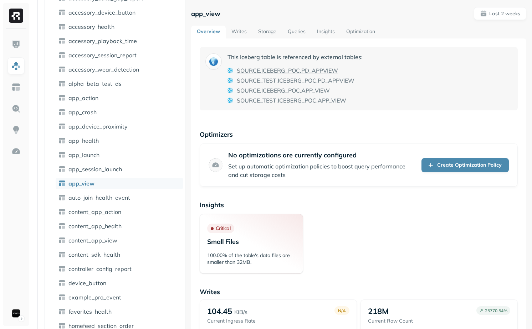
click at [361, 26] on link "Optimization" at bounding box center [360, 32] width 40 height 13
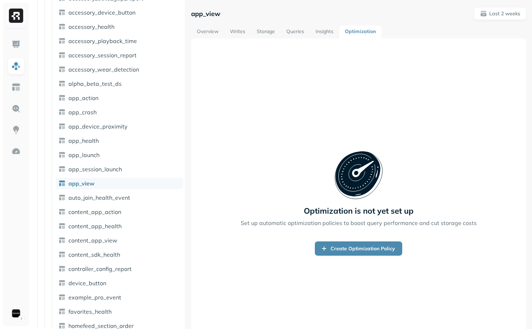
click at [213, 33] on link "Overview" at bounding box center [207, 32] width 33 height 13
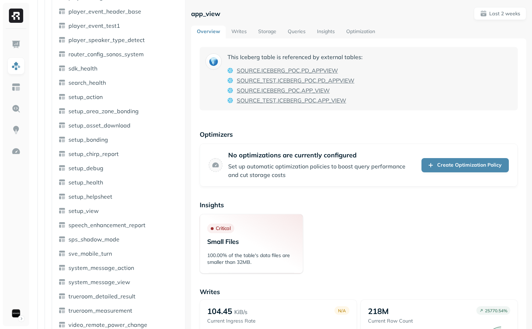
scroll to position [698, 0]
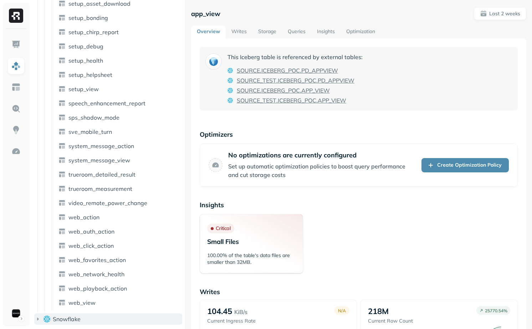
click at [97, 318] on button "Snowflake" at bounding box center [108, 318] width 148 height 11
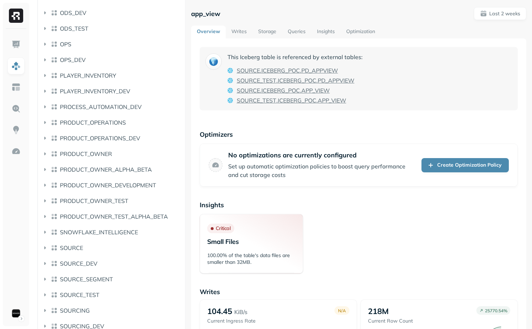
scroll to position [2008, 0]
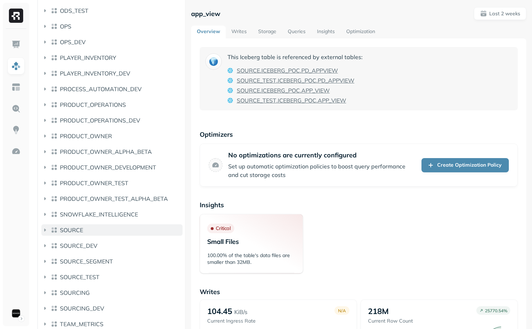
click at [71, 233] on span "SOURCE" at bounding box center [71, 230] width 23 height 7
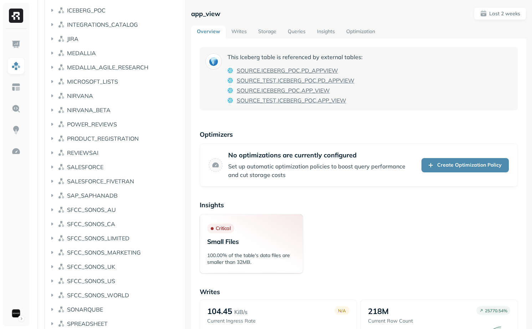
scroll to position [2451, 0]
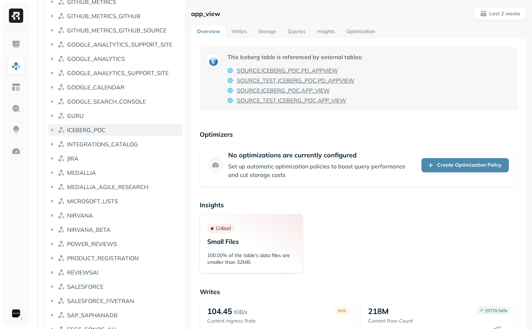
click at [99, 129] on span "ICEBERG_POC" at bounding box center [86, 129] width 38 height 7
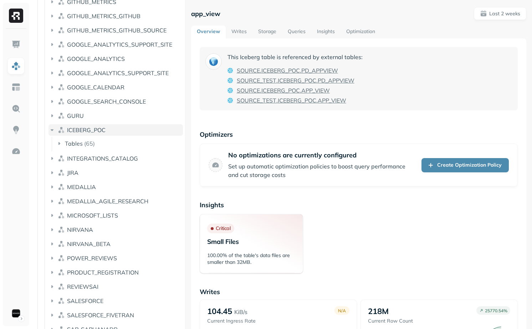
click at [102, 131] on span "ICEBERG_POC" at bounding box center [86, 129] width 38 height 7
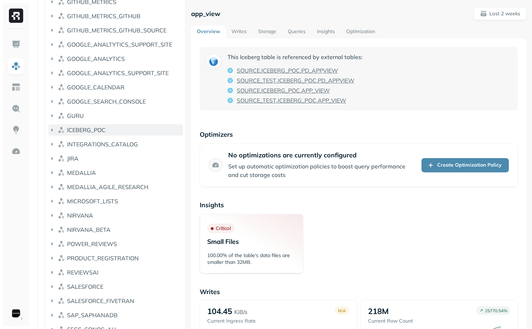
click at [102, 133] on span "ICEBERG_POC" at bounding box center [86, 129] width 38 height 7
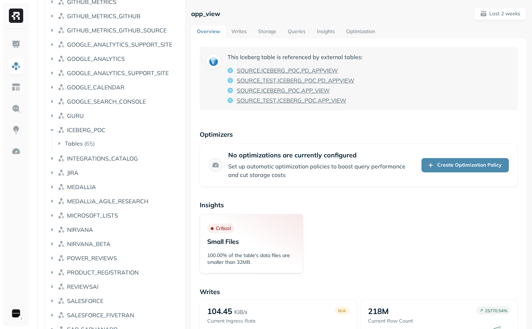
click at [102, 142] on button "Tables ( 65 )" at bounding box center [120, 143] width 128 height 11
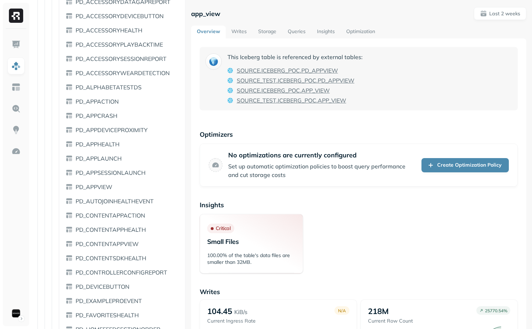
scroll to position [2591, 0]
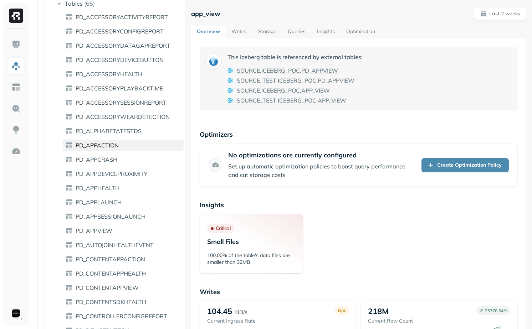
click at [119, 147] on link "PD_APPACTION" at bounding box center [123, 145] width 121 height 11
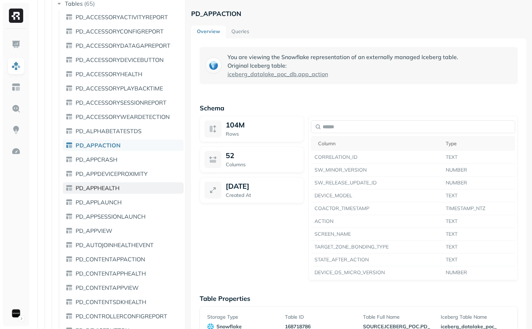
click at [128, 188] on link "PD_APPHEALTH" at bounding box center [123, 187] width 121 height 11
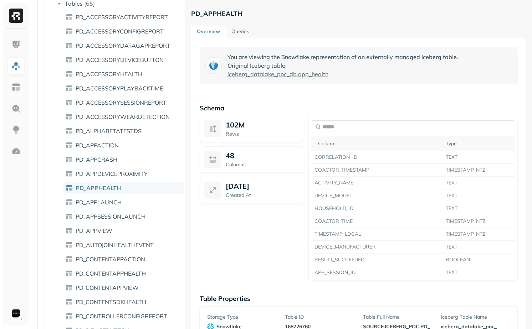
click at [233, 58] on p "You are viewing the Snowflake representation of an externally managed Iceberg t…" at bounding box center [342, 66] width 230 height 26
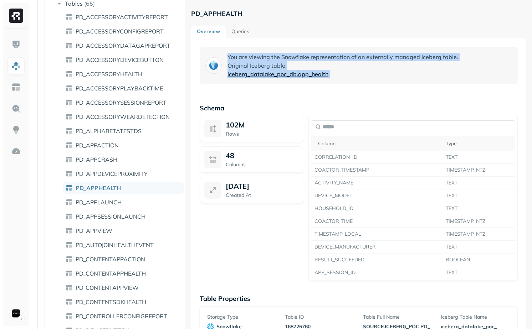
drag, startPoint x: 233, startPoint y: 58, endPoint x: 368, endPoint y: 71, distance: 135.7
click at [368, 71] on p "You are viewing the Snowflake representation of an externally managed Iceberg t…" at bounding box center [342, 66] width 230 height 26
click at [368, 71] on span "iceberg_datalake_poc_db . app_health" at bounding box center [342, 74] width 230 height 9
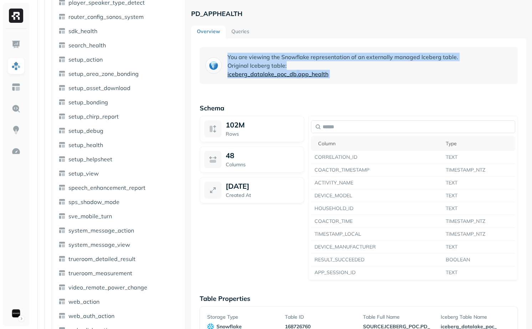
scroll to position [254, 0]
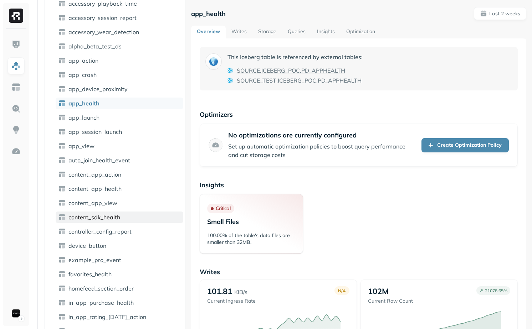
scroll to position [145, 0]
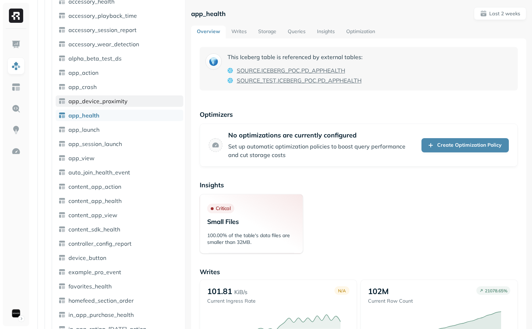
click at [89, 96] on link "app_device_proximity" at bounding box center [120, 100] width 128 height 11
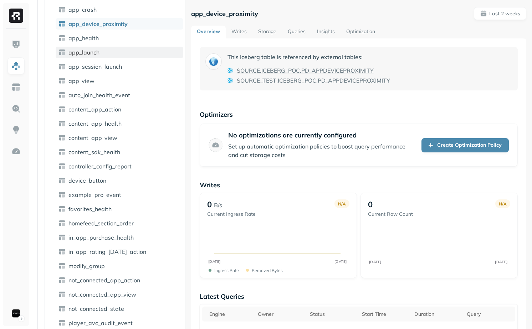
scroll to position [224, 0]
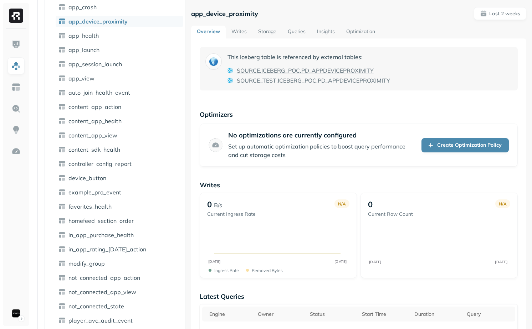
click at [113, 155] on ul "accessory_activity_report accessory_config_report accessory_data_gap_report acc…" at bounding box center [117, 321] width 131 height 926
click at [113, 150] on span "content_sdk_health" at bounding box center [94, 149] width 52 height 7
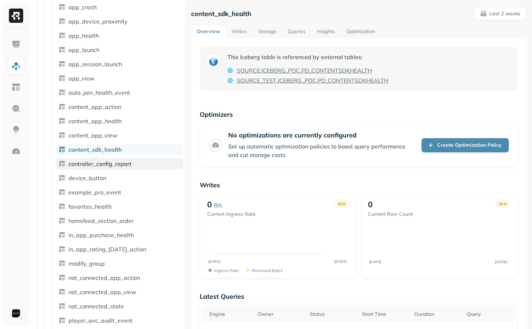
click at [113, 160] on link "controller_config_report" at bounding box center [120, 163] width 128 height 11
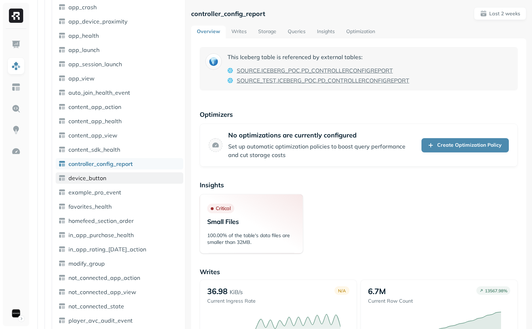
click at [110, 178] on link "device_button" at bounding box center [120, 177] width 128 height 11
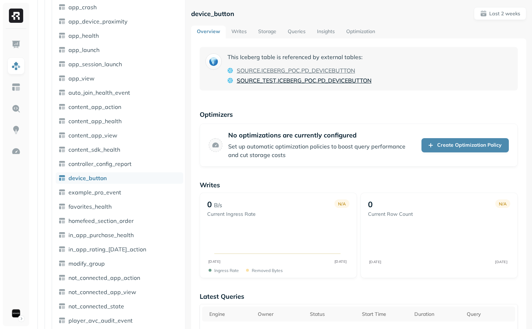
click at [308, 83] on span "ICEBERG_POC" at bounding box center [297, 80] width 38 height 9
click at [112, 193] on span "example_pro_event" at bounding box center [94, 192] width 53 height 7
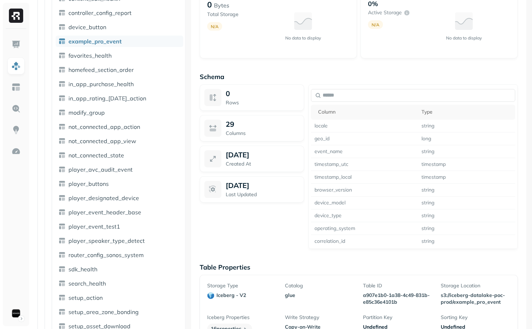
scroll to position [433, 0]
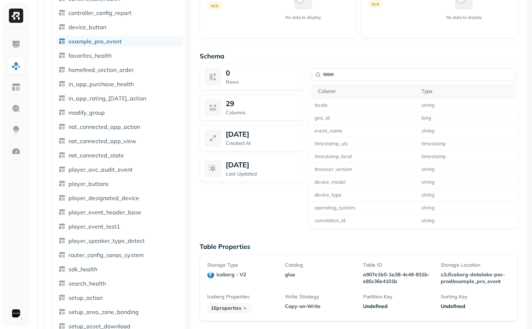
click at [114, 148] on ul "accessory_activity_report accessory_config_report accessory_data_gap_report acc…" at bounding box center [117, 170] width 131 height 926
click at [116, 143] on span "not_connected_app_view" at bounding box center [102, 141] width 68 height 7
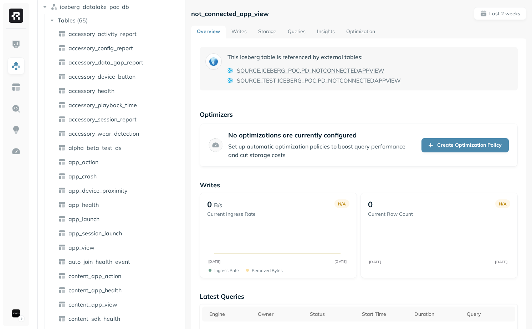
scroll to position [54, 0]
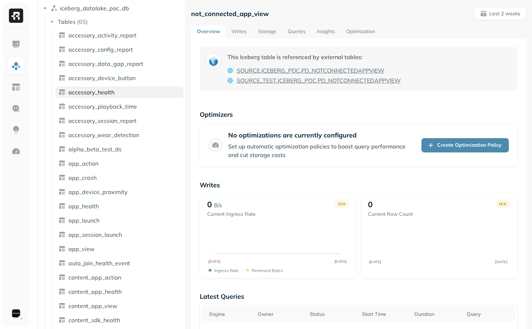
click at [83, 97] on link "accessory_health" at bounding box center [120, 92] width 128 height 11
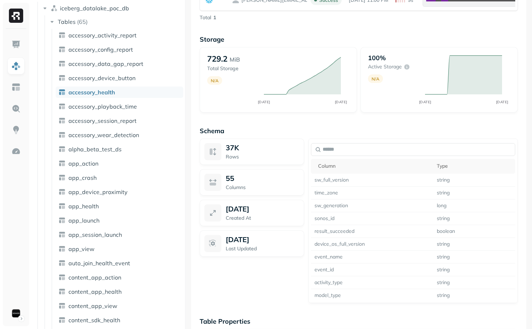
scroll to position [418, 0]
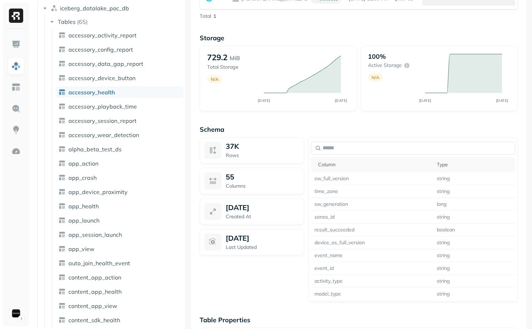
click at [228, 212] on p "Sep 25, 2025" at bounding box center [238, 207] width 24 height 9
drag, startPoint x: 228, startPoint y: 214, endPoint x: 284, endPoint y: 210, distance: 56.1
click at [284, 210] on div "Sep 25, 2025" at bounding box center [263, 207] width 74 height 9
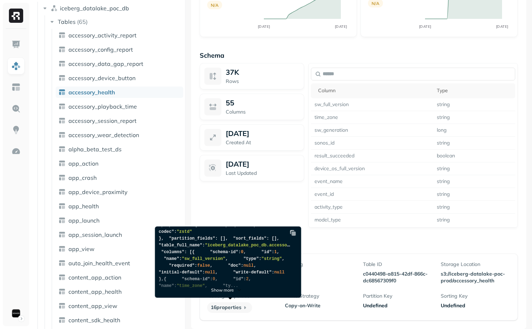
scroll to position [239, 0]
click at [226, 290] on p "Show more" at bounding box center [222, 289] width 23 height 5
click at [253, 198] on div "37K Rows 55 Columns Sep 25, 2025 Created At Oct 6, 2025 Last Updated" at bounding box center [251, 145] width 104 height 165
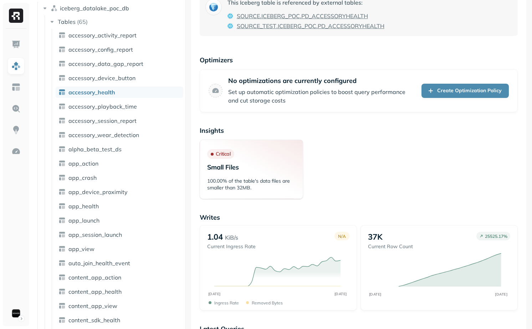
scroll to position [0, 0]
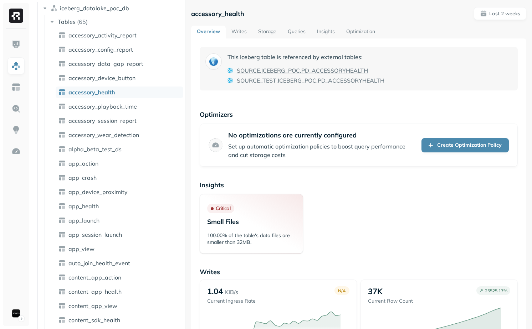
click at [240, 31] on link "Writes" at bounding box center [239, 32] width 27 height 13
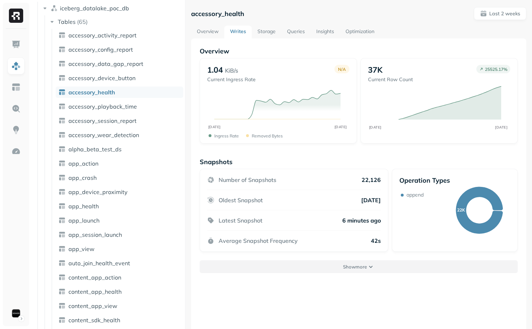
click at [361, 268] on p "Show more" at bounding box center [355, 267] width 24 height 7
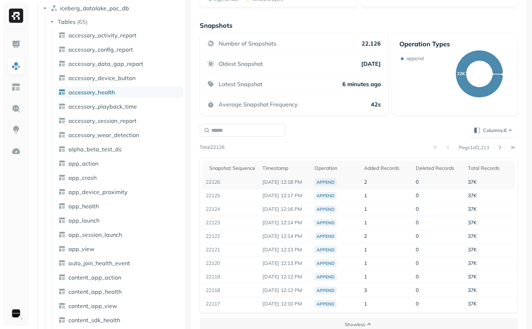
scroll to position [137, 0]
click at [470, 182] on span "37K" at bounding box center [471, 181] width 9 height 6
click at [468, 167] on div "36,644 36,644" at bounding box center [470, 166] width 25 height 15
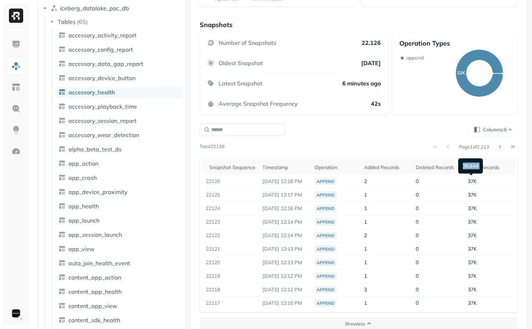
click at [468, 167] on div "36,644 36,644" at bounding box center [470, 166] width 25 height 15
click at [373, 159] on div "Snapshot Sequence Timestamp Operation Added Records Deleted Records Total Recor…" at bounding box center [358, 234] width 318 height 155
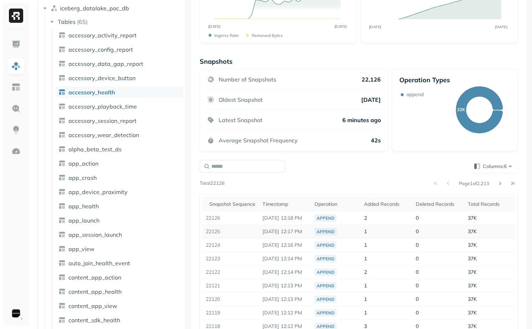
scroll to position [99, 0]
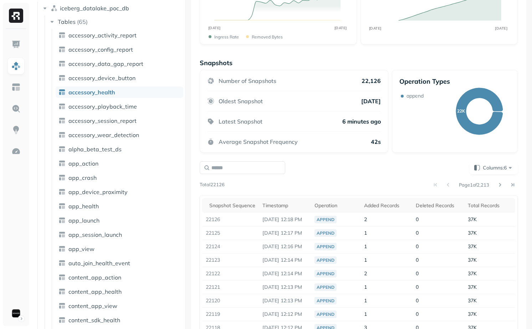
click at [491, 175] on div "Columns: 6 Page 1 of 2,213 Total 22126 Snapshot Sequence Timestamp Operation Ad…" at bounding box center [358, 255] width 318 height 189
click at [491, 168] on span "Columns: 6" at bounding box center [497, 167] width 31 height 7
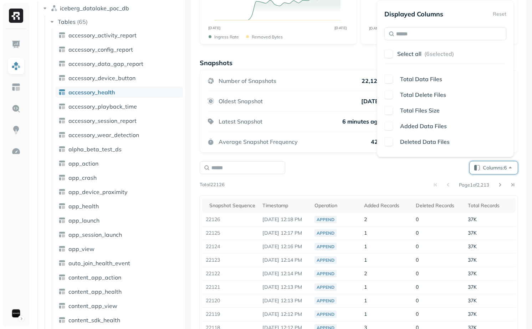
scroll to position [152, 0]
click at [424, 49] on button "Select all ( 6 selected)" at bounding box center [451, 53] width 109 height 13
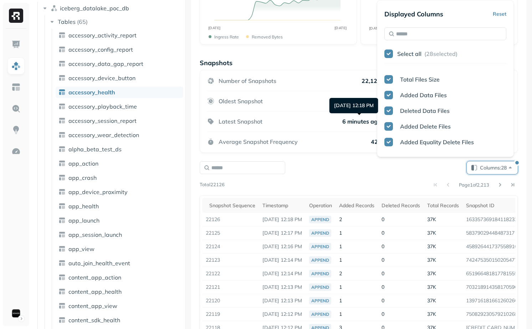
click at [311, 165] on div "Columns: 28" at bounding box center [358, 167] width 318 height 13
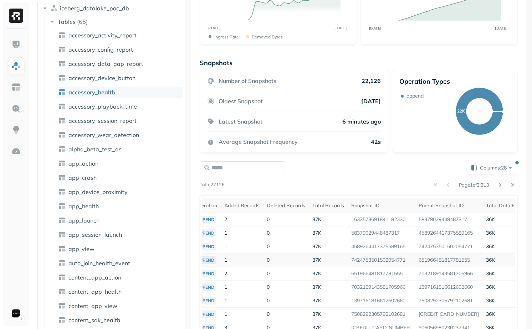
scroll to position [0, 0]
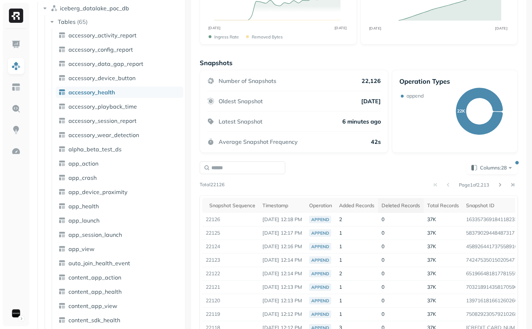
click at [405, 204] on div "Deleted Records" at bounding box center [400, 205] width 38 height 7
click at [405, 204] on div "Deleted Records" at bounding box center [405, 205] width 48 height 9
click at [452, 205] on div "Total Records" at bounding box center [452, 205] width 32 height 7
click at [416, 202] on th "Deleted Records" at bounding box center [401, 205] width 46 height 15
click at [365, 203] on div "Added Records" at bounding box center [353, 205] width 35 height 7
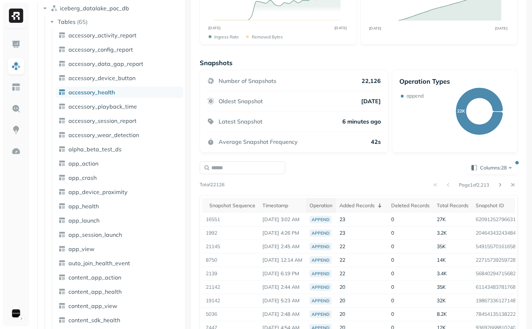
click at [327, 203] on div "Operation" at bounding box center [320, 205] width 23 height 7
click at [298, 203] on div "Timestamp" at bounding box center [280, 205] width 37 height 7
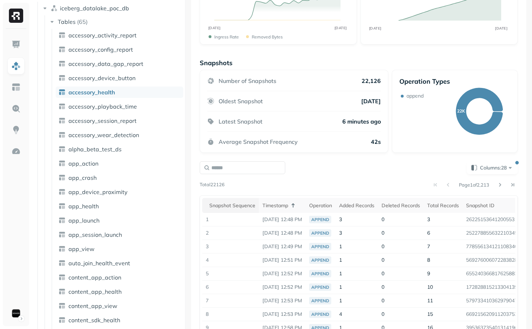
click at [256, 210] on th "Snapshot Sequence" at bounding box center [230, 205] width 57 height 15
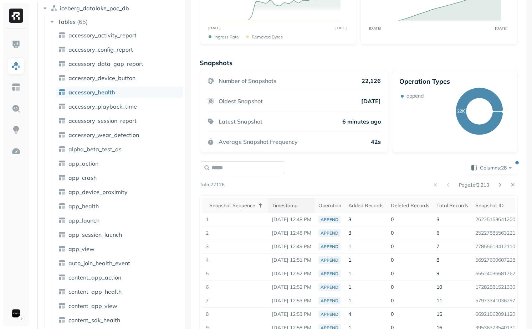
click at [296, 203] on div "Timestamp" at bounding box center [291, 205] width 40 height 7
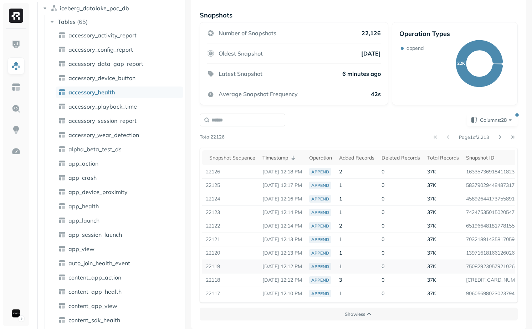
scroll to position [0, 2]
click at [288, 158] on th "Timestamp" at bounding box center [279, 157] width 47 height 15
click at [289, 157] on th "Timestamp" at bounding box center [279, 157] width 47 height 15
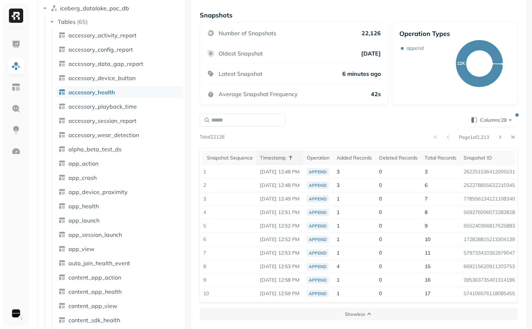
click at [282, 154] on div "Timestamp" at bounding box center [280, 158] width 40 height 9
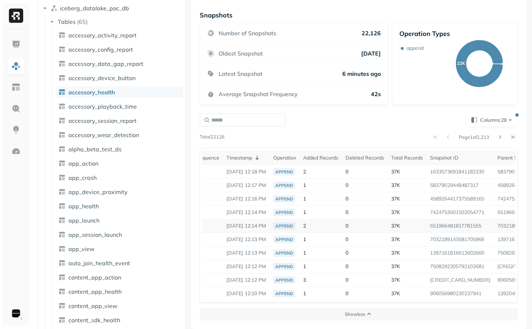
scroll to position [0, 0]
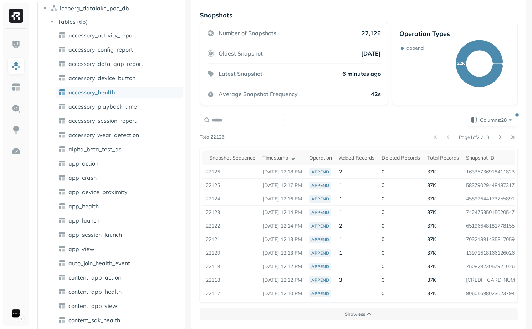
click at [316, 123] on div "Columns: 28 Page 1 of 2,213 Total 22126 Snapshot Sequence Timestamp Operation A…" at bounding box center [358, 208] width 318 height 189
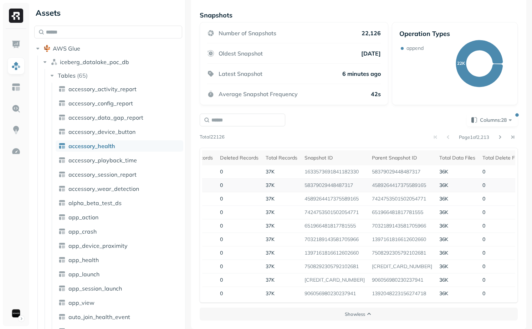
scroll to position [0, 159]
click at [344, 184] on td "58379029448487317" at bounding box center [336, 186] width 67 height 14
click at [379, 180] on td "4589264417375589165" at bounding box center [403, 186] width 67 height 14
click at [393, 180] on td "4589264417375589165" at bounding box center [403, 186] width 67 height 14
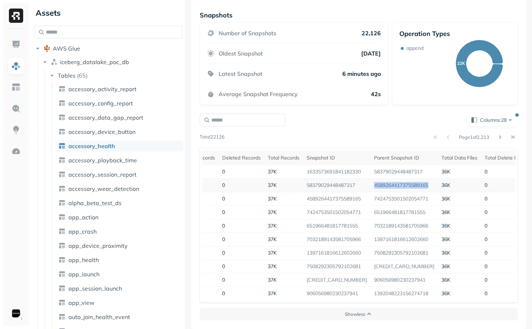
click at [393, 180] on td "4589264417375589165" at bounding box center [403, 186] width 67 height 14
click at [359, 194] on td "4589264417375589165" at bounding box center [336, 199] width 67 height 14
click at [403, 194] on td "7424753501502054771" at bounding box center [403, 199] width 67 height 14
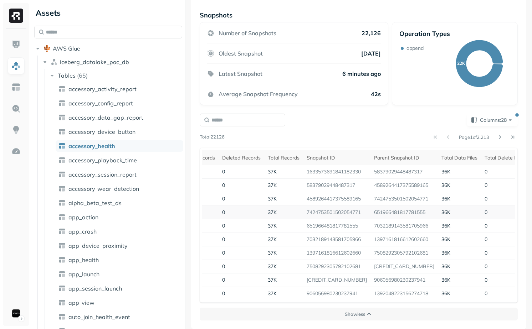
click at [359, 211] on td "7424753501502054771" at bounding box center [336, 213] width 67 height 14
click at [364, 206] on td "7424753501502054771" at bounding box center [336, 213] width 67 height 14
click at [409, 206] on td "651966481817781555" at bounding box center [403, 213] width 67 height 14
click at [358, 219] on td "651966481817781555" at bounding box center [336, 226] width 67 height 14
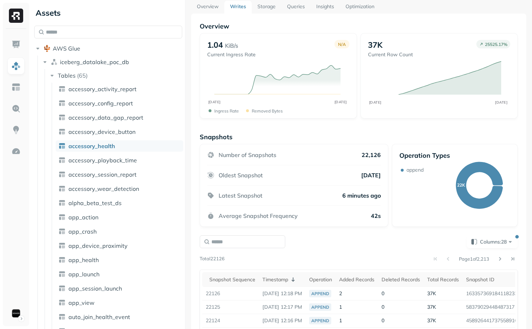
scroll to position [0, 0]
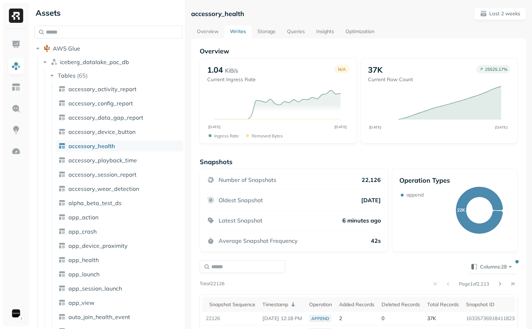
click at [261, 22] on div "accessory_health Last 2 weeks Overview Writes Storage Queries Insights Optimiza…" at bounding box center [358, 241] width 335 height 469
click at [261, 29] on link "Storage" at bounding box center [267, 32] width 30 height 13
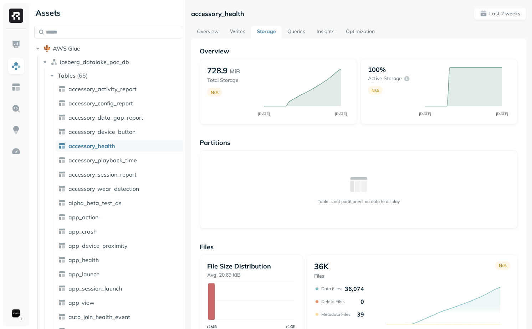
click at [287, 29] on link "Queries" at bounding box center [295, 32] width 29 height 13
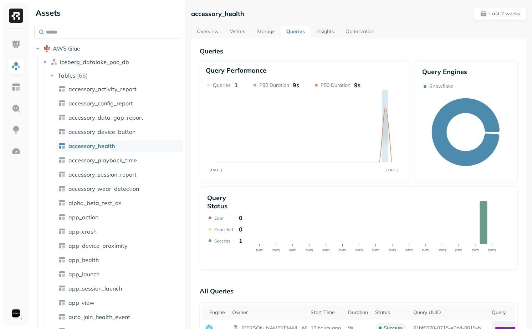
click at [325, 34] on link "Insights" at bounding box center [324, 32] width 29 height 13
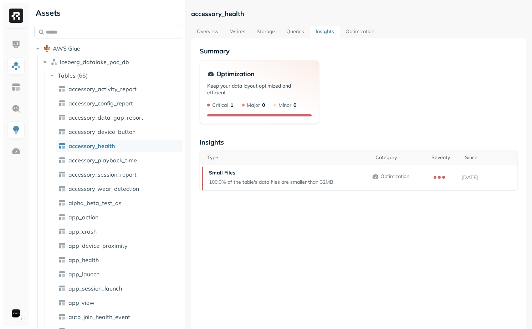
click at [355, 36] on link "Optimization" at bounding box center [360, 32] width 40 height 13
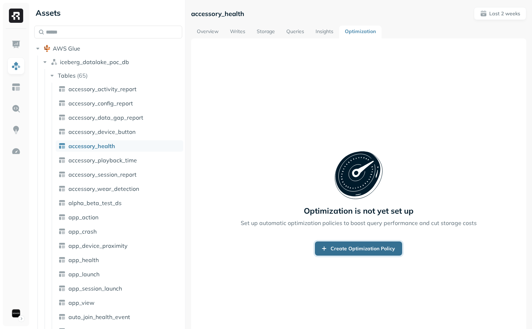
click at [350, 250] on link "Create Optimization Policy" at bounding box center [358, 249] width 87 height 14
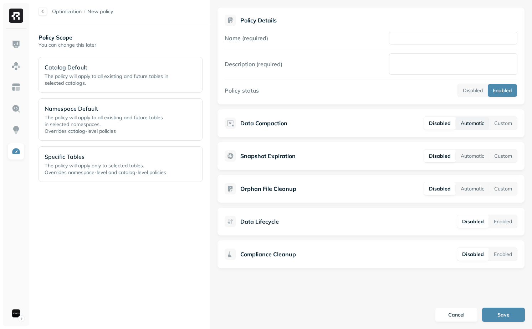
click at [467, 128] on button "Automatic" at bounding box center [471, 123] width 33 height 13
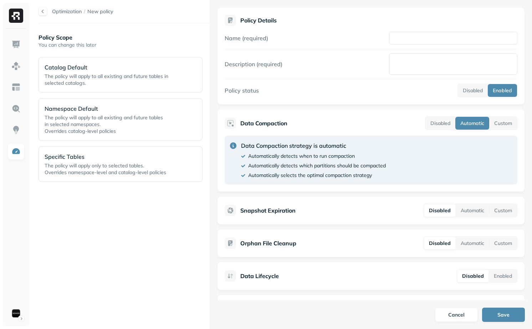
click at [472, 150] on div "Data Compaction strategy is automatic Automatically detects when to run compact…" at bounding box center [370, 160] width 292 height 49
click at [491, 131] on div "Data Compaction Disabled Automatic Custom Data Compaction strategy is automatic…" at bounding box center [370, 150] width 307 height 83
click at [492, 126] on button "Custom" at bounding box center [503, 123] width 28 height 13
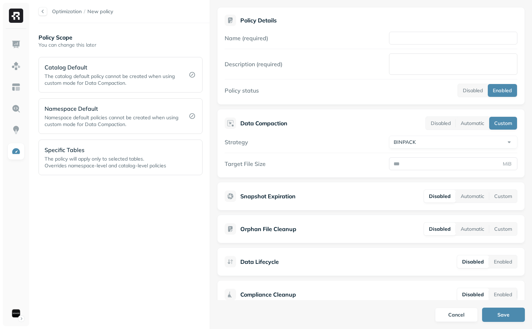
click at [463, 204] on div "Snapshot Expiration Disabled Automatic Custom" at bounding box center [370, 196] width 307 height 28
click at [465, 198] on button "Automatic" at bounding box center [471, 196] width 33 height 13
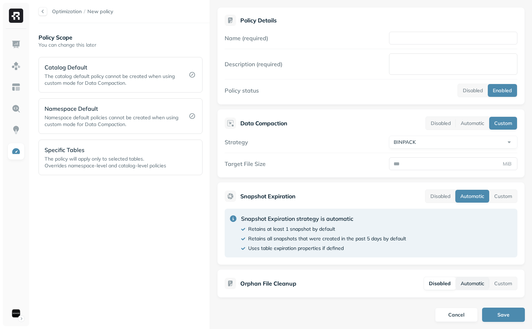
click at [478, 279] on button "Automatic" at bounding box center [471, 283] width 33 height 13
click at [505, 284] on button "Custom" at bounding box center [503, 283] width 28 height 13
click at [501, 201] on button "Custom" at bounding box center [503, 196] width 28 height 13
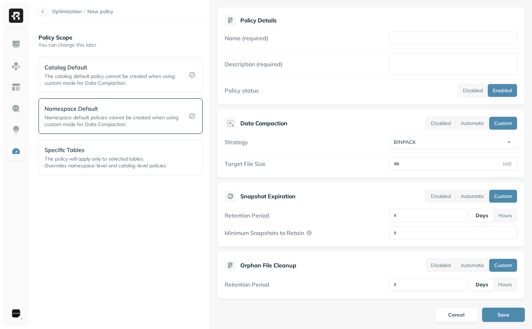
click at [129, 111] on p "Namespace Default" at bounding box center [112, 108] width 134 height 9
click at [130, 79] on span "The catalog default policy cannot be created when using custom mode for Data Co…" at bounding box center [110, 79] width 130 height 13
click at [461, 119] on button "Automatic" at bounding box center [471, 123] width 33 height 13
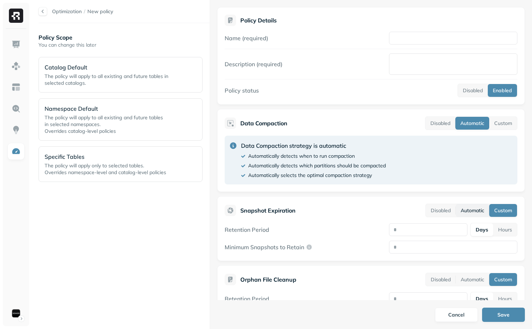
click at [471, 209] on button "Automatic" at bounding box center [471, 210] width 33 height 13
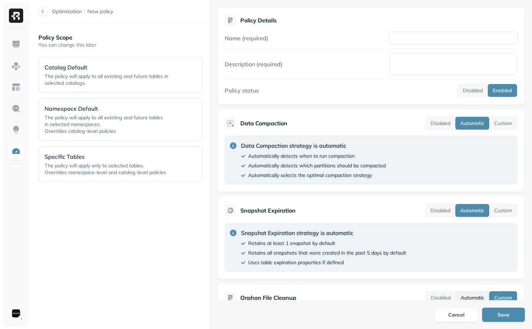
click at [472, 296] on button "Automatic" at bounding box center [471, 297] width 33 height 13
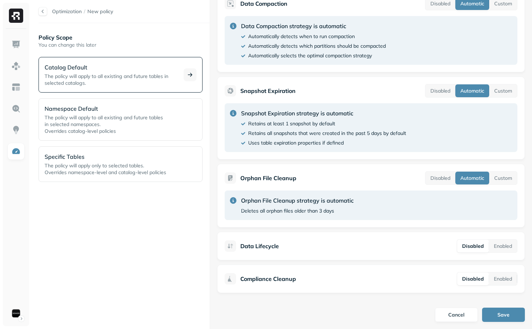
click at [138, 69] on p "Catalog Default" at bounding box center [110, 67] width 130 height 9
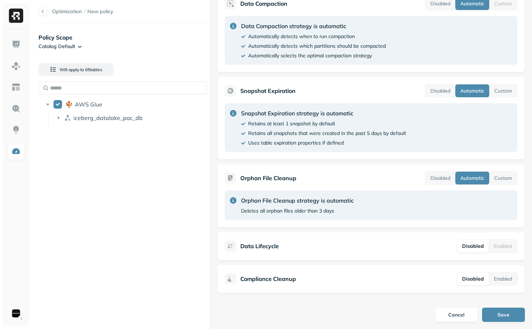
click at [112, 125] on ul "iceberg_datalake_poc_db" at bounding box center [131, 119] width 166 height 14
click at [112, 119] on span "iceberg_datalake_poc_db" at bounding box center [107, 117] width 69 height 7
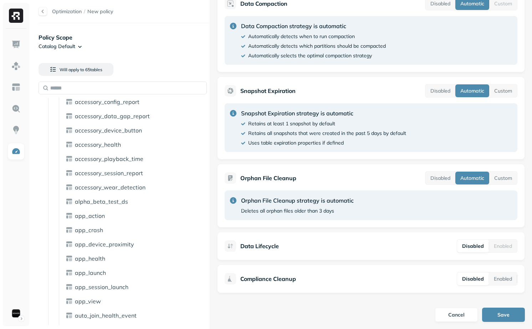
scroll to position [0, 0]
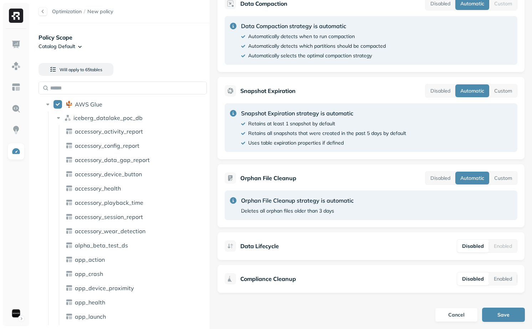
click at [44, 15] on div at bounding box center [42, 11] width 9 height 9
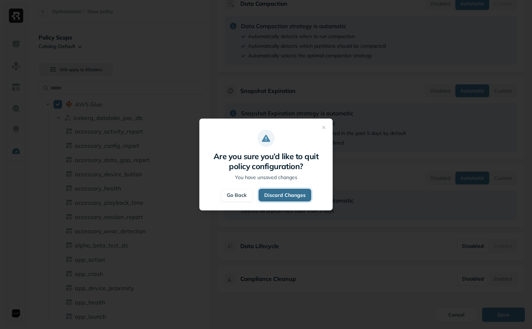
click at [297, 197] on button "Discard Changes" at bounding box center [284, 195] width 53 height 13
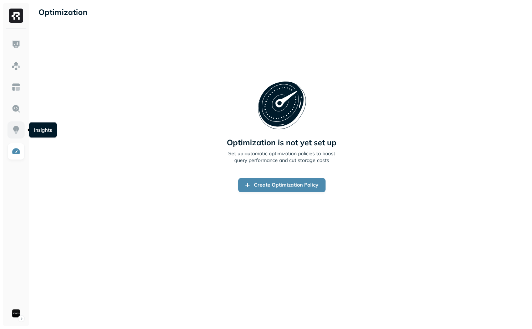
click at [17, 123] on link at bounding box center [15, 129] width 17 height 17
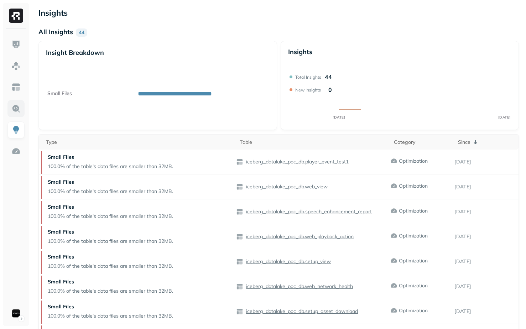
click at [18, 107] on img at bounding box center [15, 108] width 9 height 9
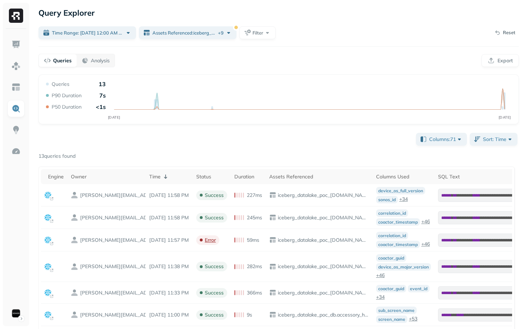
click at [167, 146] on div "Columns: 71 Sort: Time 13 queries found Engine Owner Time Status Duration Asset…" at bounding box center [278, 311] width 481 height 361
click at [17, 69] on img at bounding box center [15, 65] width 9 height 9
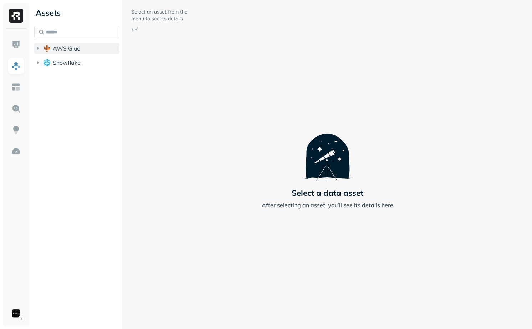
click at [73, 47] on span "AWS Glue" at bounding box center [66, 48] width 27 height 7
click at [79, 65] on span "iceberg_datalake_poc_db" at bounding box center [90, 61] width 60 height 7
click at [80, 95] on button "Snowflake" at bounding box center [76, 90] width 85 height 11
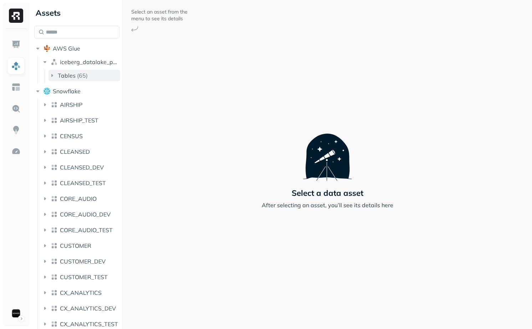
click at [81, 75] on p "( 65 )" at bounding box center [82, 75] width 11 height 7
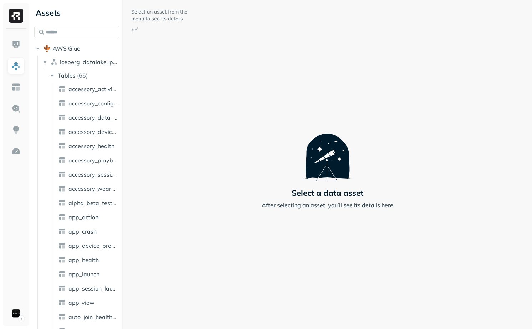
click at [88, 214] on span "app_action" at bounding box center [83, 217] width 30 height 7
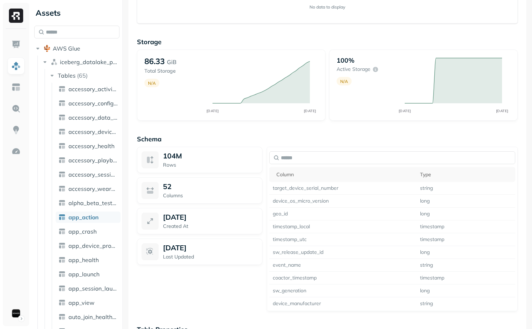
scroll to position [426, 0]
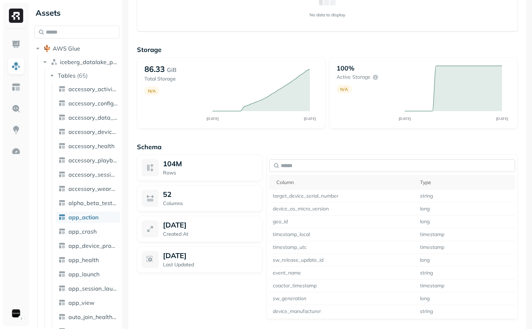
click at [341, 162] on input "text" at bounding box center [392, 165] width 246 height 13
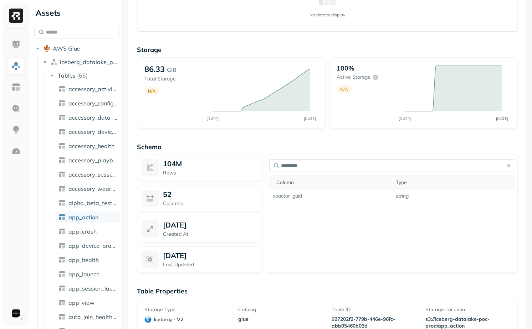
type input "********"
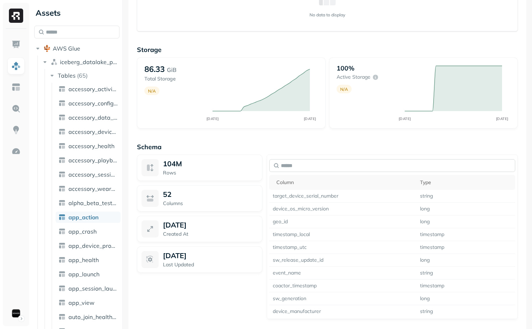
type input "*"
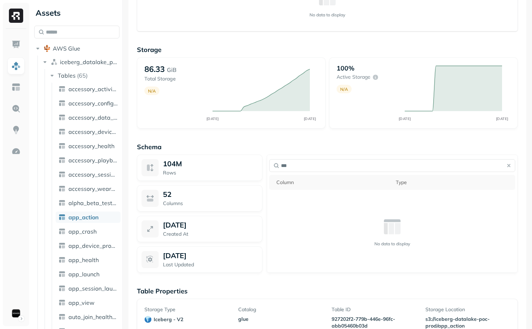
type input "****"
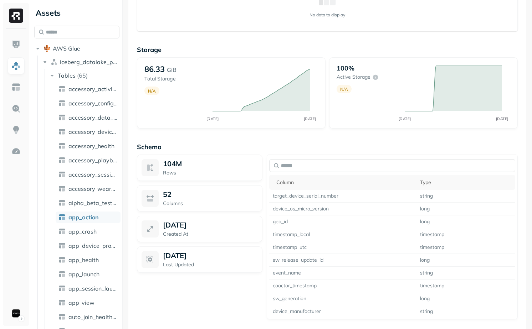
scroll to position [518, 0]
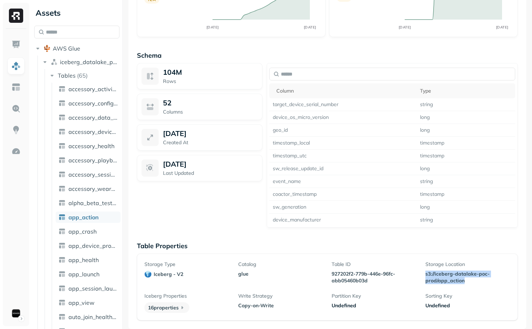
drag, startPoint x: 421, startPoint y: 273, endPoint x: 462, endPoint y: 284, distance: 42.8
click at [462, 284] on div "Storage Type iceberg - v2 Catalog glue Table ID 927202f2-779b-446e-96fc-abb0546…" at bounding box center [327, 287] width 366 height 52
copy p "s3://iceberg-datalake-poc-prod/app_action"
click at [417, 273] on div "Storage Type iceberg - v2 Catalog glue Table ID 927202f2-779b-446e-96fc-abb0546…" at bounding box center [327, 287] width 366 height 52
click at [335, 274] on p "927202f2-779b-446e-96fc-abb05460b03d" at bounding box center [373, 278] width 85 height 14
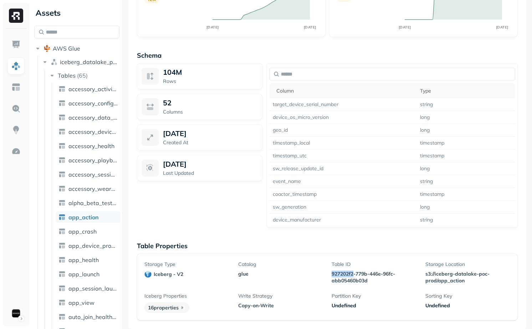
click at [335, 274] on p "927202f2-779b-446e-96fc-abb05460b03d" at bounding box center [373, 278] width 85 height 14
copy p "927202f2-779b-446e-96fc-abb05460b03d"
click at [244, 305] on p "Copy-on-Write" at bounding box center [280, 305] width 85 height 7
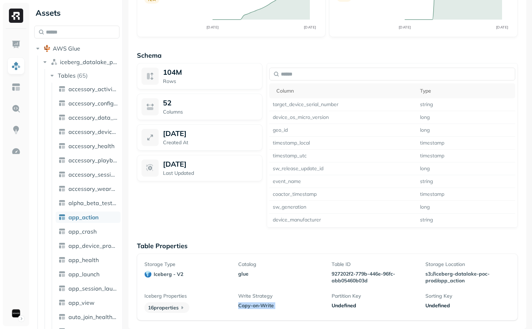
click at [244, 305] on p "Copy-on-Write" at bounding box center [280, 305] width 85 height 7
copy p "Copy-on-Write"
click at [312, 290] on div "Storage Type iceberg - v2 Catalog glue Table ID 927202f2-779b-446e-96fc-abb0546…" at bounding box center [327, 287] width 366 height 52
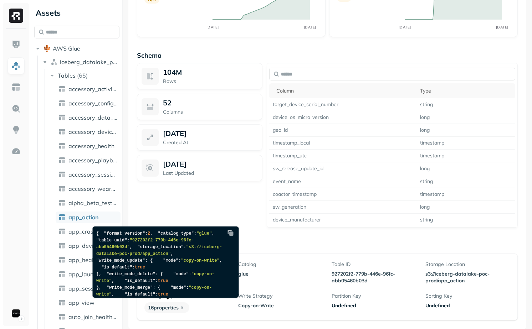
scroll to position [232, 0]
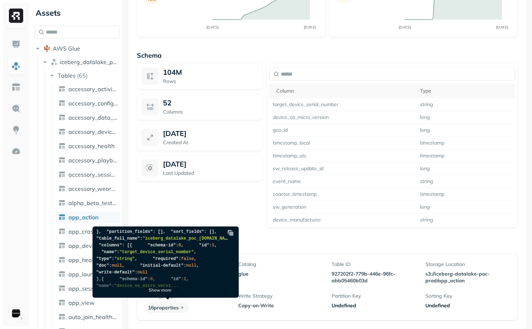
click at [167, 293] on div "Show more" at bounding box center [164, 285] width 142 height 25
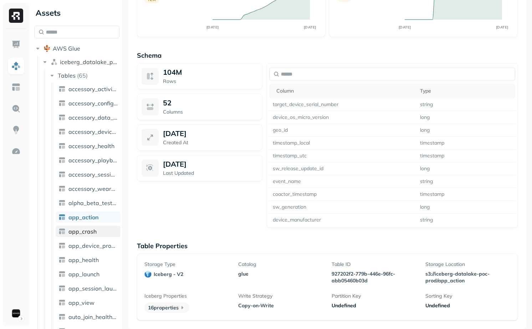
click at [93, 230] on span "app_crash" at bounding box center [82, 231] width 28 height 7
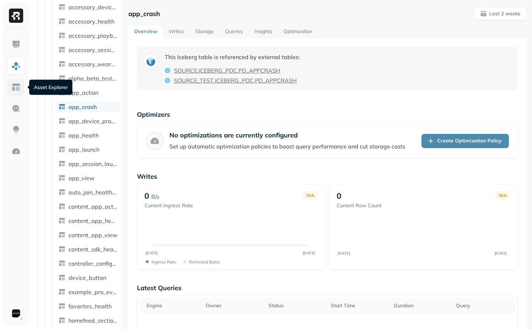
click at [21, 88] on link at bounding box center [15, 87] width 17 height 17
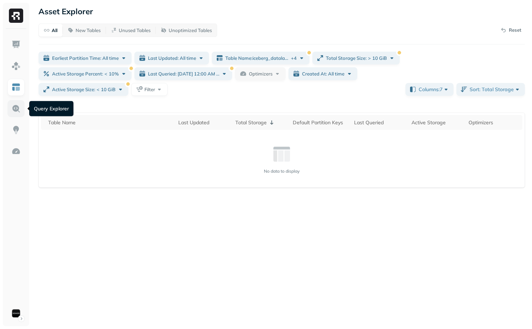
click at [19, 112] on img at bounding box center [15, 108] width 9 height 9
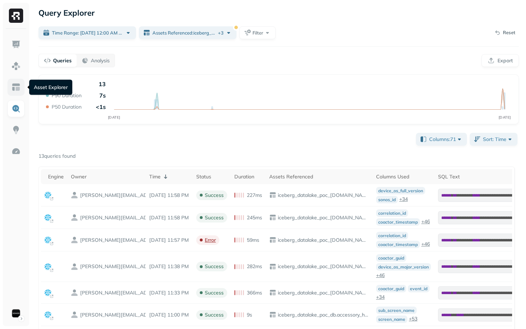
click at [15, 84] on img at bounding box center [15, 87] width 9 height 9
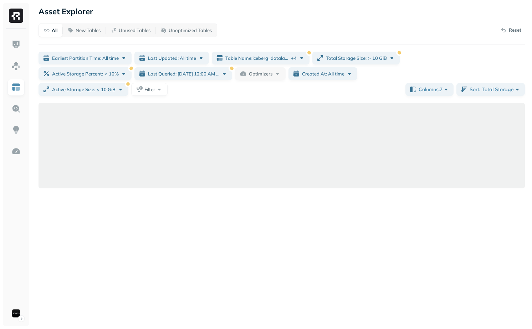
click at [14, 99] on ul at bounding box center [16, 179] width 18 height 286
click at [16, 102] on link at bounding box center [15, 108] width 17 height 17
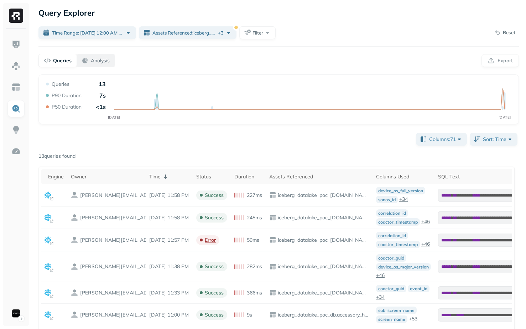
click at [108, 63] on p "Analysis" at bounding box center [100, 60] width 19 height 7
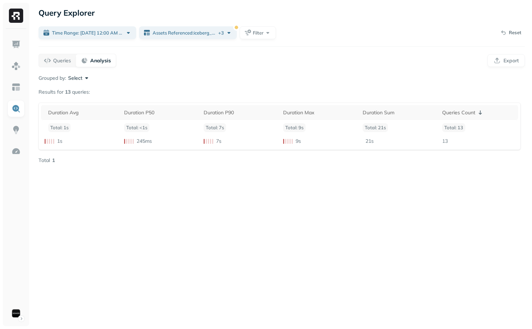
click at [85, 82] on div "Grouped by: Select Results for 13 queries: Duration Avg Duration P50 Duration P…" at bounding box center [281, 118] width 486 height 89
click at [81, 77] on button "Select" at bounding box center [79, 77] width 22 height 7
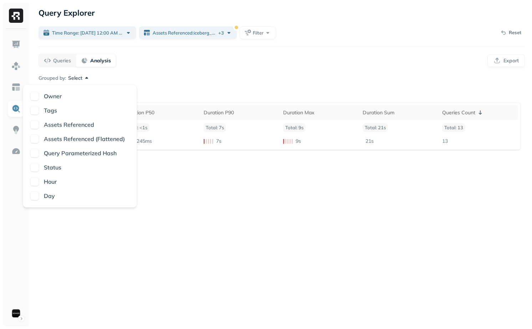
click at [48, 136] on p "Assets Referenced (Flattened)" at bounding box center [84, 139] width 81 height 9
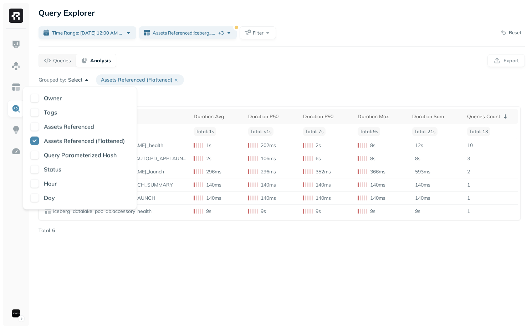
click at [169, 243] on div "Query Explorer Time Range: Oct 02, 12:00 AM - Oct 06, 12:00 AM Assets Reference…" at bounding box center [281, 164] width 500 height 329
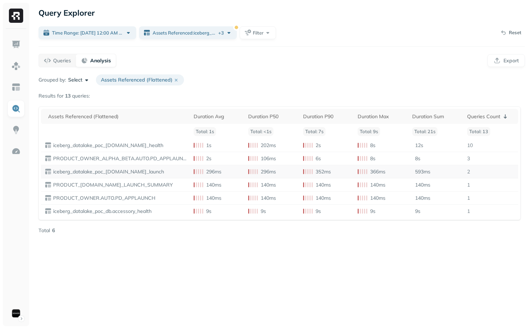
click at [95, 173] on p "iceberg_datalake_poc_db.app_launch" at bounding box center [119, 172] width 135 height 7
click at [133, 170] on p "iceberg_datalake_poc_db.app_launch" at bounding box center [119, 172] width 135 height 7
click at [115, 197] on p "PRODUCT_OWNER.AUTO.PD_APPLAUNCH" at bounding box center [119, 198] width 135 height 7
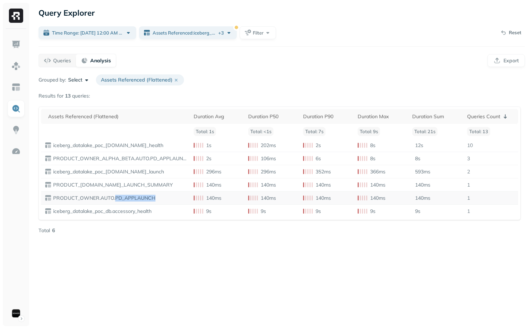
click at [115, 197] on p "PRODUCT_OWNER.AUTO.PD_APPLAUNCH" at bounding box center [119, 198] width 135 height 7
click at [124, 197] on p "PRODUCT_OWNER.AUTO.PD_APPLAUNCH" at bounding box center [119, 198] width 135 height 7
click at [14, 41] on img at bounding box center [15, 44] width 9 height 9
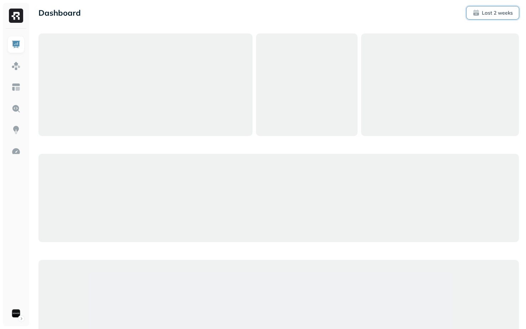
click at [488, 14] on p "Last 2 weeks" at bounding box center [497, 13] width 31 height 7
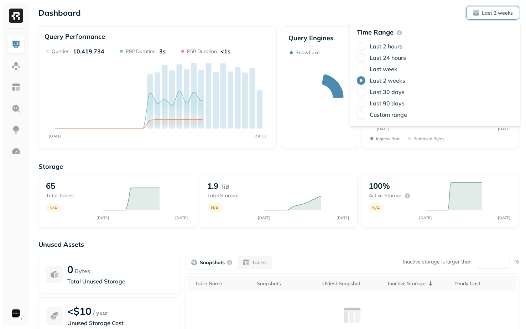
click at [388, 89] on label "Last 30 days" at bounding box center [387, 91] width 35 height 7
click at [366, 89] on button "Last 30 days" at bounding box center [361, 92] width 9 height 9
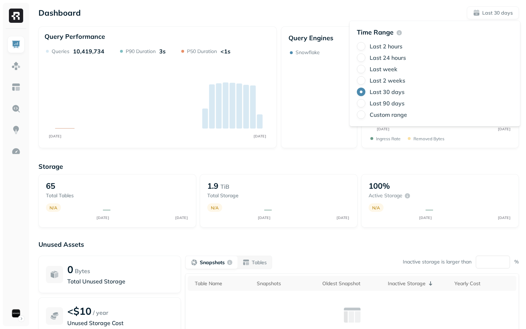
click at [313, 6] on div "Dashboard Last 30 days" at bounding box center [278, 12] width 481 height 13
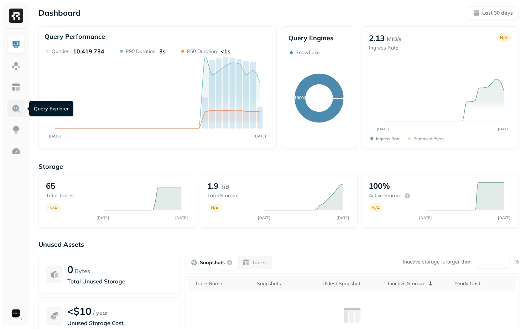
click at [17, 105] on img at bounding box center [15, 108] width 9 height 9
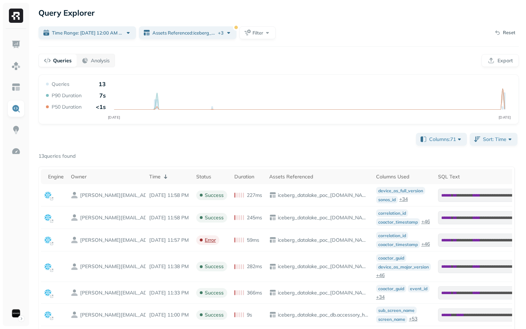
click at [126, 41] on div "Query Explorer Time Range: Oct 02, 12:00 AM - Oct 06, 12:00 AM Assets Reference…" at bounding box center [278, 249] width 495 height 499
click at [126, 40] on div "Query Explorer Time Range: Oct 02, 12:00 AM - Oct 06, 12:00 AM Assets Reference…" at bounding box center [278, 249] width 495 height 499
click at [123, 34] on div "Time Range: Oct 02, 12:00 AM - Oct 06, 12:00 AM" at bounding box center [92, 32] width 80 height 7
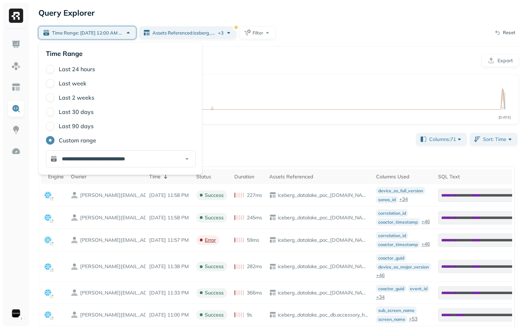
click at [79, 99] on label "Last 2 weeks" at bounding box center [77, 97] width 36 height 7
click at [55, 99] on button "Last 2 weeks" at bounding box center [50, 97] width 9 height 9
click at [256, 125] on div "Query Performance OCT 02 OCT 05 Queries 13 P90 Duration 7s P50 Duration <1s Col…" at bounding box center [278, 283] width 481 height 418
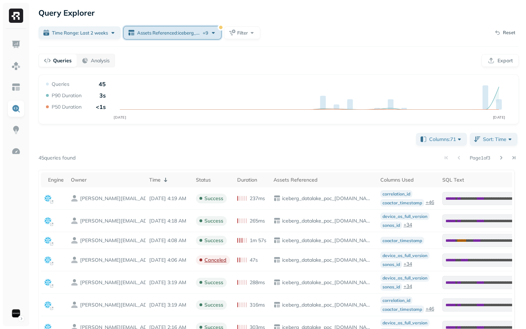
click at [178, 33] on span "Assets Referenced : iceberg_datalake_poc_db.accessory_config_report ..." at bounding box center [169, 33] width 64 height 7
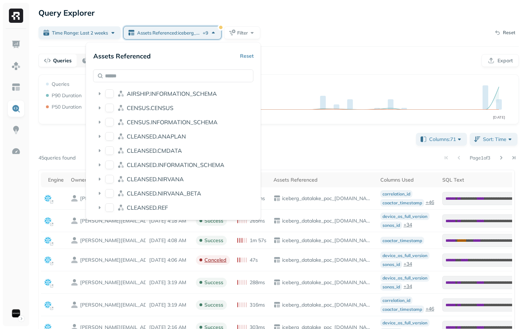
click at [249, 57] on button "Reset" at bounding box center [247, 56] width 14 height 13
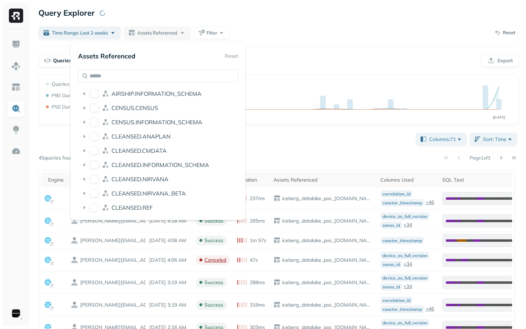
click at [315, 116] on icon "SEP 22 OCT 06" at bounding box center [279, 102] width 468 height 43
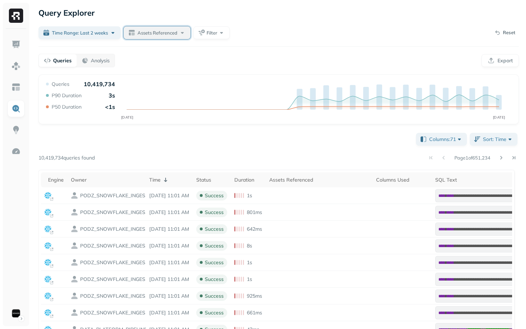
click at [156, 29] on button "Assets Referenced" at bounding box center [157, 32] width 67 height 13
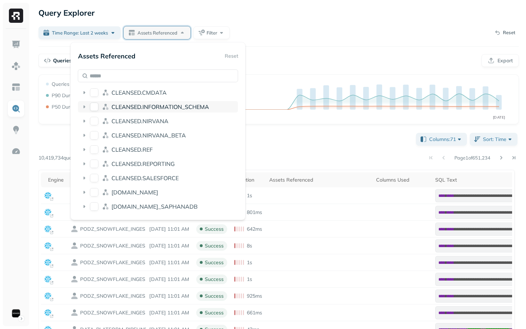
scroll to position [61, 0]
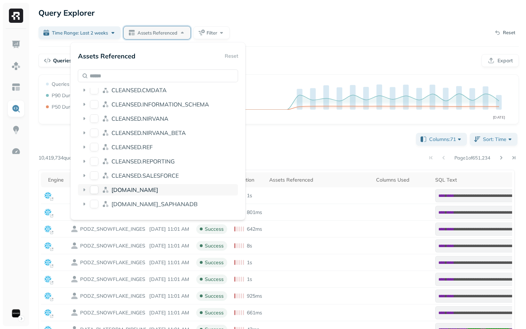
click at [98, 187] on button "CLEANSED.SAP" at bounding box center [94, 190] width 9 height 9
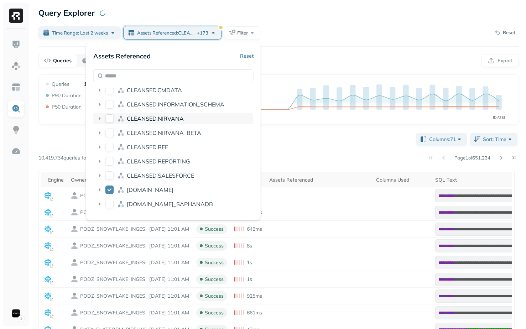
type button "on"
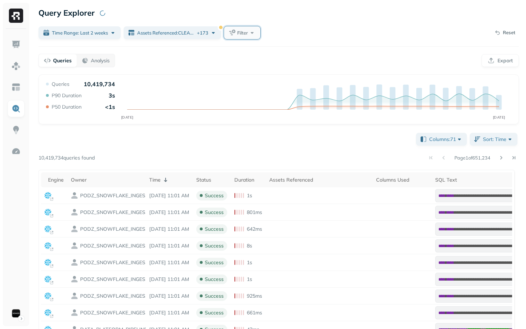
click at [250, 34] on button "Filter" at bounding box center [242, 32] width 36 height 13
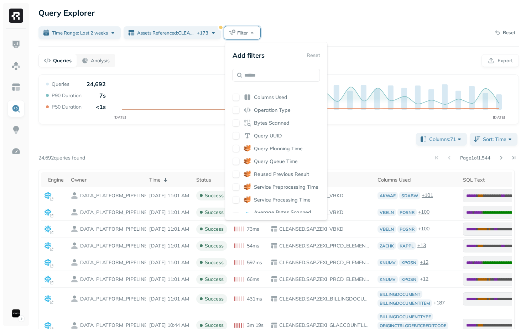
scroll to position [121, 0]
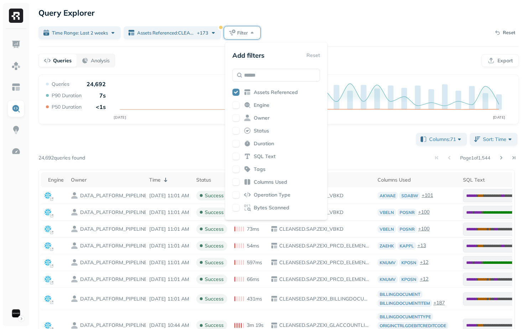
click at [259, 207] on span "Bytes Scanned" at bounding box center [272, 207] width 36 height 7
click at [199, 155] on div "Page 1 of 1,544" at bounding box center [302, 158] width 434 height 10
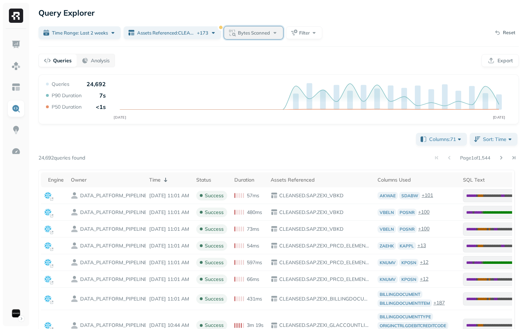
click at [257, 28] on button "Bytes Scanned" at bounding box center [253, 32] width 59 height 13
click at [265, 73] on input "text" at bounding box center [265, 75] width 28 height 13
click at [298, 72] on button "MiB" at bounding box center [293, 76] width 19 height 13
click at [309, 72] on button "GiB" at bounding box center [313, 76] width 18 height 13
click at [269, 73] on input "text" at bounding box center [265, 75] width 28 height 13
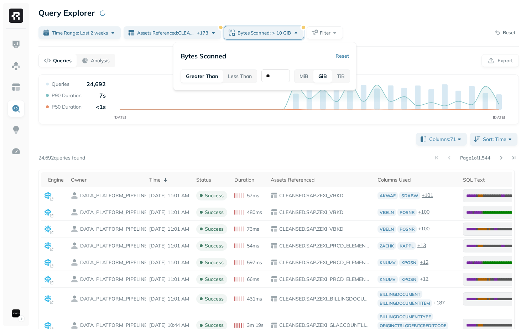
type input "**"
click at [262, 145] on div "Columns: 71 Sort: Time Page 1 of 1,544 24,692 queries found Engine Owner Time S…" at bounding box center [278, 326] width 481 height 390
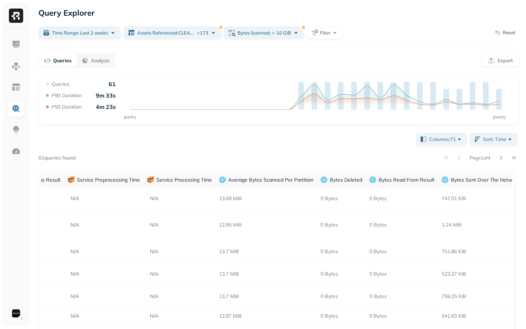
scroll to position [0, 491]
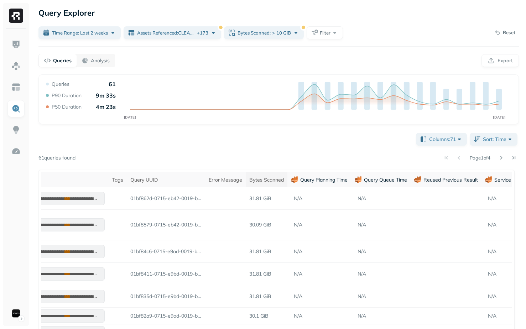
click at [279, 185] on th "Bytes Scanned" at bounding box center [267, 179] width 42 height 15
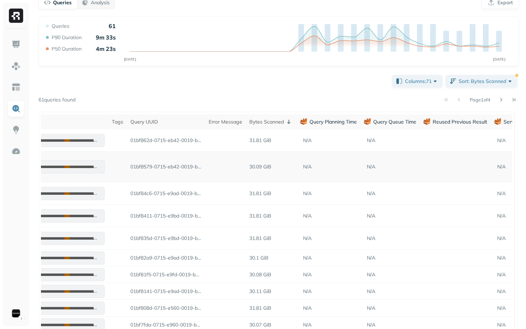
scroll to position [0, 0]
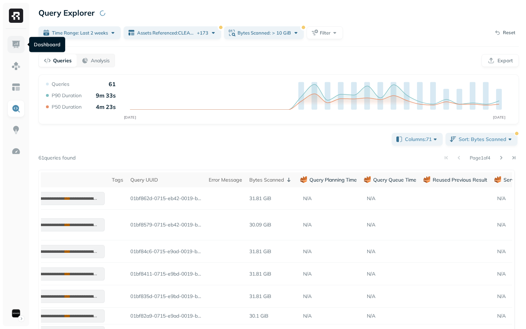
click at [19, 48] on img at bounding box center [15, 44] width 9 height 9
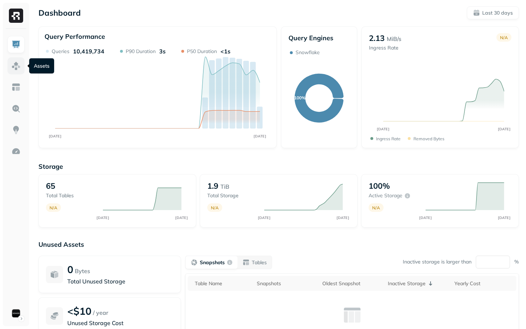
click at [12, 63] on img at bounding box center [15, 65] width 9 height 9
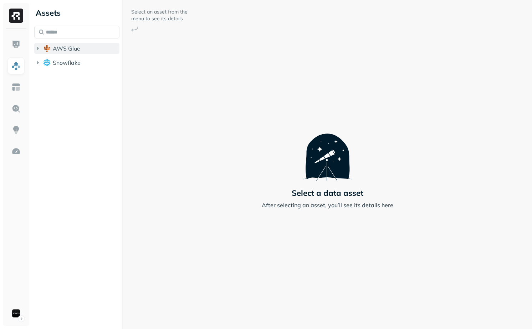
click at [67, 44] on button "AWS Glue" at bounding box center [76, 48] width 85 height 11
click at [70, 57] on button "iceberg_datalake_poc_db" at bounding box center [80, 61] width 78 height 11
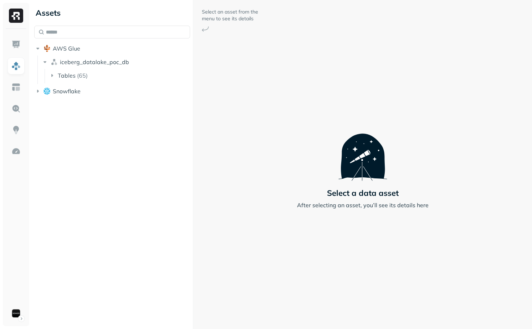
click at [192, 87] on div "Assets AWS Glue iceberg_datalake_poc_db Tables ( 65 ) Snowflake Select an asset…" at bounding box center [281, 164] width 500 height 329
click at [93, 78] on button "Tables ( 65 )" at bounding box center [119, 75] width 142 height 11
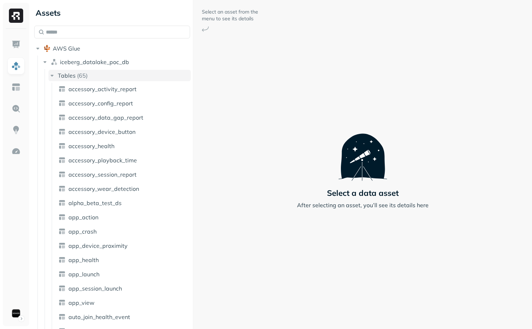
click at [93, 78] on button "Tables ( 65 )" at bounding box center [119, 75] width 142 height 11
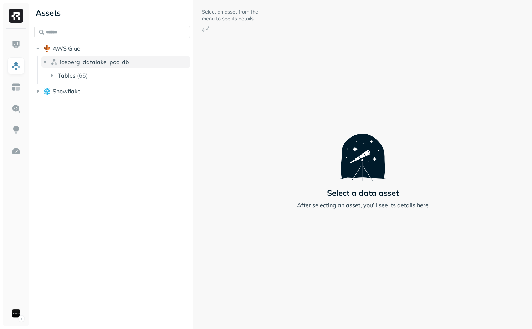
click at [96, 65] on span "iceberg_datalake_poc_db" at bounding box center [94, 61] width 69 height 7
click at [89, 63] on span "iceberg_datalake_poc_db" at bounding box center [94, 61] width 69 height 7
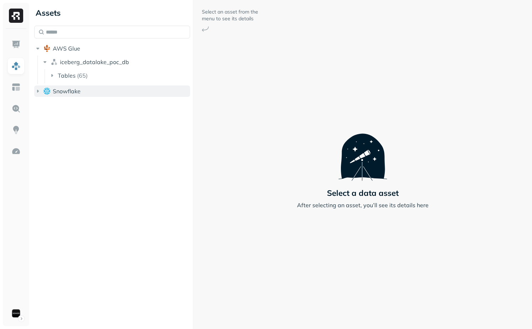
click at [82, 94] on button "Snowflake" at bounding box center [112, 90] width 156 height 11
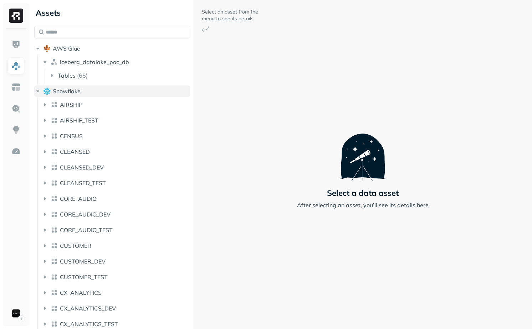
click at [85, 89] on button "Snowflake" at bounding box center [112, 90] width 156 height 11
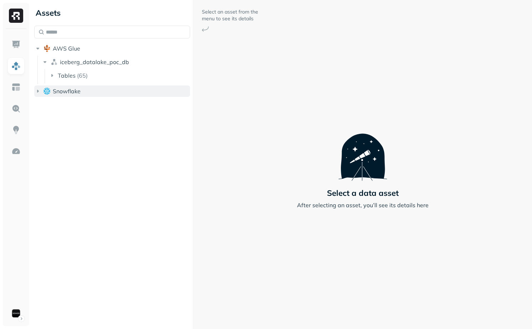
click at [85, 91] on button "Snowflake" at bounding box center [112, 90] width 156 height 11
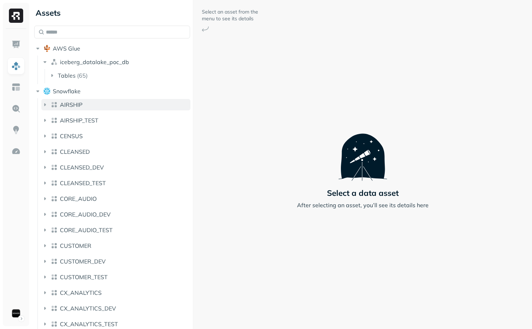
click at [87, 106] on button "AIRSHIP" at bounding box center [115, 104] width 149 height 11
click at [81, 91] on button "Snowflake" at bounding box center [112, 90] width 156 height 11
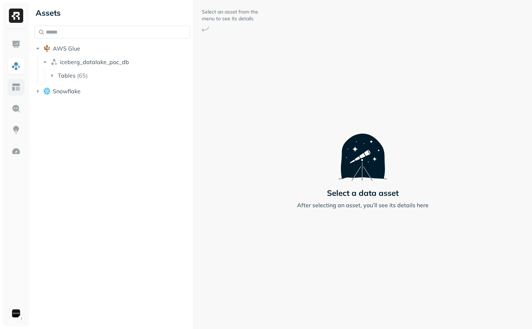
click at [19, 83] on img at bounding box center [15, 87] width 9 height 9
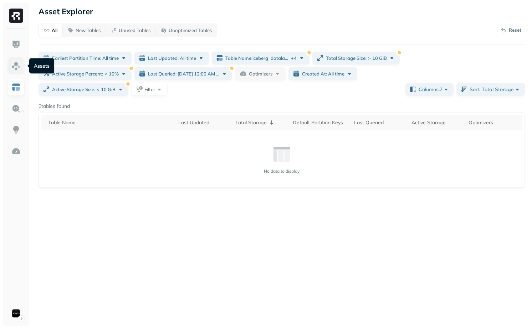
click at [16, 68] on img at bounding box center [15, 65] width 9 height 9
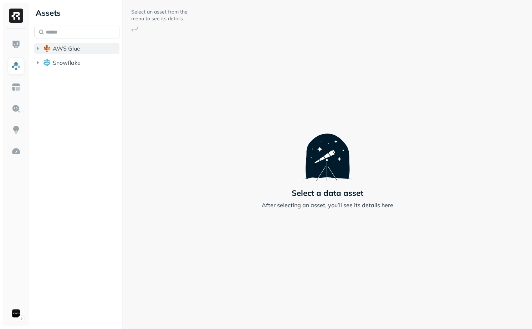
click at [75, 50] on span "AWS Glue" at bounding box center [66, 48] width 27 height 7
click at [73, 78] on span "Snowflake" at bounding box center [67, 76] width 28 height 7
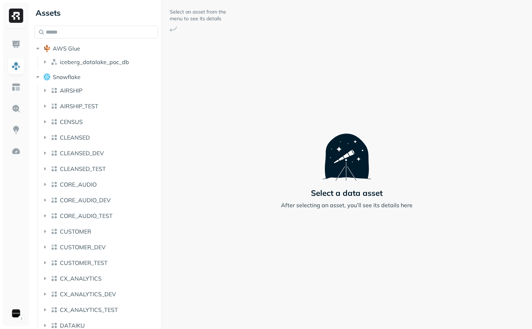
click at [162, 94] on div "Assets AWS Glue iceberg_datalake_poc_db Snowflake AIRSHIP AIRSHIP_TEST CENSUS C…" at bounding box center [281, 164] width 500 height 329
click at [90, 67] on button "iceberg_datalake_poc_db" at bounding box center [99, 61] width 117 height 11
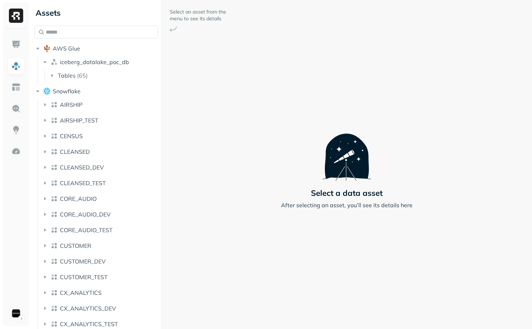
click at [88, 111] on li "AIRSHIP" at bounding box center [99, 106] width 117 height 14
click at [88, 116] on button "AIRSHIP_TEST" at bounding box center [99, 120] width 117 height 11
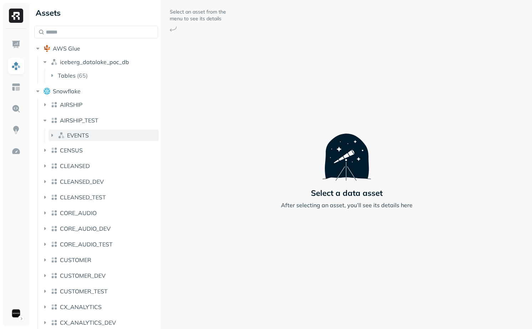
click at [89, 134] on button "EVENTS" at bounding box center [103, 135] width 110 height 11
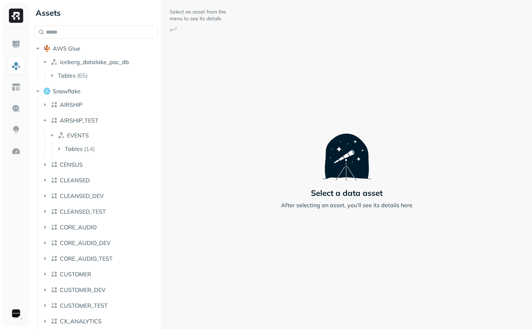
click at [89, 142] on ul "Tables ( 14 )" at bounding box center [105, 149] width 107 height 14
click at [90, 149] on p "( 14 )" at bounding box center [89, 148] width 11 height 7
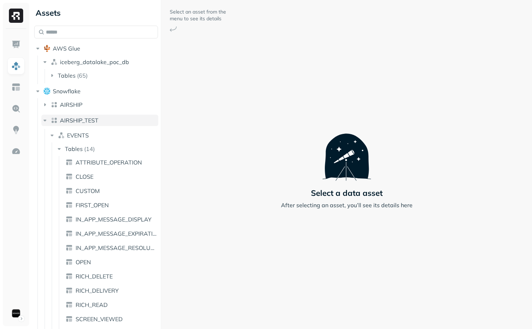
click at [94, 120] on span "AIRSHIP_TEST" at bounding box center [79, 120] width 38 height 7
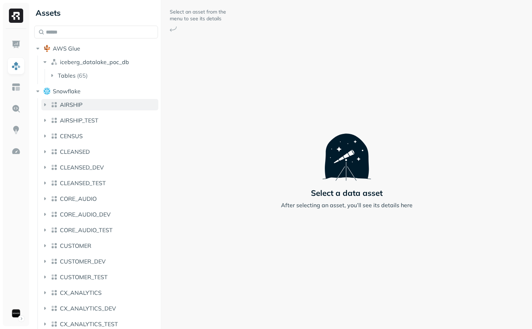
click at [85, 99] on button "AIRSHIP" at bounding box center [99, 104] width 117 height 11
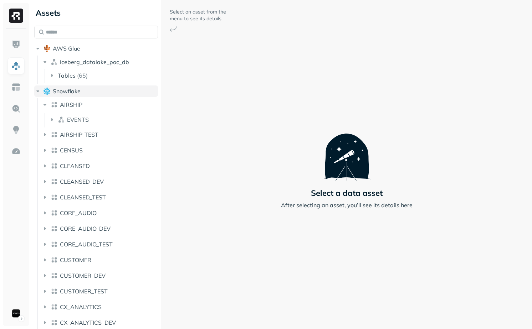
click at [85, 93] on button "Snowflake" at bounding box center [96, 90] width 124 height 11
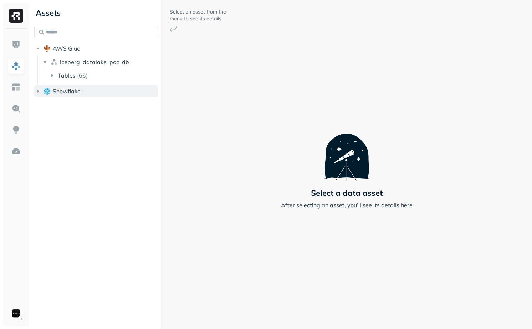
click at [86, 93] on button "Snowflake" at bounding box center [96, 90] width 124 height 11
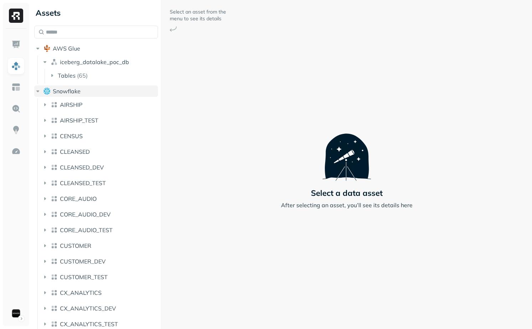
click at [86, 93] on button "Snowflake" at bounding box center [96, 90] width 124 height 11
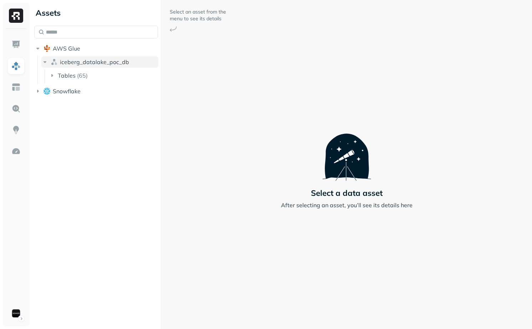
click at [78, 57] on button "iceberg_datalake_poc_db" at bounding box center [99, 61] width 117 height 11
click at [78, 52] on span "AWS Glue" at bounding box center [66, 48] width 27 height 7
click at [25, 39] on ul at bounding box center [16, 179] width 18 height 286
click at [18, 50] on link at bounding box center [15, 44] width 17 height 17
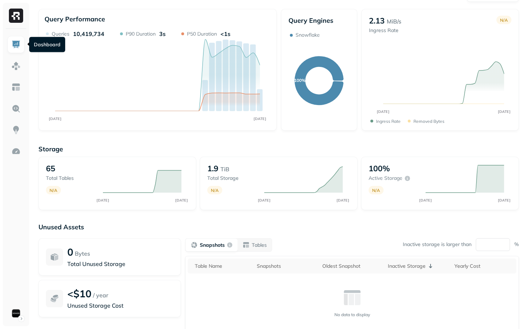
scroll to position [15, 0]
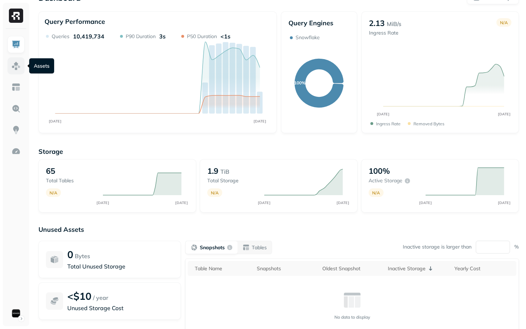
click at [21, 70] on link at bounding box center [15, 65] width 17 height 17
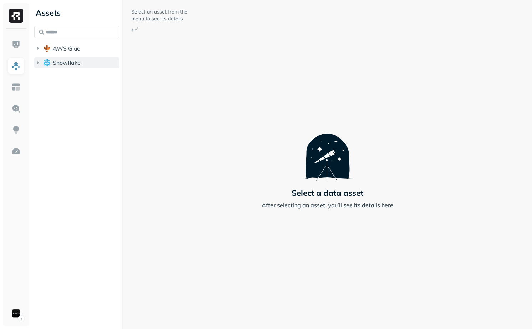
click at [67, 62] on span "Snowflake" at bounding box center [67, 62] width 28 height 7
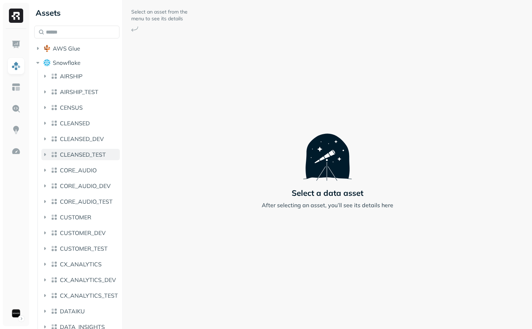
click at [85, 160] on button "CLEANSED_TEST" at bounding box center [80, 154] width 78 height 11
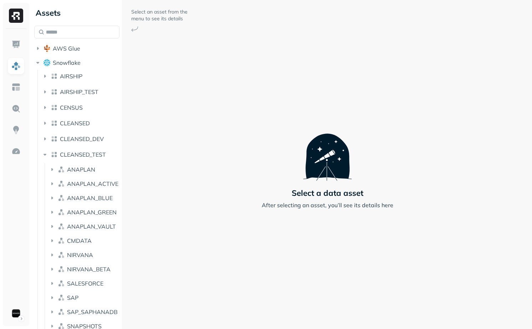
click at [85, 192] on ul "ANAPLAN ANAPLAN_ACTIVE ANAPLAN_BLUE ANAPLAN_GREEN ANAPLAN_VAULT CMDATA NIRVANA …" at bounding box center [83, 255] width 76 height 185
click at [85, 193] on button "ANAPLAN_BLUE" at bounding box center [84, 197] width 72 height 11
click at [84, 226] on p "( 4 )" at bounding box center [86, 225] width 7 height 7
click at [92, 245] on ul "FORECAST_CUSTOMER FORECAST_CUSTOMER_PRODUCT_DEMO FORECAST_PRODUCT SCD_FORECAST_…" at bounding box center [90, 261] width 62 height 57
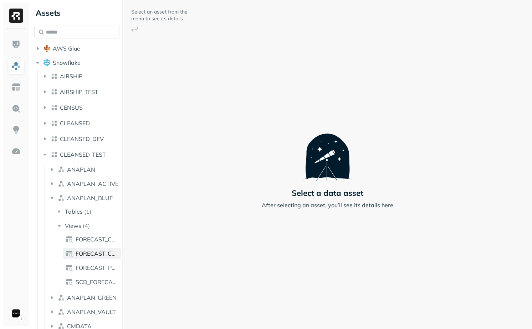
click at [92, 254] on span "FORECAST_CUSTOMER_PRODUCT_DEMO" at bounding box center [97, 253] width 42 height 7
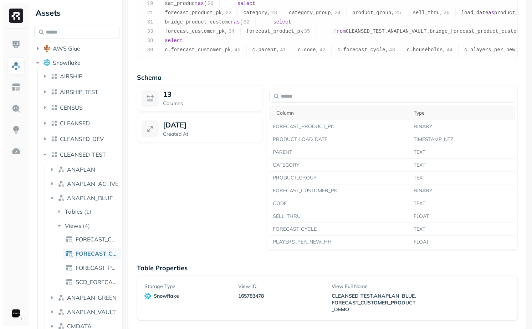
scroll to position [209, 0]
drag, startPoint x: 243, startPoint y: 203, endPoint x: 251, endPoint y: 292, distance: 89.5
click at [250, 287] on div "View Definition SQL Text 1 create or replace view CLEANSED_TEST.ANAPLAN_GREEN.f…" at bounding box center [327, 118] width 398 height 423
click at [199, 169] on div "13 Columns Aug 27, 2025 Created At" at bounding box center [199, 167] width 125 height 165
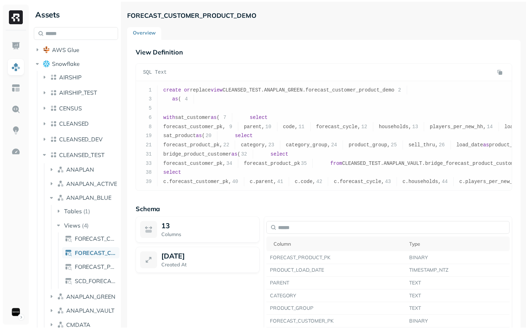
scroll to position [1, 0]
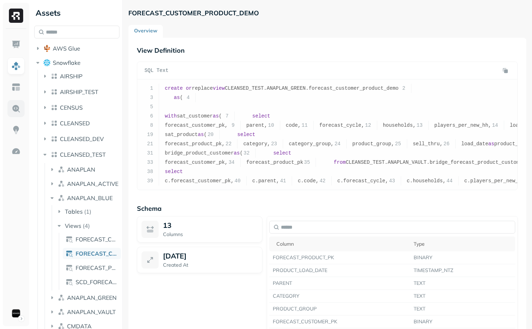
click at [17, 107] on img at bounding box center [15, 108] width 9 height 9
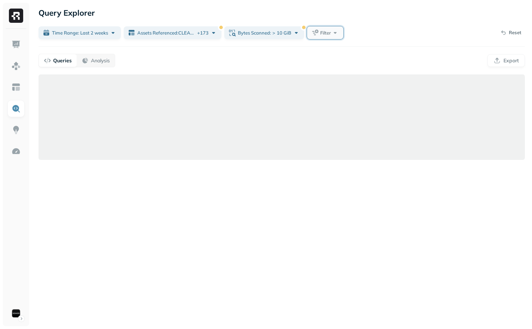
click at [320, 28] on button "Filter" at bounding box center [325, 32] width 36 height 13
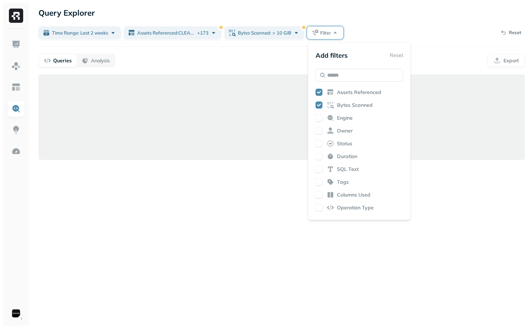
click at [256, 53] on div "Query Explorer Time Range: Last 2 weeks Assets Referenced : CLEANSED.SAP.ADDRES…" at bounding box center [281, 164] width 500 height 329
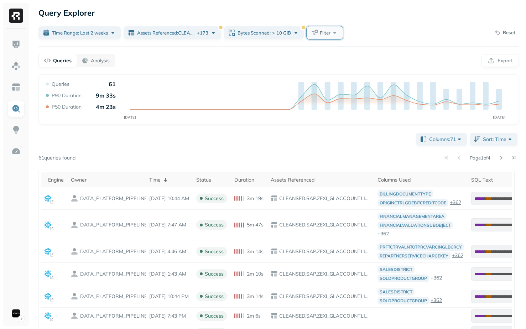
click at [325, 34] on span "Filter" at bounding box center [325, 33] width 11 height 7
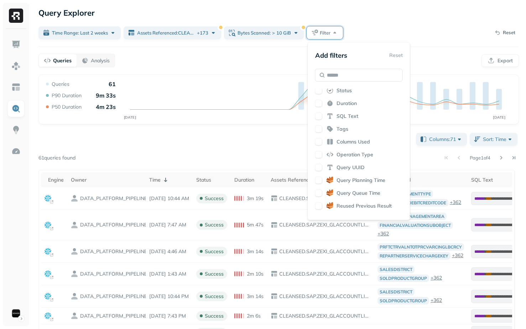
scroll to position [63, 0]
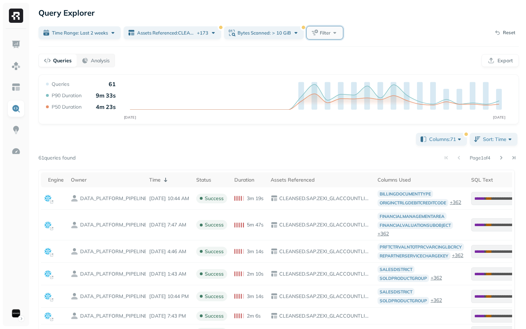
click at [314, 28] on button "Filter" at bounding box center [325, 32] width 36 height 13
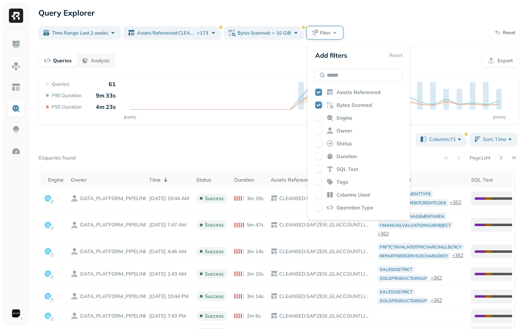
click at [242, 141] on div "Columns: 71 Sort: Time Page 1 of 4 61 queries found Engine Owner Time Status Du…" at bounding box center [278, 328] width 481 height 395
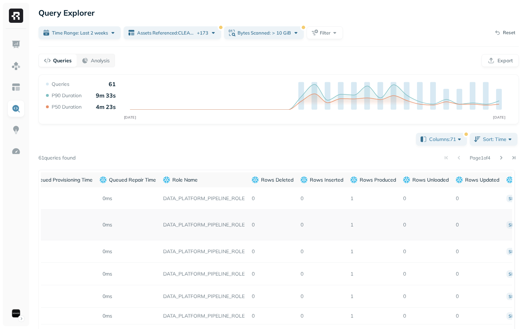
scroll to position [0, 3589]
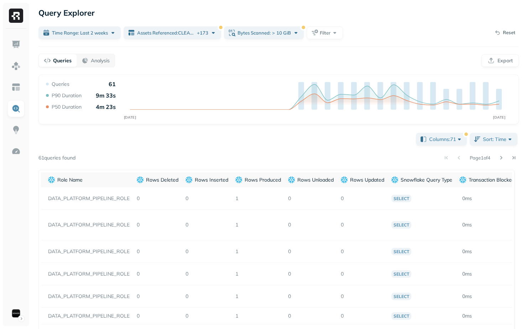
click at [363, 149] on div "Columns: 71 Sort: Time Page 1 of 4 61 queries found Engine Owner Time Status Du…" at bounding box center [278, 328] width 481 height 395
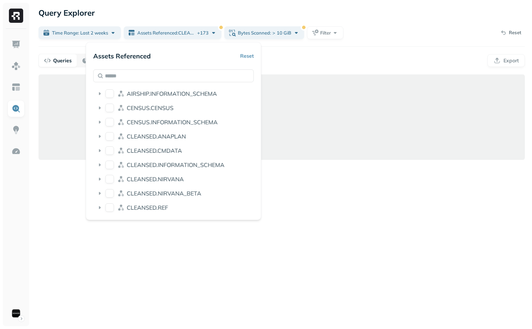
click at [188, 15] on div "Query Explorer" at bounding box center [281, 12] width 486 height 13
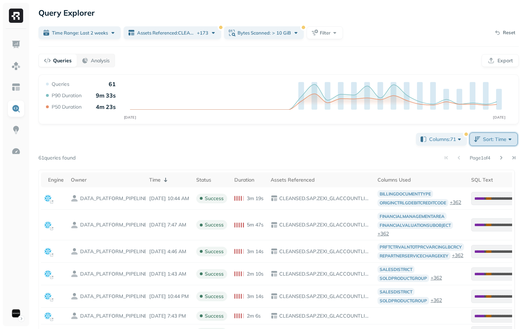
click at [498, 135] on button "Sort: Time" at bounding box center [494, 139] width 48 height 13
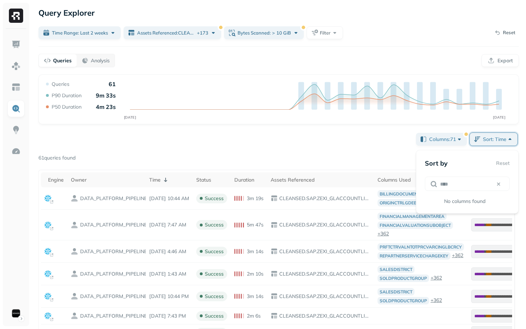
type input "*****"
type input "*"
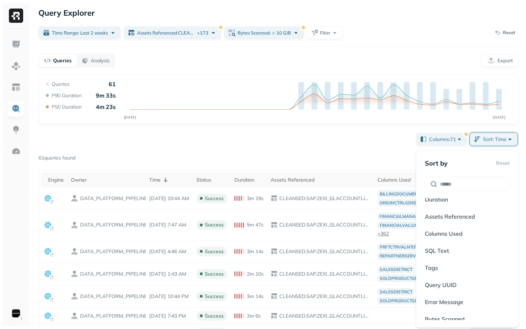
scroll to position [78, 0]
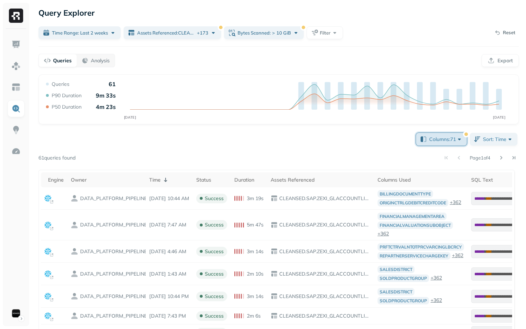
click at [434, 142] on span "Columns: 71" at bounding box center [446, 139] width 34 height 7
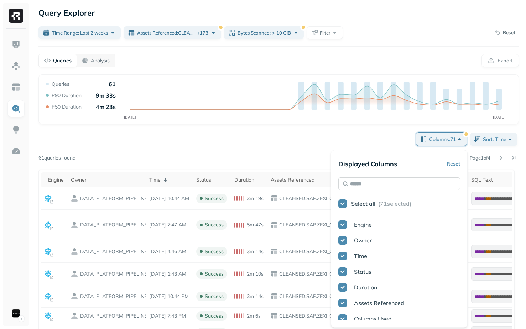
click at [406, 190] on div "Displayed Columns Reset Select all ( 71 selected) Engine Owner Time Status Dura…" at bounding box center [399, 238] width 122 height 163
click at [406, 188] on input "text" at bounding box center [399, 183] width 122 height 13
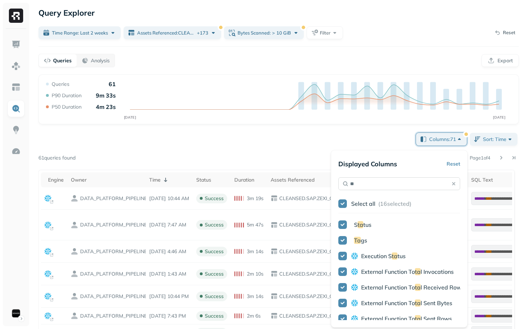
type input "*"
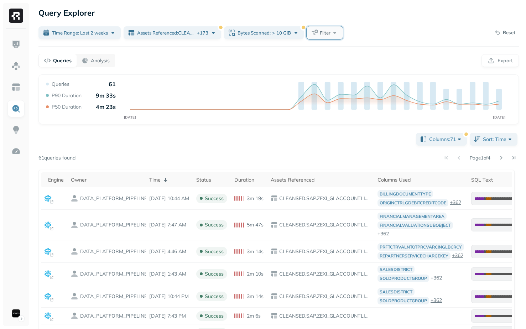
click at [343, 33] on button "Filter" at bounding box center [325, 32] width 36 height 13
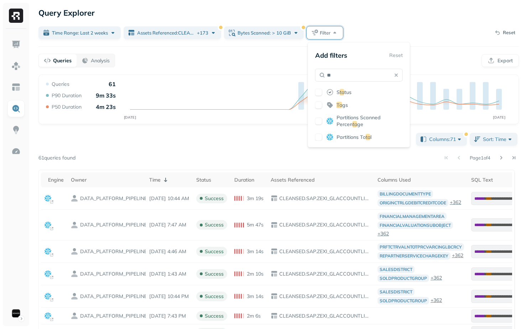
type input "*"
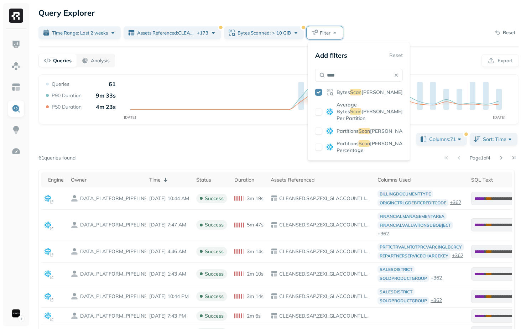
type input "*****"
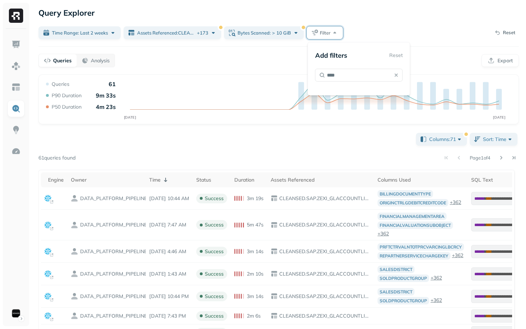
type input "*****"
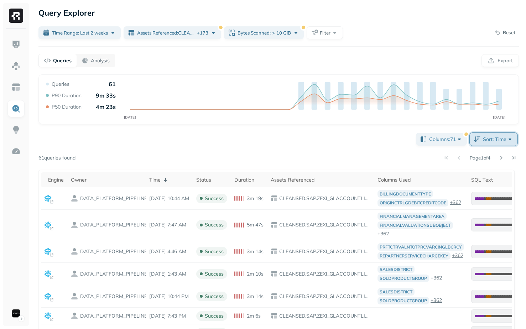
click at [494, 139] on span "Sort: Time" at bounding box center [498, 139] width 31 height 7
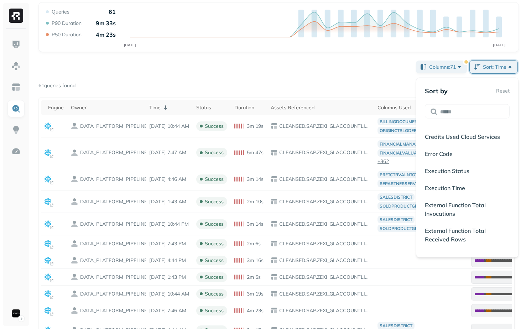
scroll to position [512, 0]
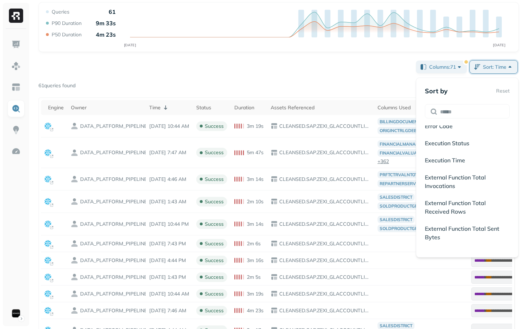
click at [384, 77] on div "Columns: 71 Sort: Time Page 1 of 4 61 queries found Engine Owner Time Status Du…" at bounding box center [278, 256] width 481 height 395
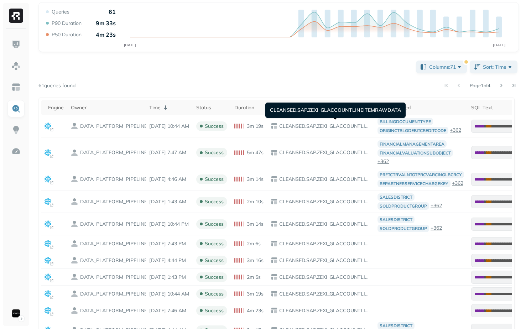
click at [441, 58] on div "Query Performance SEP 22 OCT 06 Queries 61 P90 Duration 9m 33s P50 Duration 4m …" at bounding box center [278, 228] width 481 height 452
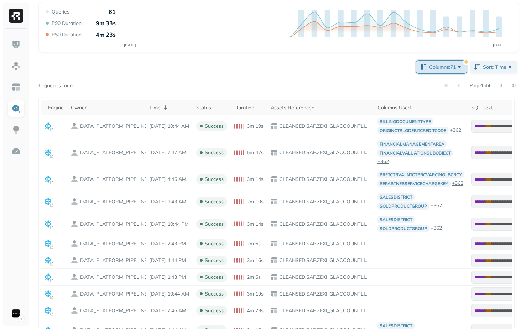
click at [440, 64] on span "Columns: 71" at bounding box center [446, 66] width 34 height 7
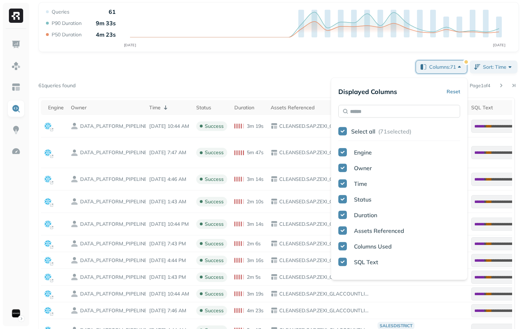
click at [406, 110] on input "text" at bounding box center [399, 111] width 122 height 13
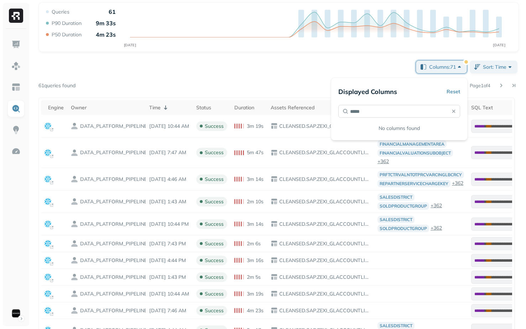
type input "****"
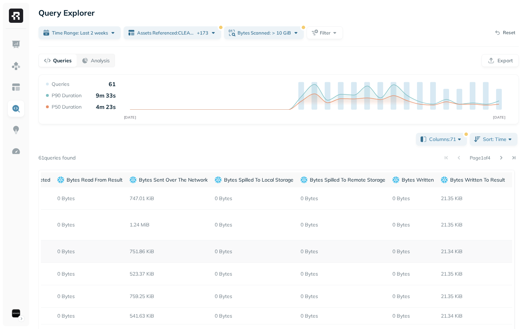
scroll to position [0, 917]
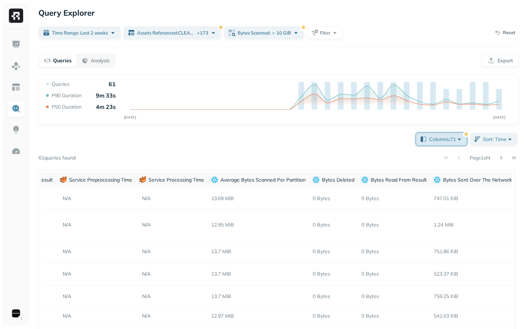
click at [427, 135] on button "Columns: 71" at bounding box center [441, 139] width 51 height 13
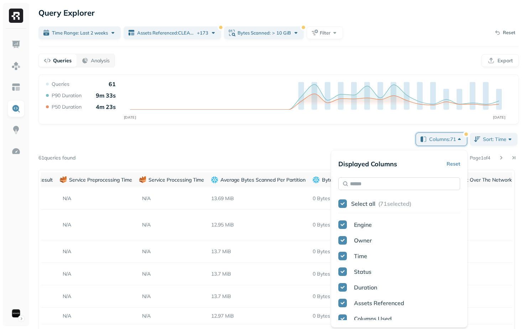
click at [393, 178] on input "text" at bounding box center [399, 183] width 122 height 13
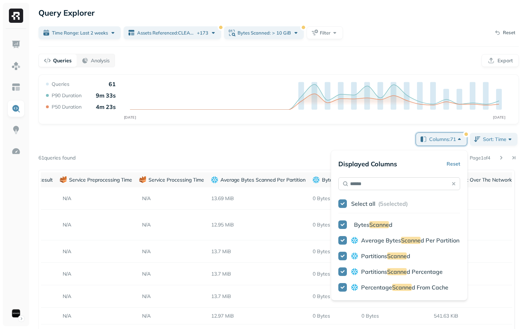
type input "*******"
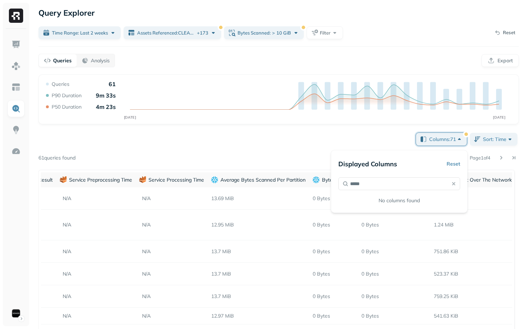
type input "****"
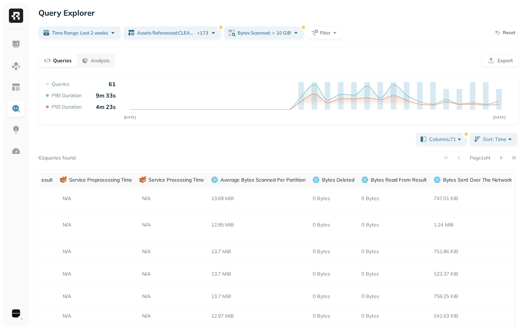
click at [249, 144] on div "Columns: 71 Sort: Time Page 1 of 4 61 queries found Engine Owner Time Status Du…" at bounding box center [278, 328] width 481 height 395
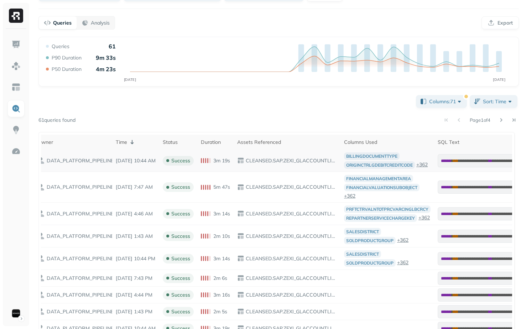
scroll to position [0, 0]
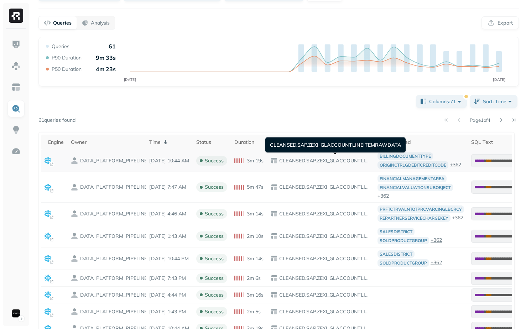
click at [301, 160] on p "CLEANSED.SAP.ZEXI_GLACCOUNTLINEITEMRAWDATA" at bounding box center [324, 160] width 93 height 7
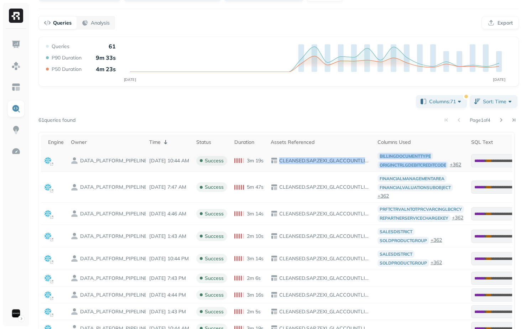
drag, startPoint x: 301, startPoint y: 160, endPoint x: 388, endPoint y: 161, distance: 86.2
click at [388, 161] on td "BILLINGDOCUMENTTYPE ORIGINCTRLGDEBITCREDITCODE + 362" at bounding box center [421, 161] width 94 height 22
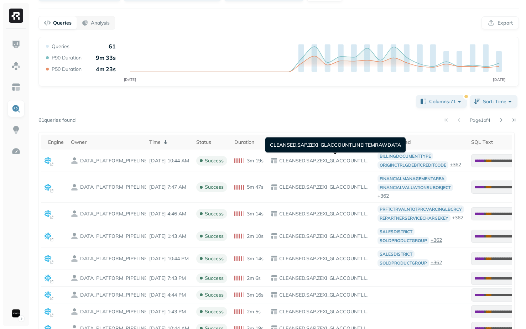
click at [340, 146] on div "CLEANSED.SAP.ZEXI_GLACCOUNTLINEITEMRAWDATA CLEANSED.SAP.ZEXI_GLACCOUNTLINEITEMR…" at bounding box center [335, 145] width 140 height 15
click at [336, 100] on div "Columns: 71 Sort: Time Page 1 of 4 61 queries found Engine Owner Time Status Du…" at bounding box center [278, 291] width 481 height 395
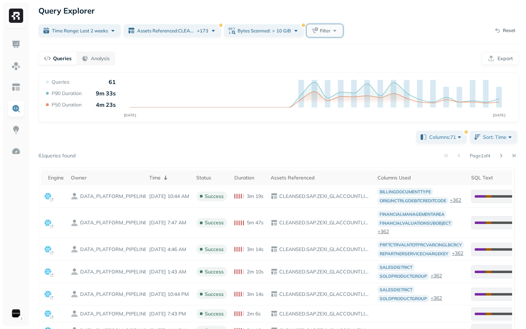
click at [325, 30] on span "Filter" at bounding box center [325, 30] width 11 height 7
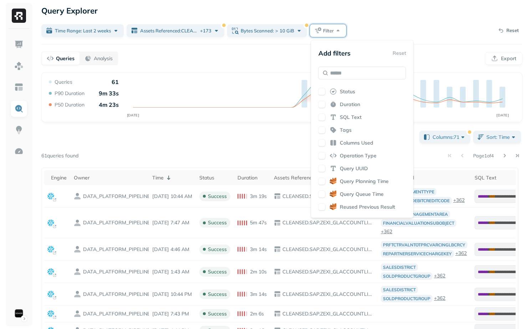
scroll to position [144, 0]
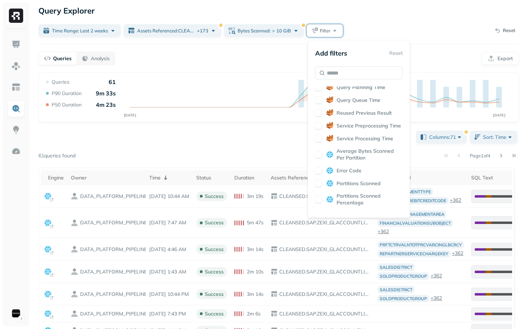
click at [243, 150] on div "Columns: 71 Sort: Time Page 1 of 4 61 queries found Engine Owner Time Status Du…" at bounding box center [278, 326] width 481 height 395
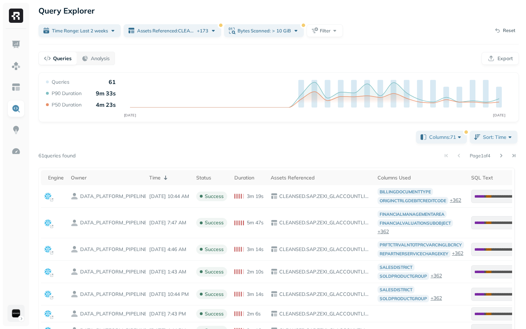
click at [19, 320] on html "Query Explorer Time Range: Last 2 weeks Assets Referenced : CLEANSED.SAP.ADDRES…" at bounding box center [263, 264] width 526 height 533
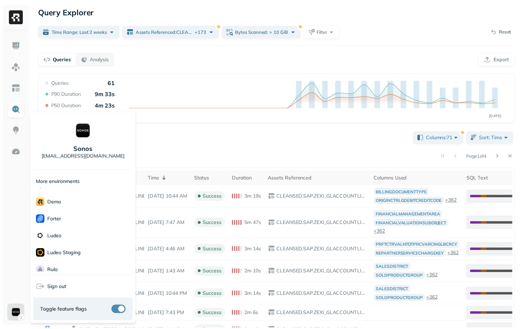
scroll to position [98, 0]
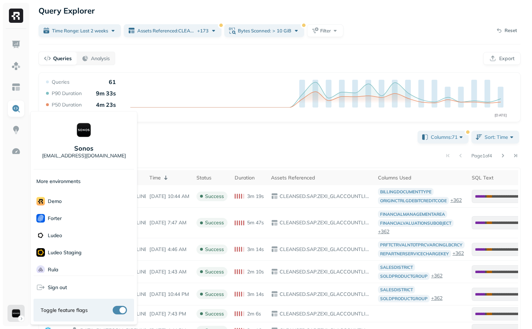
click at [191, 141] on html "Query Explorer Time Range: Last 2 weeks Assets Referenced : CLEANSED.SAP.ADDRES…" at bounding box center [266, 264] width 532 height 533
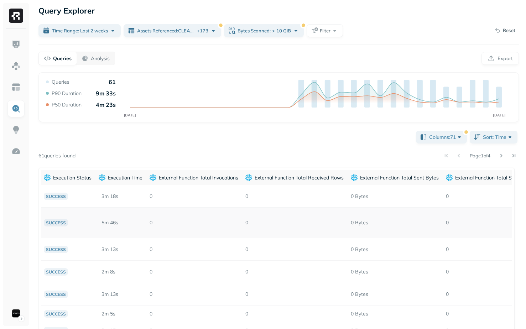
scroll to position [0, 1920]
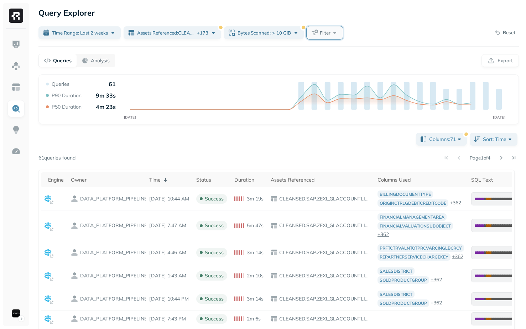
click at [338, 33] on button "Filter" at bounding box center [325, 32] width 36 height 13
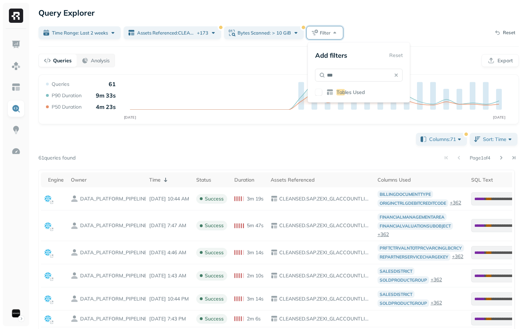
type input "***"
click at [344, 89] on span "Tab" at bounding box center [341, 92] width 9 height 6
click at [335, 156] on div "Page 1 of 4" at bounding box center [298, 158] width 444 height 10
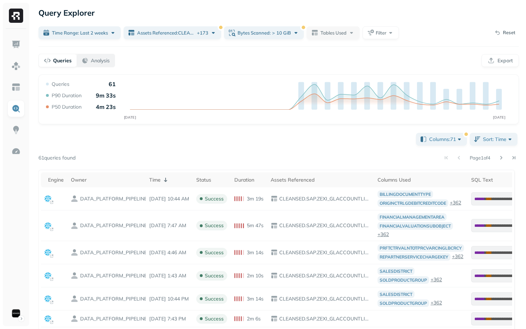
click at [103, 60] on p "Analysis" at bounding box center [100, 60] width 19 height 7
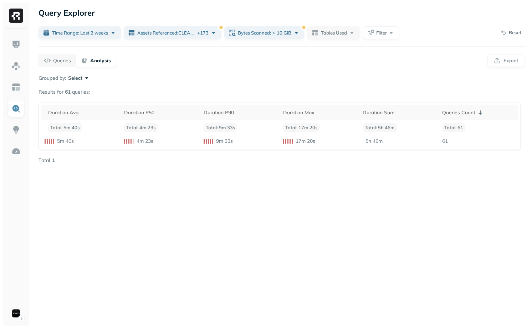
click at [79, 80] on button "Select" at bounding box center [79, 77] width 22 height 7
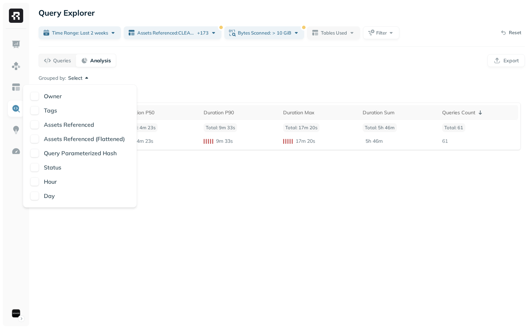
type button "on"
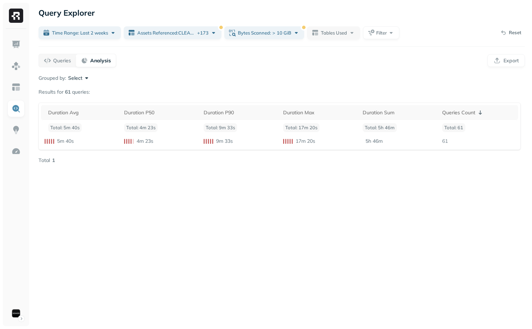
click at [197, 217] on div "Query Explorer Time Range: Last 2 weeks Assets Referenced : CLEANSED.SAP.ADDRES…" at bounding box center [281, 164] width 500 height 329
click at [93, 68] on div "Query Explorer Time Range: Last 2 weeks Assets Referenced : CLEANSED.SAP.ADDRES…" at bounding box center [281, 164] width 500 height 329
click at [73, 85] on div "Grouped by: Select Results for 61 queries: Duration Avg Duration P50 Duration P…" at bounding box center [281, 118] width 486 height 89
click at [73, 76] on button "Select" at bounding box center [79, 77] width 22 height 7
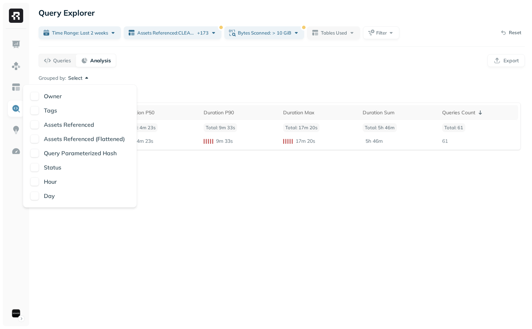
click at [173, 246] on div "Query Explorer Time Range: Last 2 weeks Assets Referenced : CLEANSED.SAP.ADDRES…" at bounding box center [281, 164] width 500 height 329
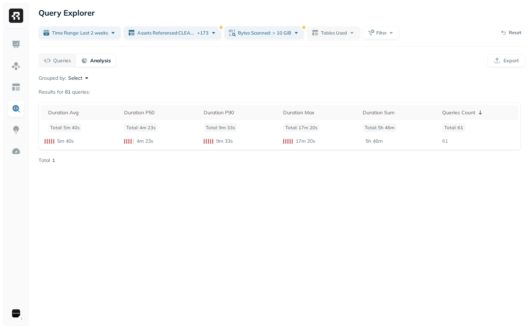
click at [76, 82] on div "Grouped by: Select Results for 61 queries: Duration Avg Duration P50 Duration P…" at bounding box center [281, 118] width 486 height 89
click at [54, 53] on div "Query Explorer Time Range: Last 2 weeks Assets Referenced : CLEANSED.SAP.ADDRES…" at bounding box center [281, 164] width 500 height 329
click at [55, 63] on p "Queries" at bounding box center [62, 60] width 18 height 7
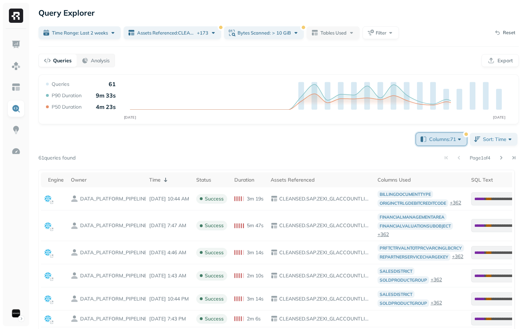
click at [435, 141] on span "Columns: 71" at bounding box center [446, 139] width 34 height 7
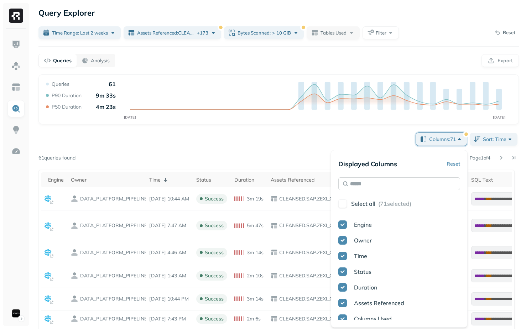
click at [371, 190] on input "text" at bounding box center [399, 183] width 122 height 13
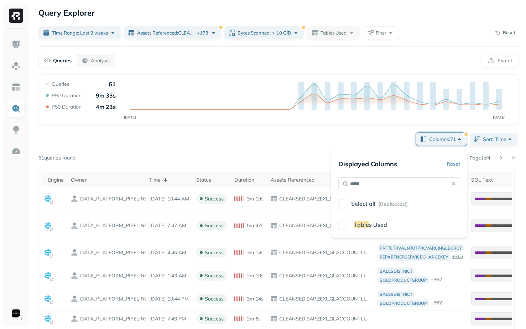
type input "*****"
click at [363, 230] on div "Table s Used" at bounding box center [399, 226] width 122 height 10
click at [358, 234] on div "Displayed Columns Reset ***** Select all ( 0 selected) Table s Used" at bounding box center [399, 194] width 137 height 88
click at [358, 226] on span "Table" at bounding box center [361, 224] width 15 height 7
click at [279, 125] on div "Query Performance SEP [DATE] Queries 61 P90 Duration 9m 33s P50 Duration 4m 23s…" at bounding box center [278, 302] width 481 height 457
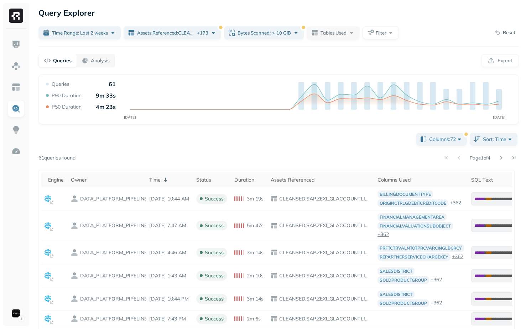
click at [25, 319] on div at bounding box center [16, 177] width 26 height 297
click at [15, 315] on html "Query Explorer Time Range: Last 2 weeks Assets Referenced : CLEANSED.SAP.ADDRES…" at bounding box center [263, 269] width 526 height 538
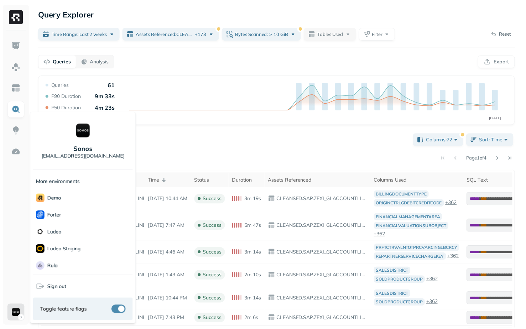
scroll to position [109, 0]
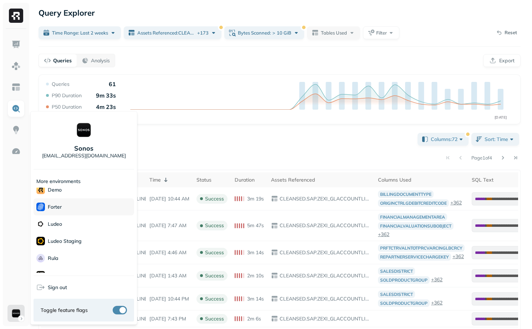
click at [70, 206] on div "Forter" at bounding box center [83, 206] width 100 height 17
click at [193, 123] on html "Query Explorer Time Range: Last 2 weeks Assets Referenced : CLEANSED.SAP.ADDRES…" at bounding box center [266, 269] width 532 height 538
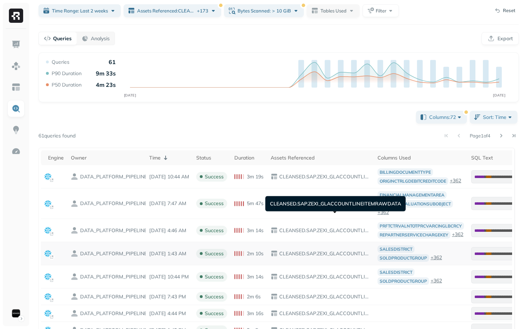
scroll to position [58, 0]
